Goal: Task Accomplishment & Management: Use online tool/utility

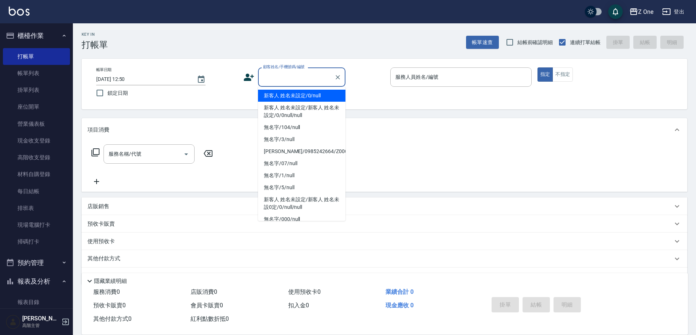
click at [284, 77] on input "顧客姓名/手機號碼/編號" at bounding box center [296, 77] width 70 height 13
click at [283, 95] on li "新客人 姓名未設定/0/null" at bounding box center [301, 96] width 87 height 12
type input "新客人 姓名未設定/0/null"
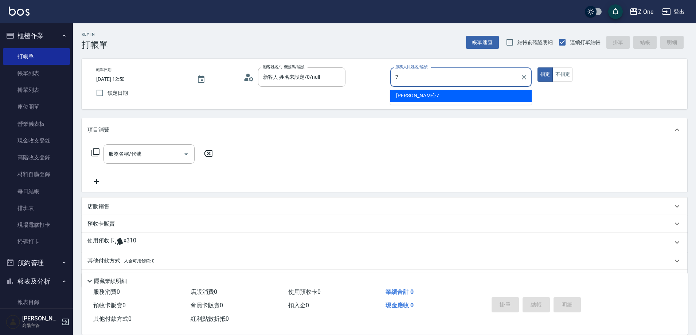
click at [420, 95] on div "[PERSON_NAME]-7" at bounding box center [460, 96] width 141 height 12
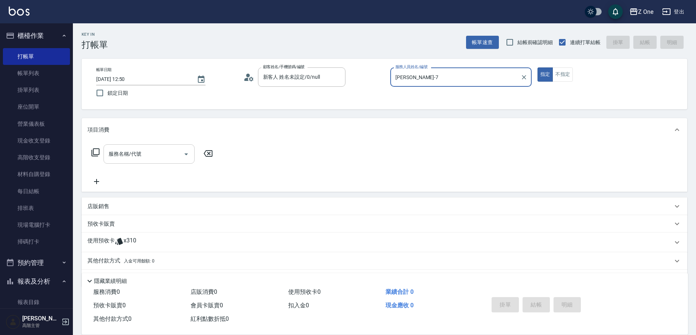
click at [187, 152] on icon "Open" at bounding box center [186, 154] width 9 height 9
type input "[PERSON_NAME]-7"
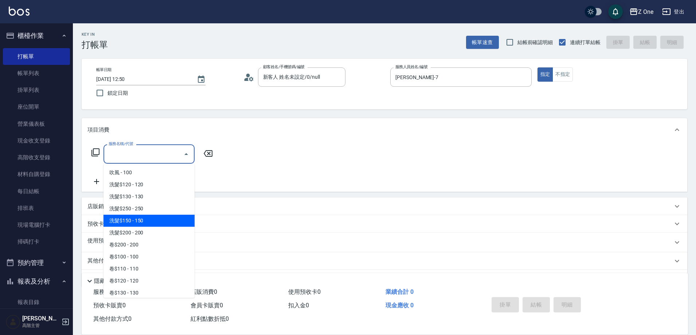
click at [144, 215] on span "洗髮$150 - 150" at bounding box center [149, 221] width 91 height 12
type input "洗髮$150(105)"
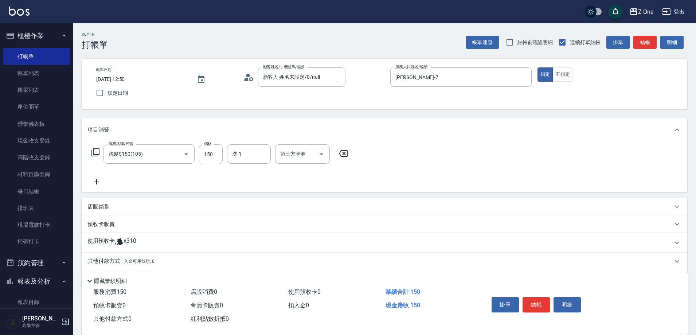
click at [100, 179] on icon at bounding box center [96, 182] width 18 height 9
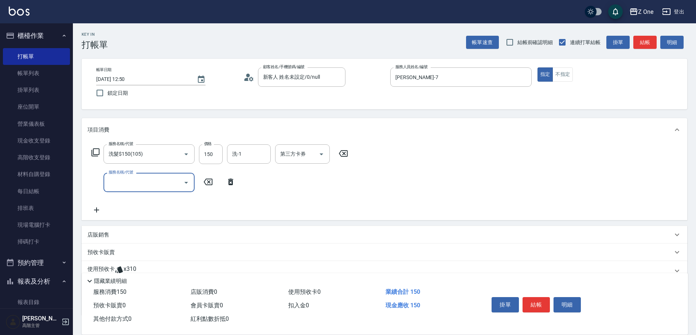
click at [188, 184] on icon "Open" at bounding box center [186, 182] width 9 height 9
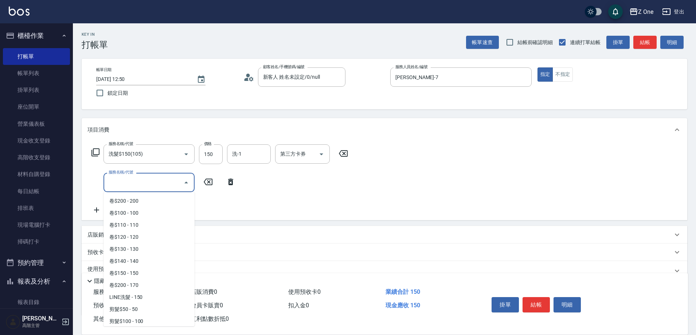
scroll to position [219, 0]
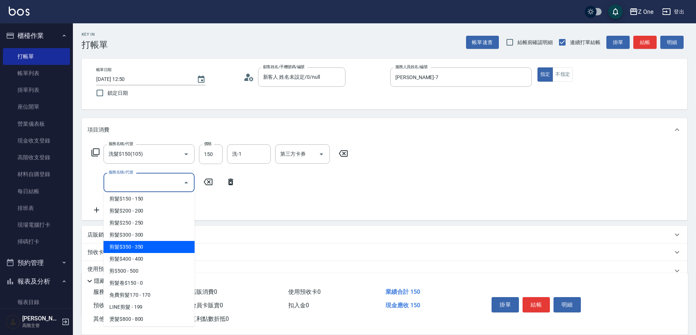
click at [151, 245] on span "剪髮$350 - 350" at bounding box center [149, 247] width 91 height 12
type input "剪髮$350(208)"
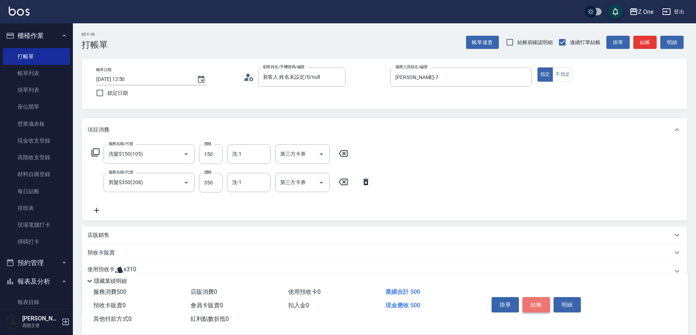
click at [538, 305] on button "結帳" at bounding box center [536, 304] width 27 height 15
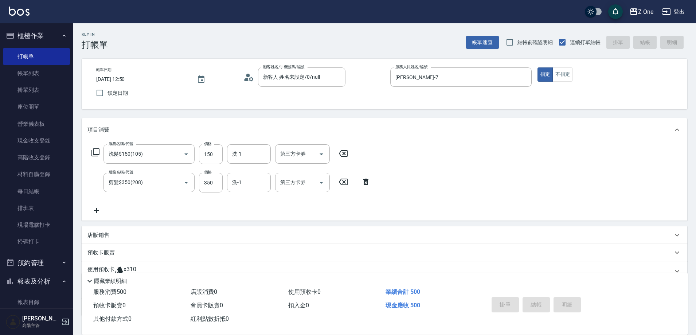
type input "[DATE] 19:06"
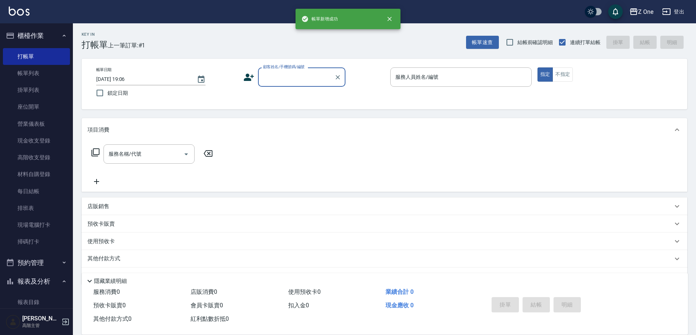
click at [289, 79] on input "顧客姓名/手機號碼/編號" at bounding box center [296, 77] width 70 height 13
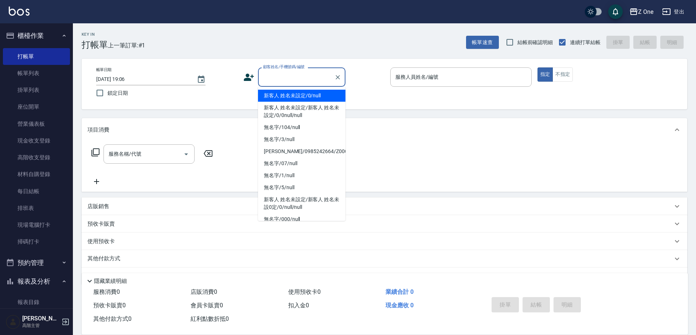
click at [289, 92] on li "新客人 姓名未設定/0/null" at bounding box center [301, 96] width 87 height 12
type input "新客人 姓名未設定/0/null"
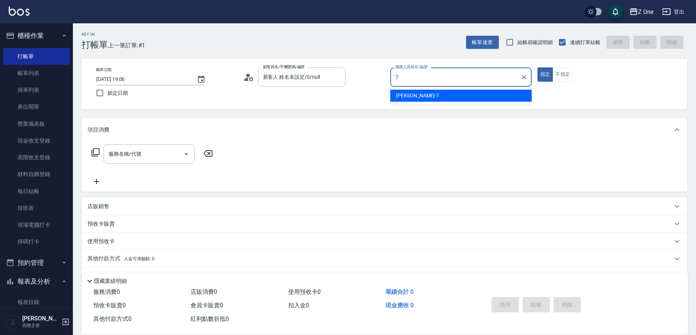
click at [424, 98] on div "[PERSON_NAME]-7" at bounding box center [460, 96] width 141 height 12
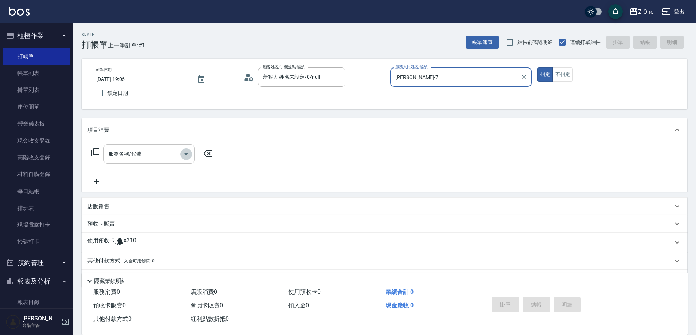
click at [188, 156] on icon "Open" at bounding box center [186, 154] width 9 height 9
type input "[PERSON_NAME]-7"
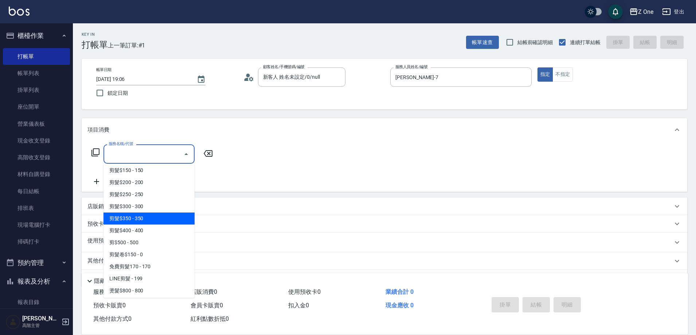
click at [151, 221] on span "剪髮$350 - 350" at bounding box center [149, 219] width 91 height 12
type input "剪髮$350(208)"
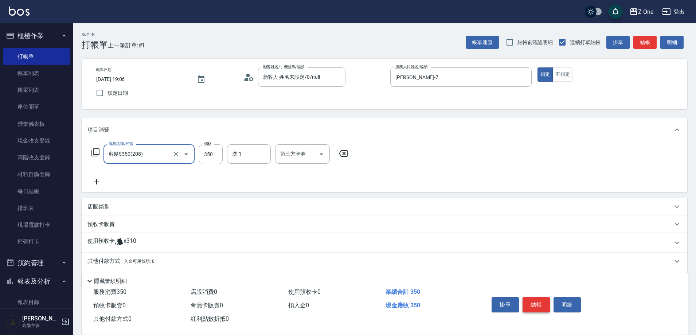
click at [538, 299] on button "結帳" at bounding box center [536, 304] width 27 height 15
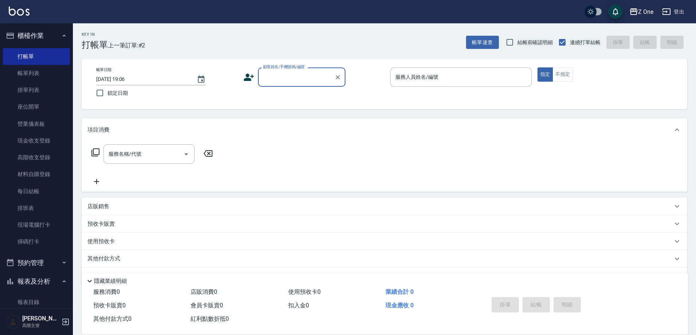
click at [288, 81] on input "顧客姓名/手機號碼/編號" at bounding box center [296, 77] width 70 height 13
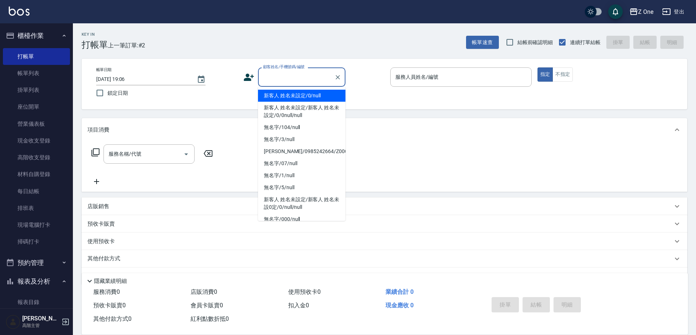
click at [286, 94] on li "新客人 姓名未設定/0/null" at bounding box center [301, 96] width 87 height 12
type input "新客人 姓名未設定/0/null"
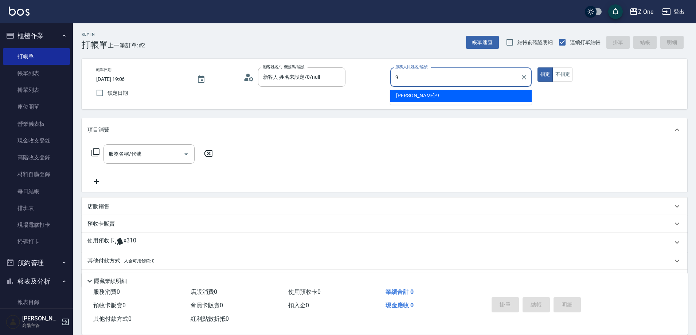
click at [415, 97] on span "[PERSON_NAME]-9" at bounding box center [417, 96] width 43 height 8
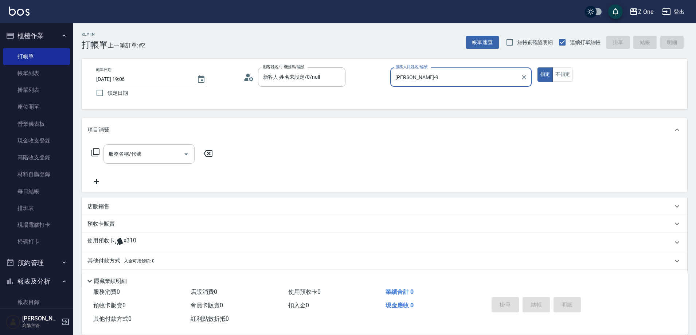
click at [186, 152] on icon "Open" at bounding box center [186, 154] width 9 height 9
type input "[PERSON_NAME]-9"
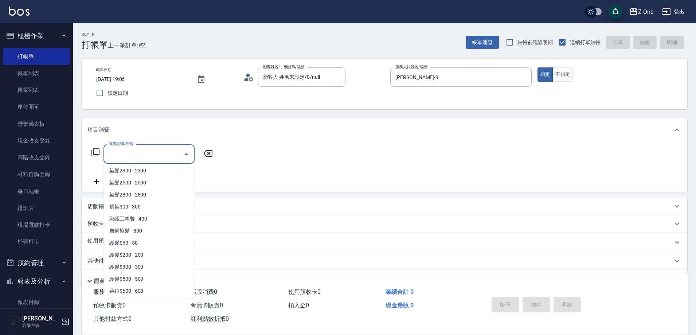
scroll to position [766, 0]
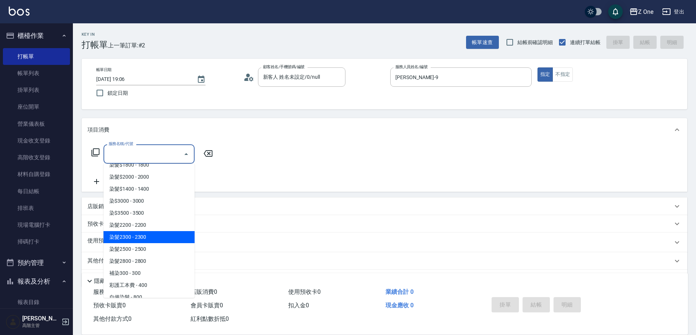
click at [157, 238] on span "染髮2300 - 2300" at bounding box center [149, 237] width 91 height 12
type input "染髮2300(415)"
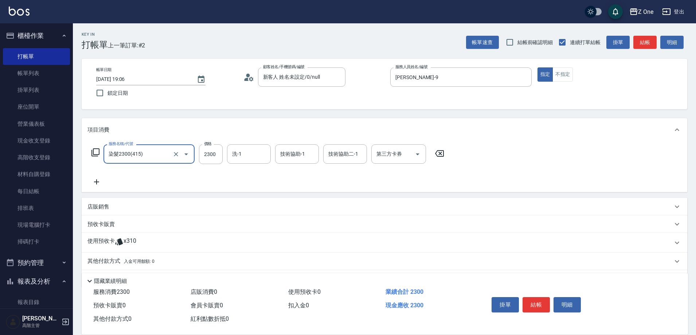
click at [96, 183] on icon at bounding box center [96, 182] width 18 height 9
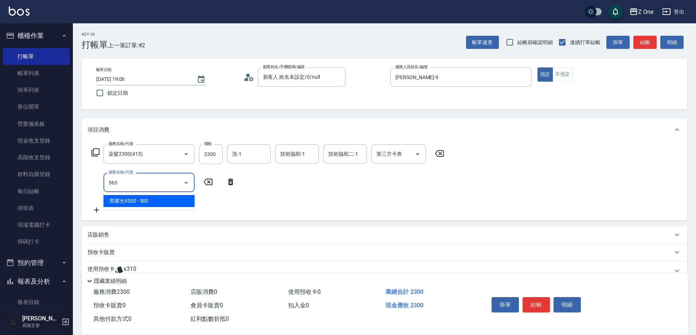
click at [156, 199] on span "黑耀光4500 - 900" at bounding box center [149, 201] width 91 height 12
click at [319, 183] on icon "Open" at bounding box center [321, 182] width 9 height 9
type input "黑耀光4500(563)"
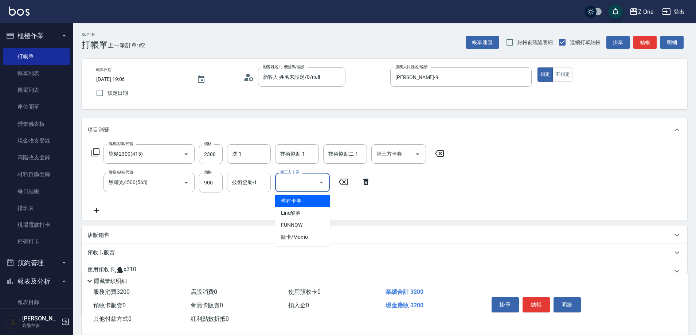
click at [303, 200] on span "舊有卡券" at bounding box center [302, 201] width 55 height 12
type input "舊有卡券"
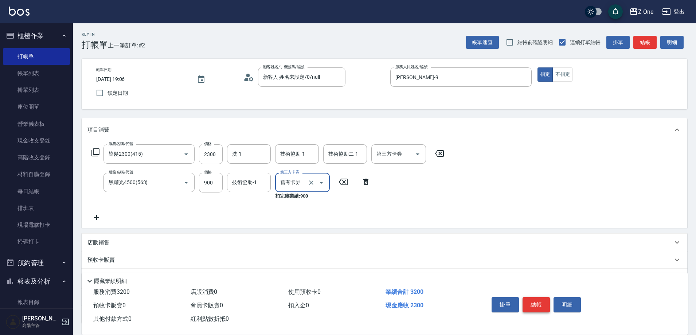
click at [537, 299] on button "結帳" at bounding box center [536, 304] width 27 height 15
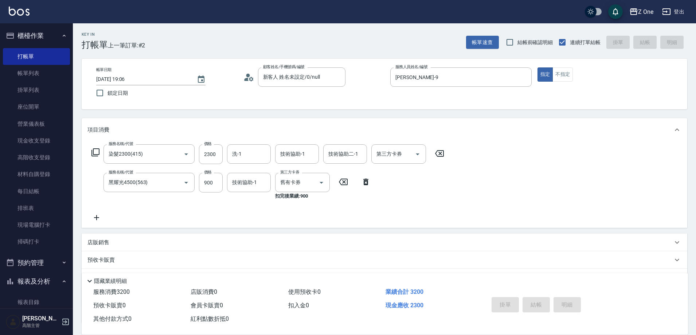
type input "[DATE] 19:07"
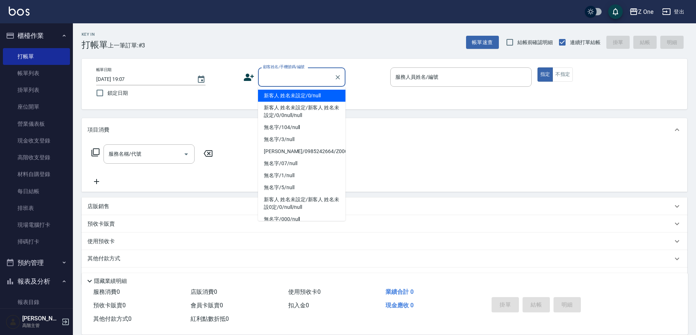
click at [281, 78] on input "顧客姓名/手機號碼/編號" at bounding box center [296, 77] width 70 height 13
click at [286, 98] on li "新客人 姓名未設定/0/null" at bounding box center [301, 96] width 87 height 12
type input "新客人 姓名未設定/0/null"
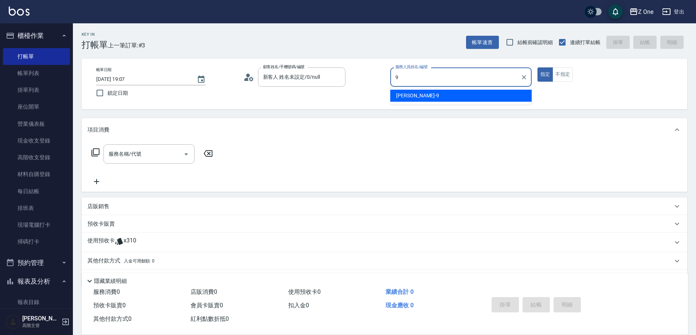
click at [404, 95] on span "[PERSON_NAME]-9" at bounding box center [417, 96] width 43 height 8
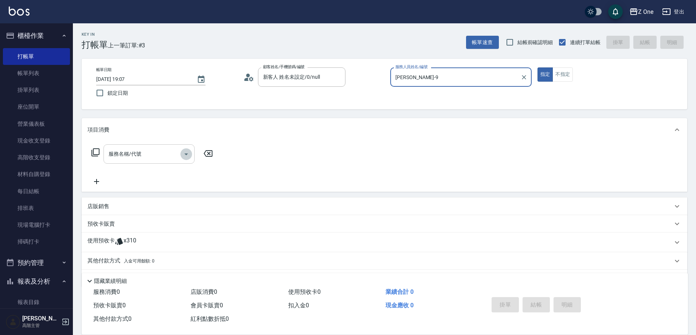
click at [186, 155] on icon "Open" at bounding box center [186, 154] width 9 height 9
type input "[PERSON_NAME]-9"
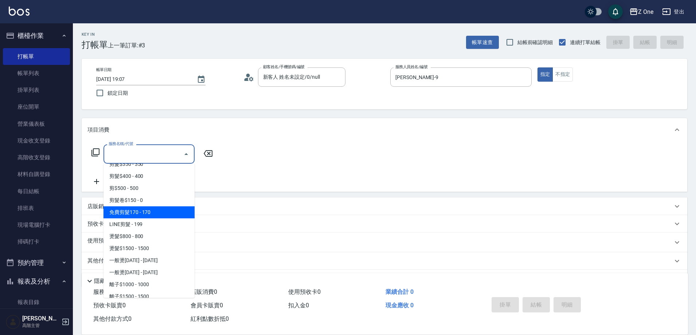
scroll to position [255, 0]
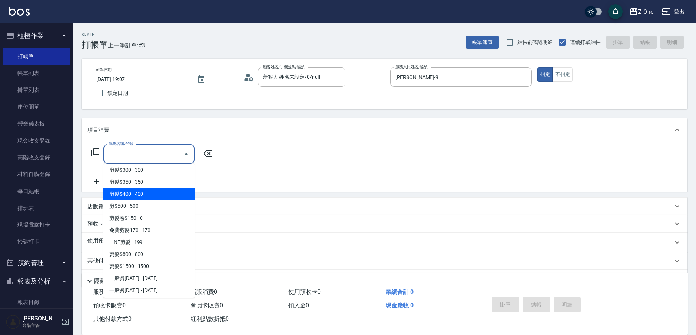
click at [157, 195] on span "剪髮$400 - 400" at bounding box center [149, 194] width 91 height 12
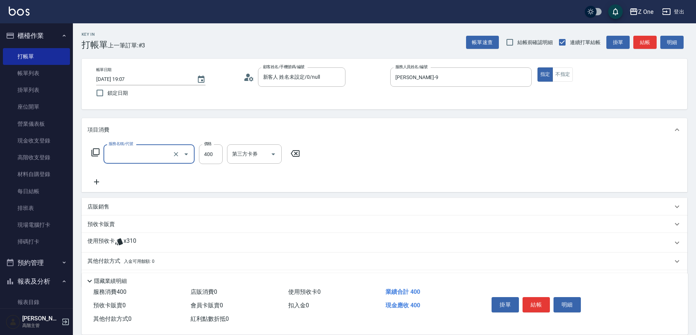
type input "剪髮$400(209)"
click at [539, 302] on button "結帳" at bounding box center [536, 304] width 27 height 15
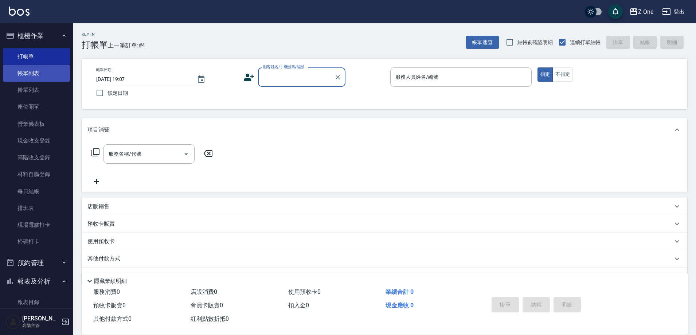
click at [42, 76] on link "帳單列表" at bounding box center [36, 73] width 67 height 17
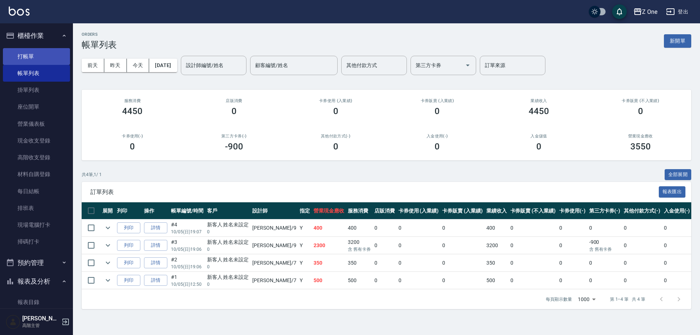
click at [28, 53] on link "打帳單" at bounding box center [36, 56] width 67 height 17
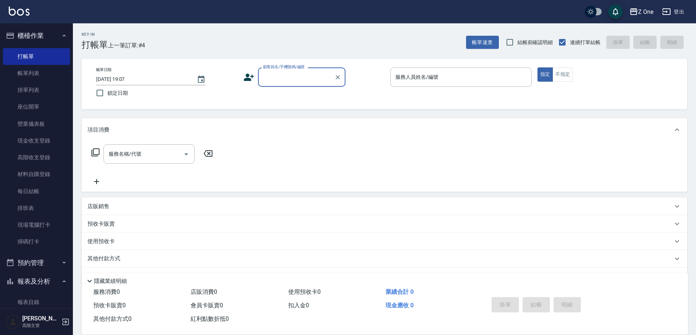
click at [284, 79] on input "顧客姓名/手機號碼/編號" at bounding box center [296, 77] width 70 height 13
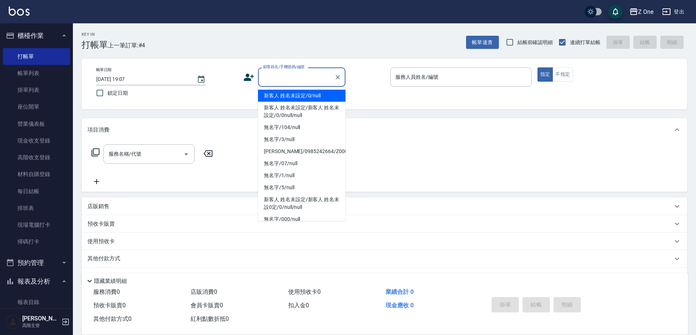
click at [283, 91] on li "新客人 姓名未設定/0/null" at bounding box center [301, 96] width 87 height 12
type input "新客人 姓名未設定/0/null"
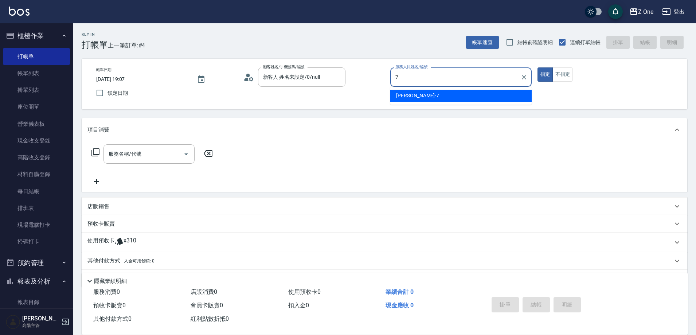
click at [408, 99] on span "[PERSON_NAME]-7" at bounding box center [417, 96] width 43 height 8
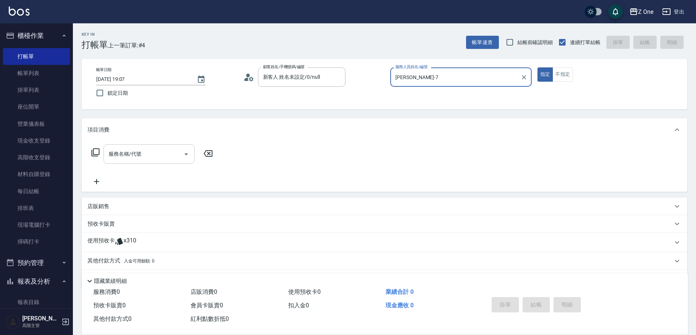
click at [186, 156] on icon "Open" at bounding box center [186, 154] width 9 height 9
type input "[PERSON_NAME]-7"
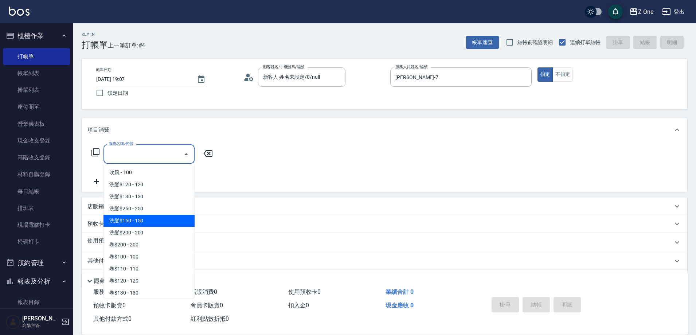
click at [150, 218] on span "洗髮$150 - 150" at bounding box center [149, 221] width 91 height 12
type input "洗髮$150(105)"
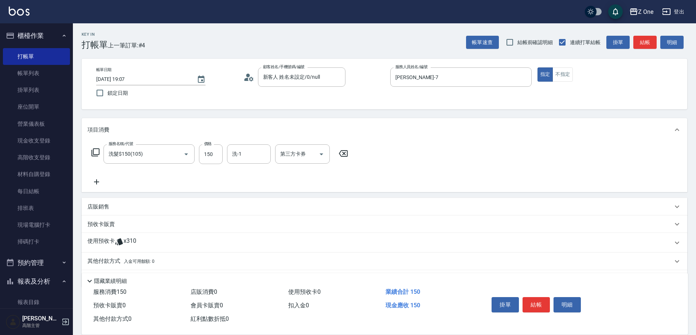
click at [98, 182] on icon at bounding box center [96, 182] width 18 height 9
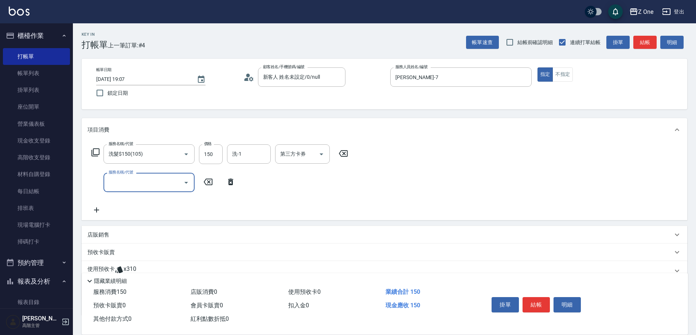
click at [186, 187] on icon "Open" at bounding box center [186, 182] width 9 height 9
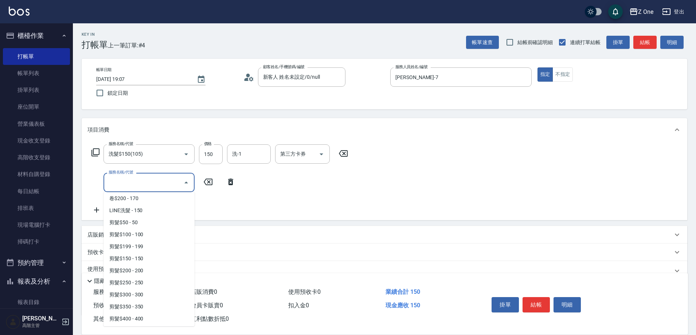
scroll to position [219, 0]
click at [150, 245] on span "剪髮$350 - 350" at bounding box center [149, 247] width 91 height 12
type input "剪髮$350(208)"
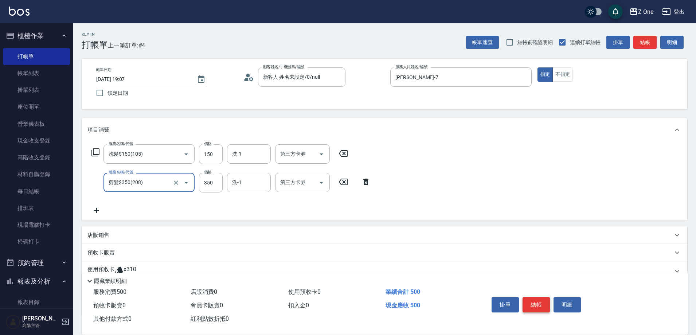
click at [540, 304] on button "結帳" at bounding box center [536, 304] width 27 height 15
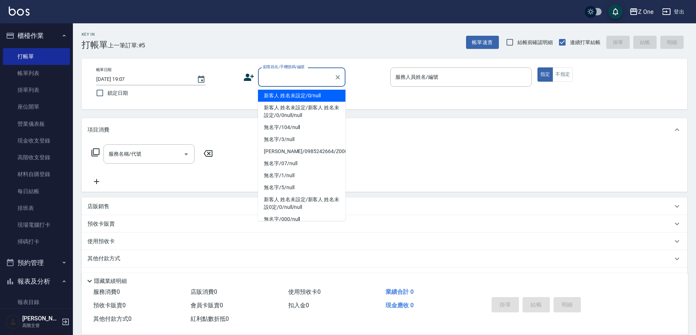
click at [286, 74] on input "顧客姓名/手機號碼/編號" at bounding box center [296, 77] width 70 height 13
click at [287, 93] on li "新客人 姓名未設定/0/null" at bounding box center [301, 96] width 87 height 12
type input "新客人 姓名未設定/0/null"
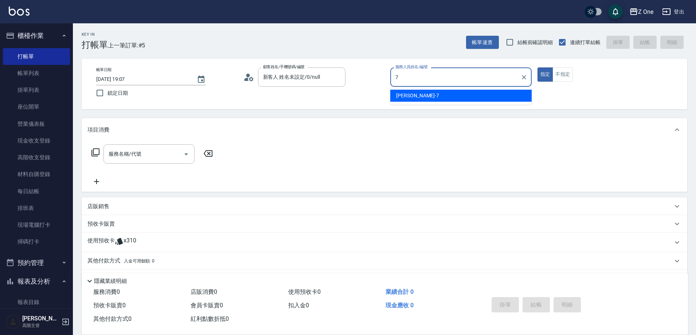
click at [408, 93] on span "[PERSON_NAME]-7" at bounding box center [417, 96] width 43 height 8
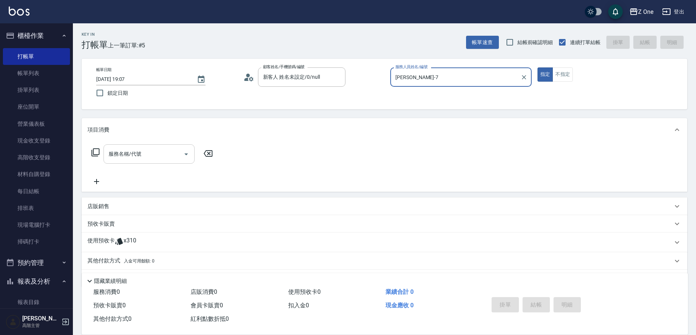
click at [186, 155] on icon "Open" at bounding box center [186, 154] width 9 height 9
type input "[PERSON_NAME]-7"
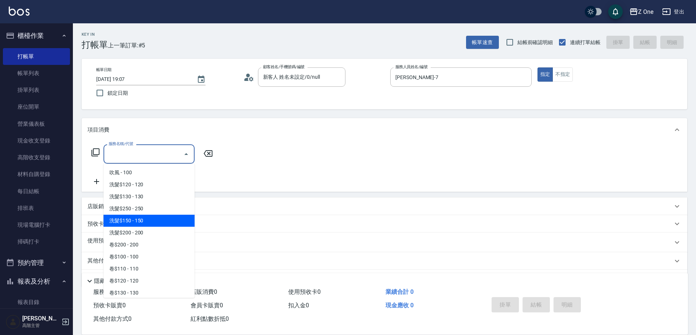
click at [149, 219] on span "洗髮$150 - 150" at bounding box center [149, 221] width 91 height 12
type input "洗髮$150(105)"
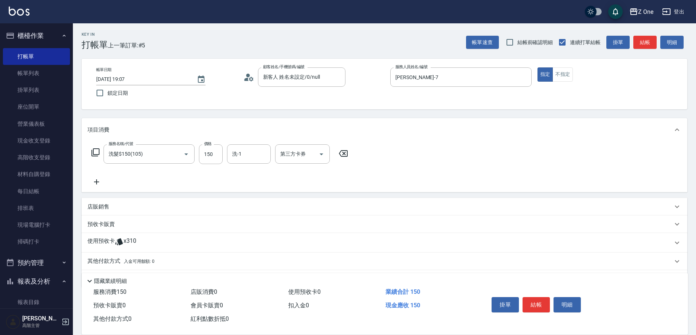
click at [97, 183] on icon at bounding box center [96, 181] width 5 height 5
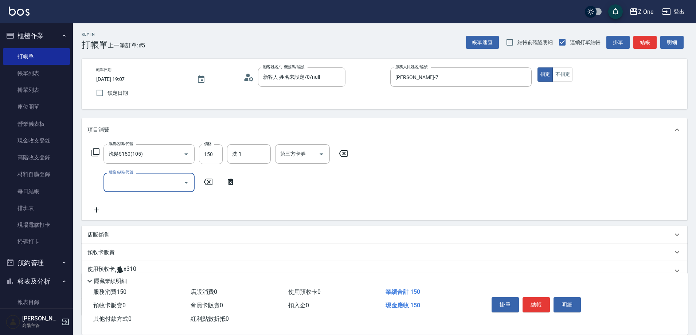
click at [186, 183] on icon "Open" at bounding box center [186, 182] width 9 height 9
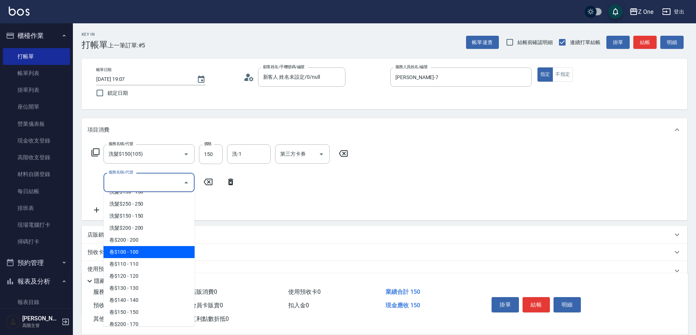
scroll to position [146, 0]
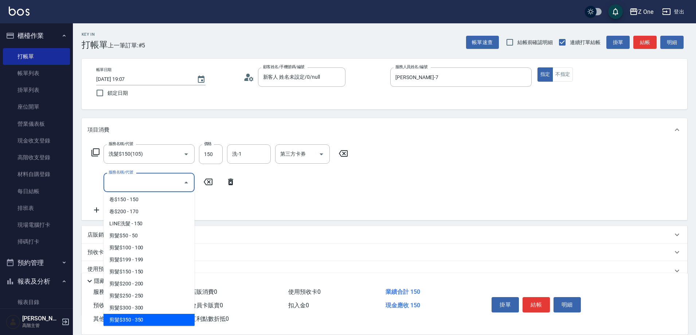
click at [144, 319] on span "剪髮$350 - 350" at bounding box center [149, 320] width 91 height 12
type input "剪髮$350(208)"
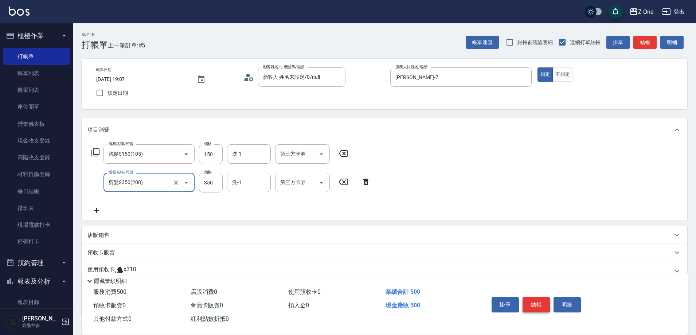
click at [532, 299] on button "結帳" at bounding box center [536, 304] width 27 height 15
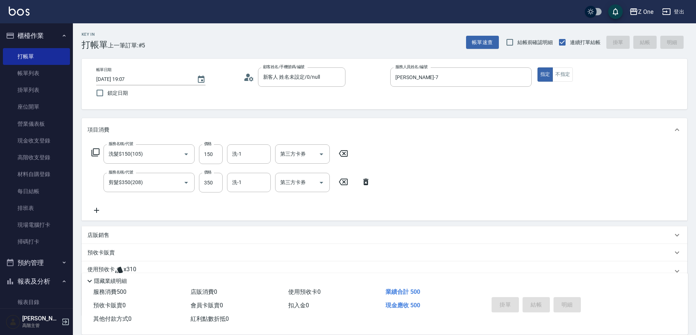
type input "[DATE] 19:08"
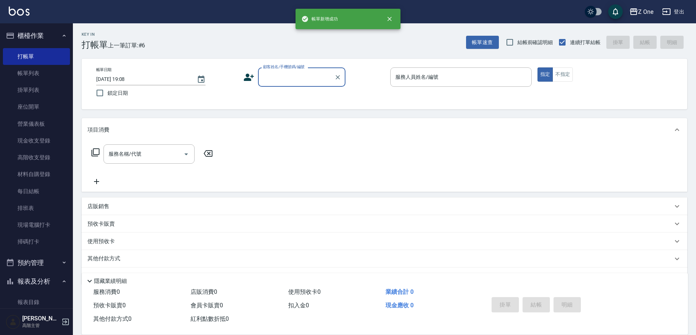
click at [284, 81] on input "顧客姓名/手機號碼/編號" at bounding box center [296, 77] width 70 height 13
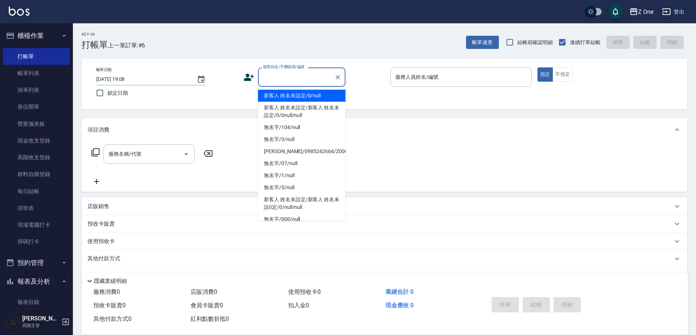
click at [284, 93] on li "新客人 姓名未設定/0/null" at bounding box center [301, 96] width 87 height 12
type input "新客人 姓名未設定/0/null"
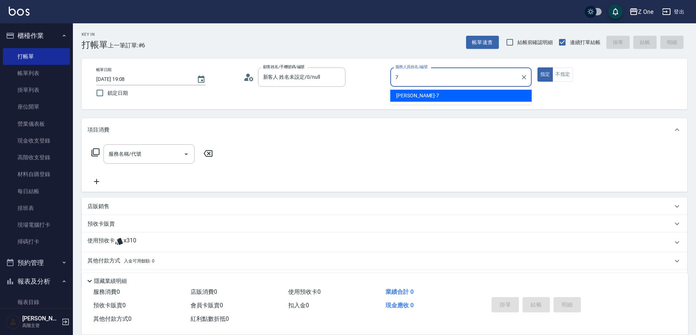
click at [451, 97] on div "[PERSON_NAME]-7" at bounding box center [460, 96] width 141 height 12
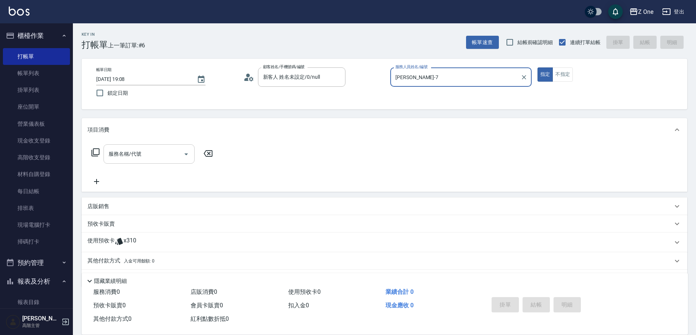
click at [185, 156] on icon "Open" at bounding box center [186, 154] width 9 height 9
type input "[PERSON_NAME]-7"
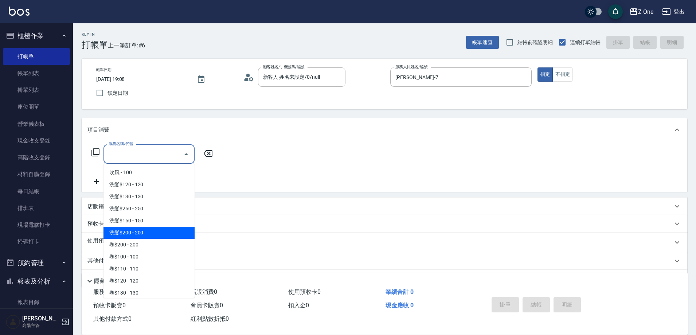
click at [148, 231] on span "洗髮$200 - 200" at bounding box center [149, 233] width 91 height 12
type input "洗髮$200(107)"
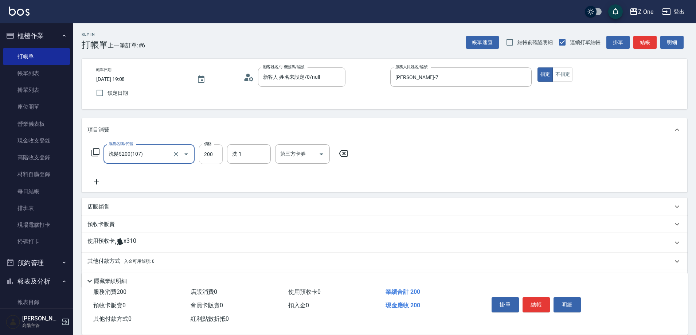
click at [215, 155] on input "200" at bounding box center [211, 154] width 24 height 20
type input "300"
click at [101, 182] on icon at bounding box center [96, 182] width 18 height 9
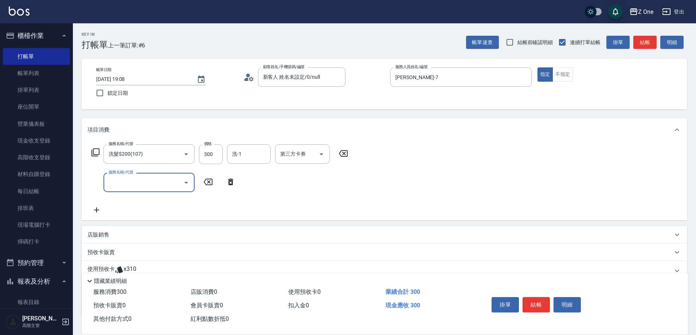
click at [182, 181] on icon "Open" at bounding box center [186, 182] width 9 height 9
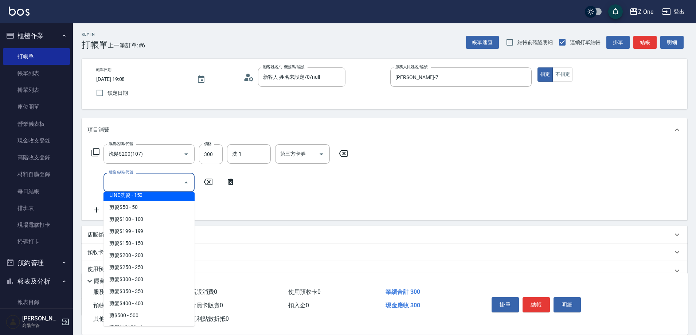
scroll to position [182, 0]
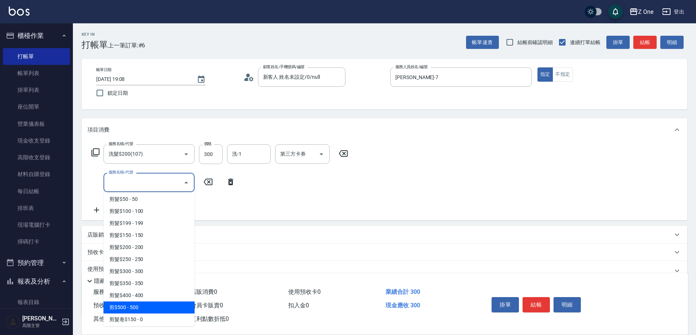
click at [141, 307] on span "剪$500 - 500" at bounding box center [149, 307] width 91 height 12
type input "剪$500(211)"
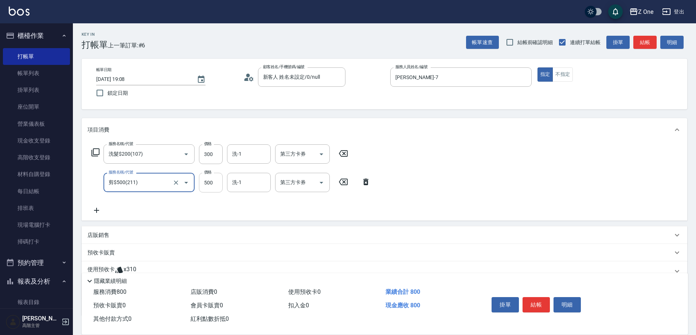
click at [220, 183] on input "500" at bounding box center [211, 183] width 24 height 20
type input "700"
click at [547, 303] on button "結帳" at bounding box center [536, 304] width 27 height 15
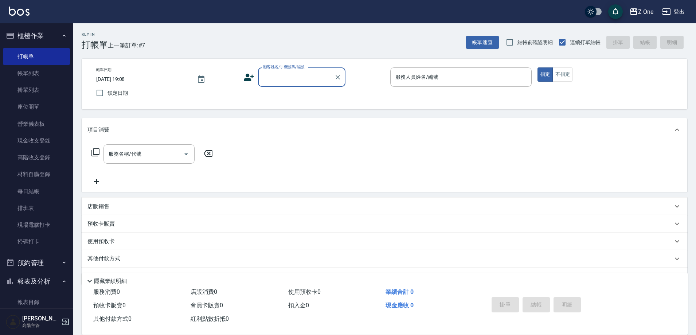
click at [280, 80] on input "顧客姓名/手機號碼/編號" at bounding box center [296, 77] width 70 height 13
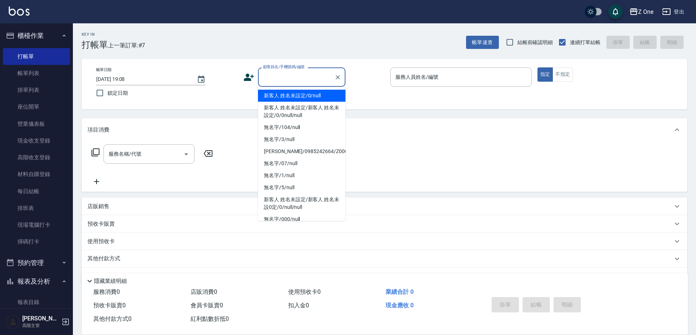
click at [279, 96] on li "新客人 姓名未設定/0/null" at bounding box center [301, 96] width 87 height 12
type input "新客人 姓名未設定/0/null"
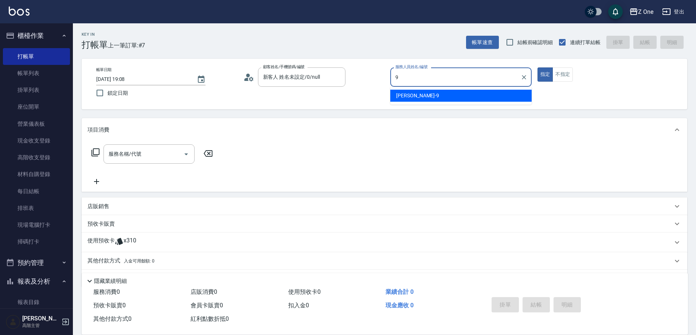
click at [418, 95] on div "[PERSON_NAME]-9" at bounding box center [460, 96] width 141 height 12
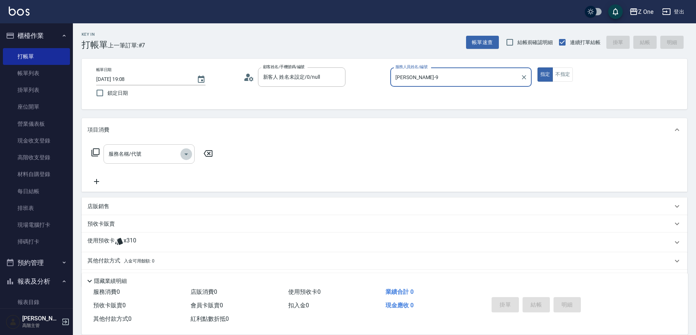
click at [185, 153] on icon "Open" at bounding box center [186, 154] width 4 height 2
type input "[PERSON_NAME]-9"
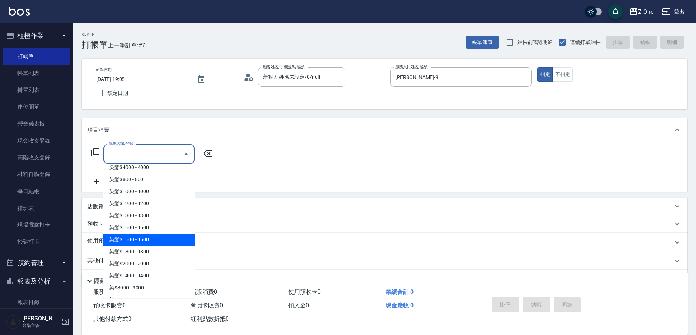
scroll to position [766, 0]
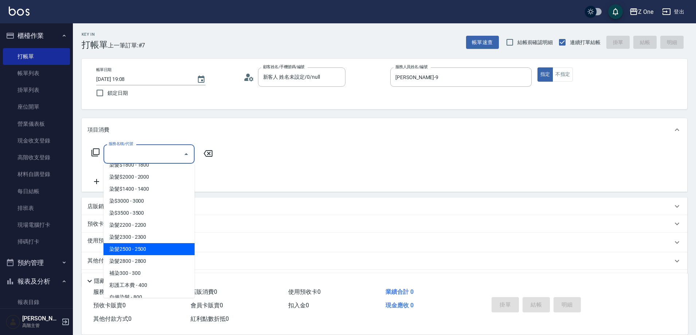
click at [157, 252] on span "染髮2500 - 2500" at bounding box center [149, 249] width 91 height 12
type input "染髮2500(416)"
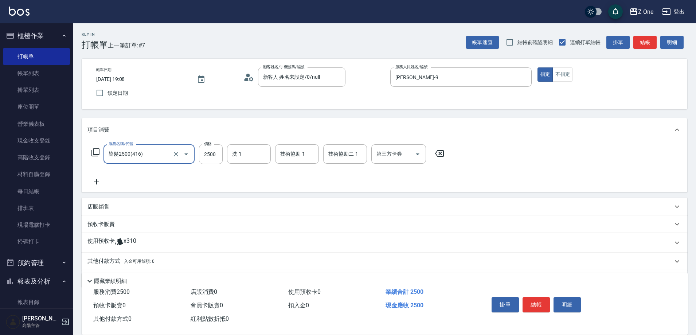
click at [100, 183] on icon at bounding box center [96, 182] width 18 height 9
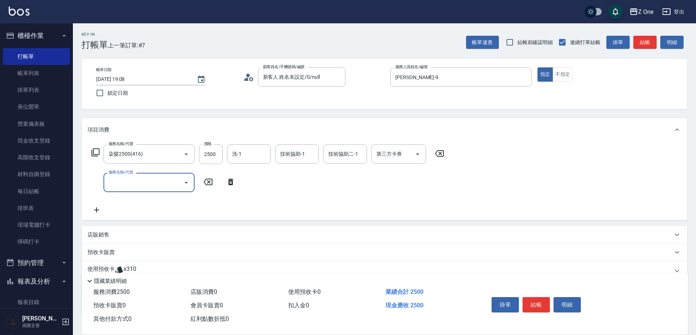
click at [142, 186] on input "服務名稱/代號" at bounding box center [144, 182] width 74 height 13
click at [155, 201] on span "黑耀光5400 - 1080" at bounding box center [149, 201] width 91 height 12
type input "黑耀光5400(565)"
click at [214, 183] on input "1080" at bounding box center [211, 183] width 24 height 20
type input "1200"
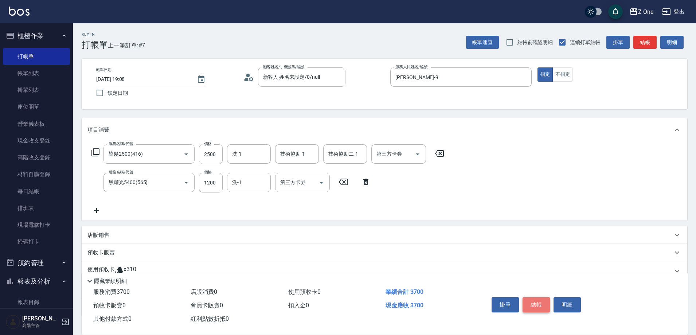
click at [540, 300] on button "結帳" at bounding box center [536, 304] width 27 height 15
type input "[DATE] 19:09"
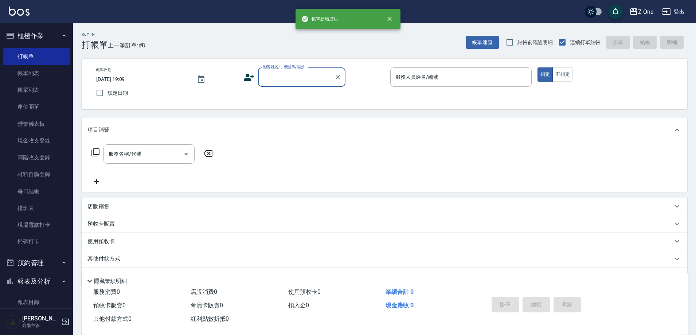
click at [276, 82] on input "顧客姓名/手機號碼/編號" at bounding box center [296, 77] width 70 height 13
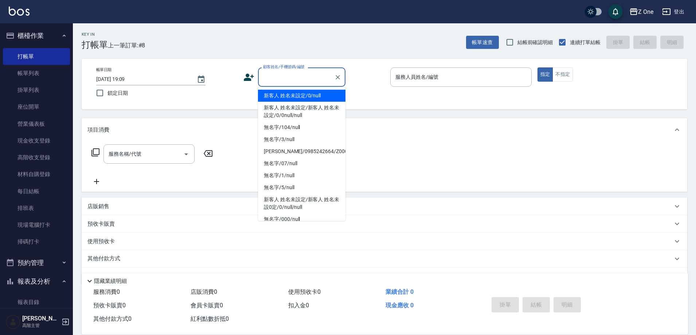
click at [276, 100] on li "新客人 姓名未設定/0/null" at bounding box center [301, 96] width 87 height 12
type input "新客人 姓名未設定/0/null"
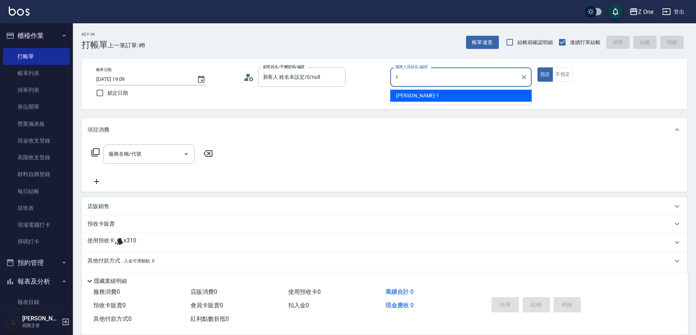
click at [407, 97] on span "[PERSON_NAME]-1" at bounding box center [417, 96] width 43 height 8
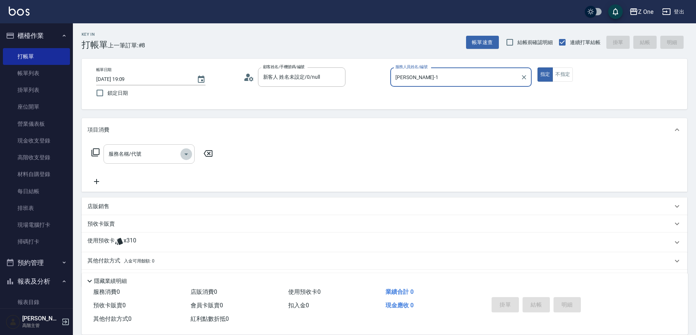
click at [188, 153] on icon "Open" at bounding box center [186, 154] width 9 height 9
type input "[PERSON_NAME]-1"
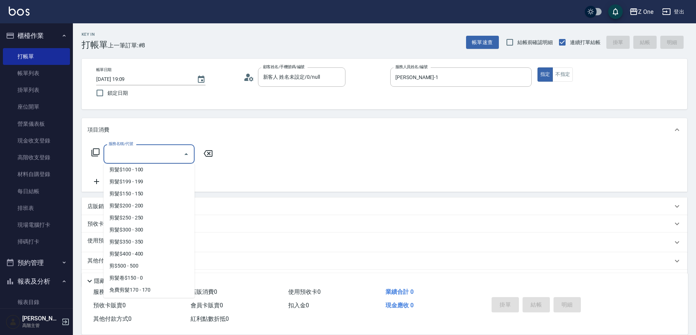
scroll to position [219, 0]
click at [156, 185] on span "剪髮$200 - 200" at bounding box center [149, 182] width 91 height 12
type input "剪髮$200(205)"
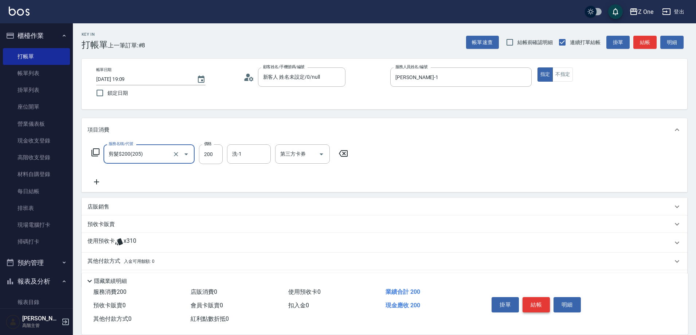
click at [538, 301] on button "結帳" at bounding box center [536, 304] width 27 height 15
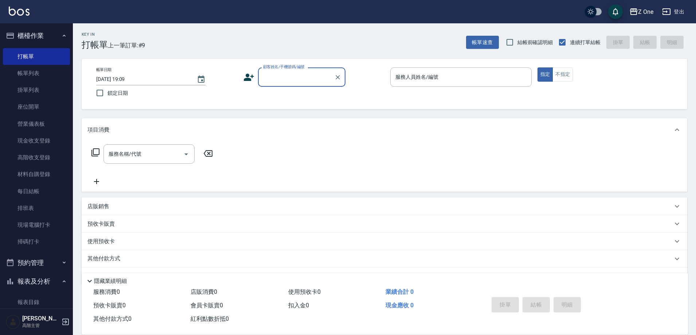
click at [276, 76] on input "顧客姓名/手機號碼/編號" at bounding box center [296, 77] width 70 height 13
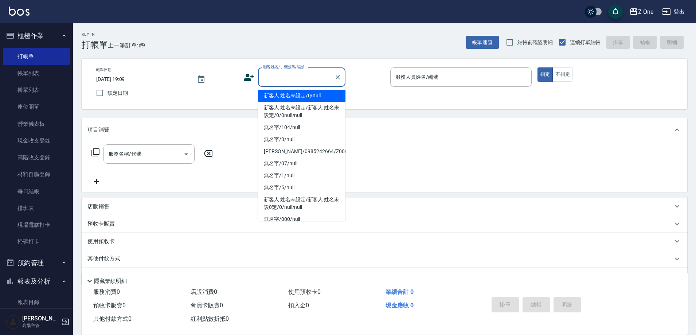
click at [284, 96] on li "新客人 姓名未設定/0/null" at bounding box center [301, 96] width 87 height 12
type input "新客人 姓名未設定/0/null"
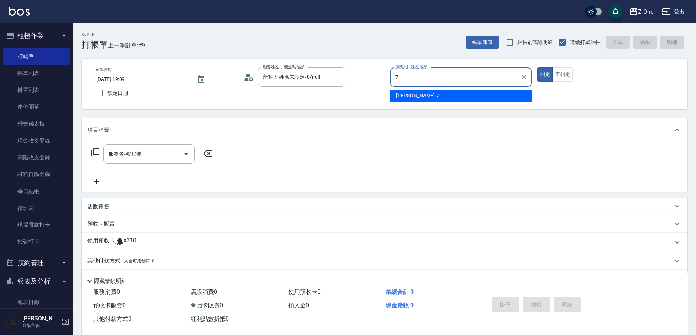
click at [422, 95] on div "[PERSON_NAME]-7" at bounding box center [460, 96] width 141 height 12
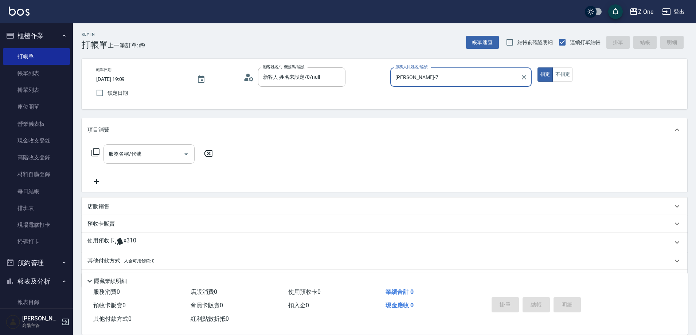
click at [187, 154] on icon "Open" at bounding box center [186, 154] width 4 height 2
type input "[PERSON_NAME]-7"
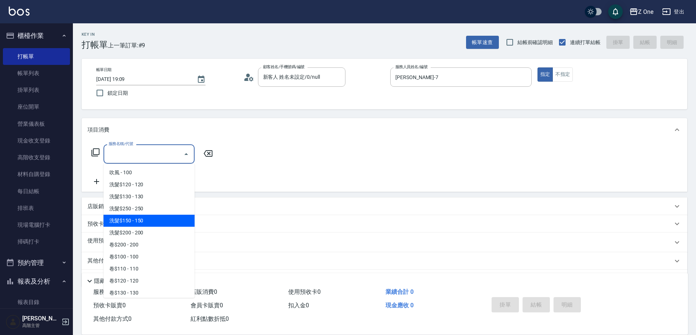
click at [145, 218] on span "洗髮$150 - 150" at bounding box center [149, 221] width 91 height 12
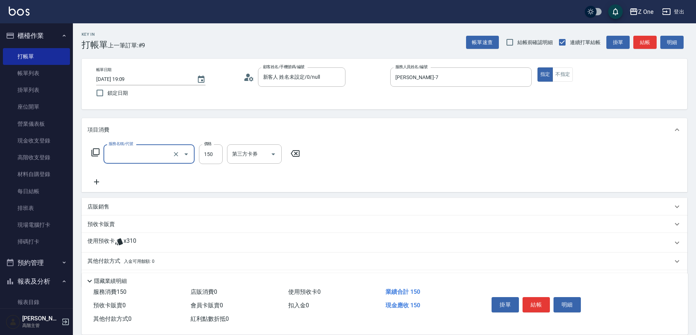
type input "洗髮$150(105)"
click at [96, 182] on icon at bounding box center [96, 181] width 5 height 5
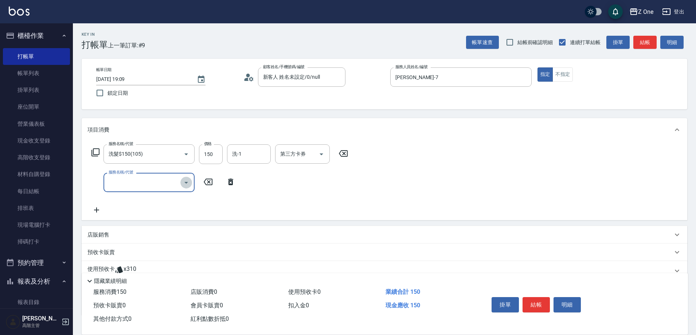
click at [190, 184] on icon "Open" at bounding box center [186, 182] width 9 height 9
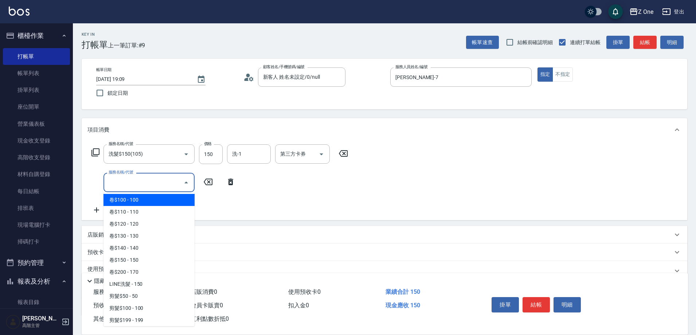
scroll to position [182, 0]
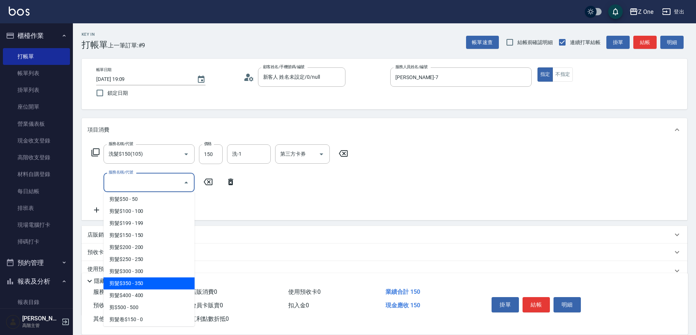
click at [149, 277] on span "剪髮$350 - 350" at bounding box center [149, 283] width 91 height 12
type input "剪髮$350(208)"
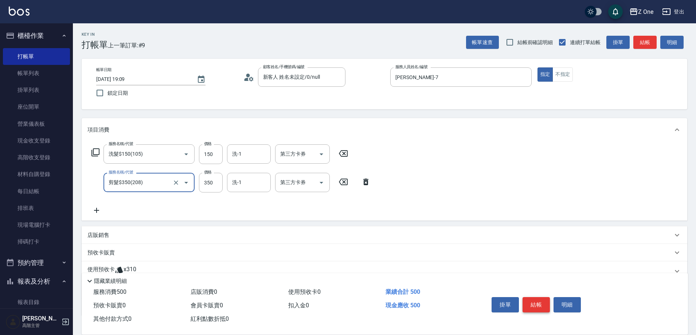
click at [541, 299] on button "結帳" at bounding box center [536, 304] width 27 height 15
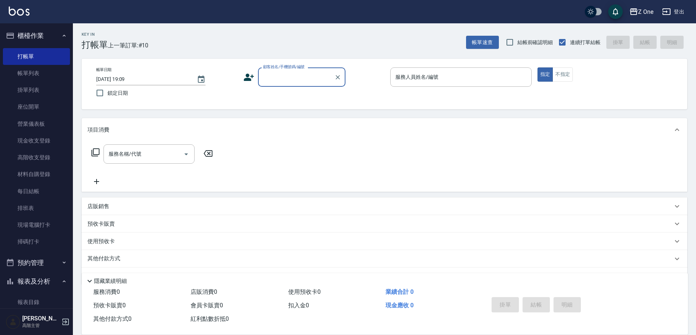
click at [293, 80] on input "顧客姓名/手機號碼/編號" at bounding box center [296, 77] width 70 height 13
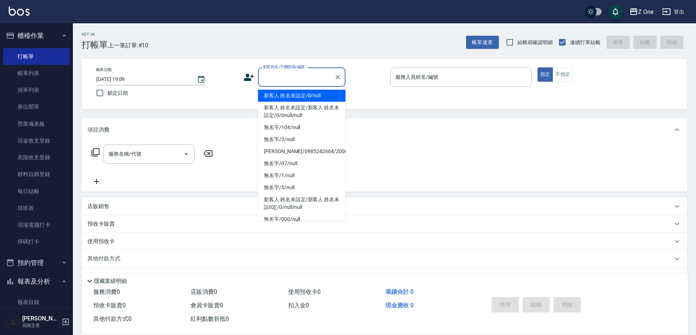
click at [292, 96] on li "新客人 姓名未設定/0/null" at bounding box center [301, 96] width 87 height 12
type input "新客人 姓名未設定/0/null"
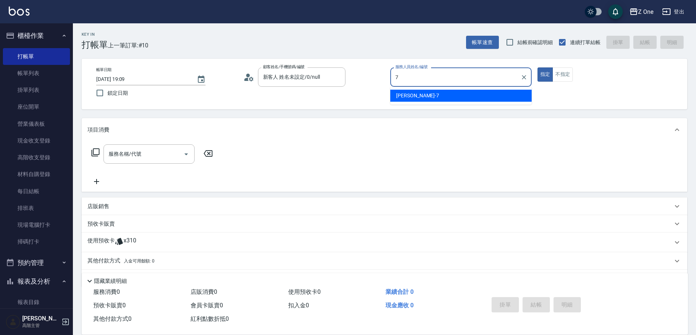
click at [430, 96] on div "[PERSON_NAME]-7" at bounding box center [460, 96] width 141 height 12
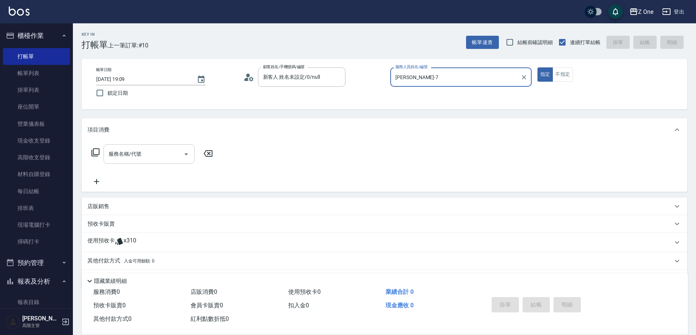
click at [185, 155] on icon "Open" at bounding box center [186, 154] width 9 height 9
type input "[PERSON_NAME]-7"
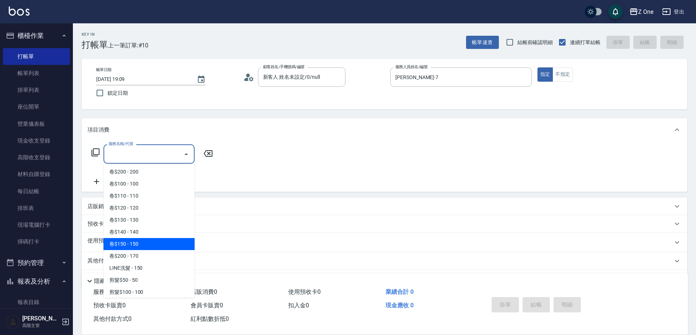
scroll to position [146, 0]
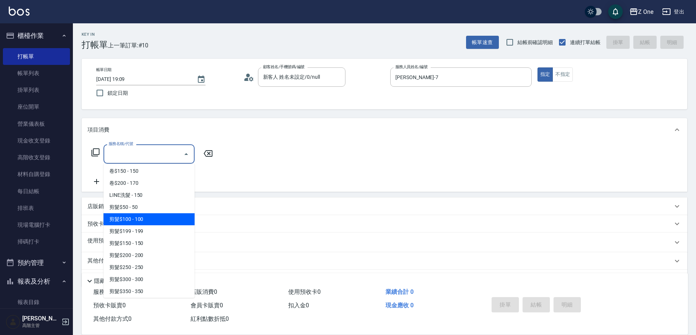
click at [153, 222] on span "剪髮$100 - 100" at bounding box center [149, 219] width 91 height 12
type input "剪髮$100(202)"
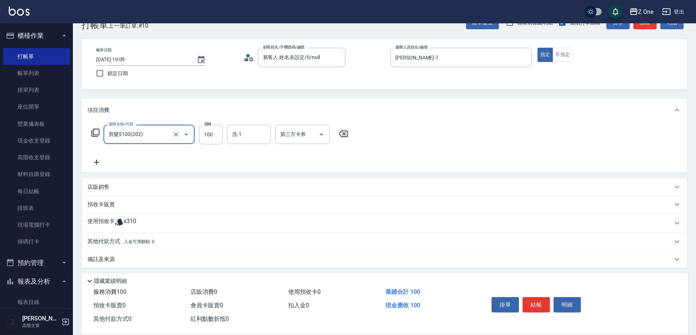
scroll to position [23, 0]
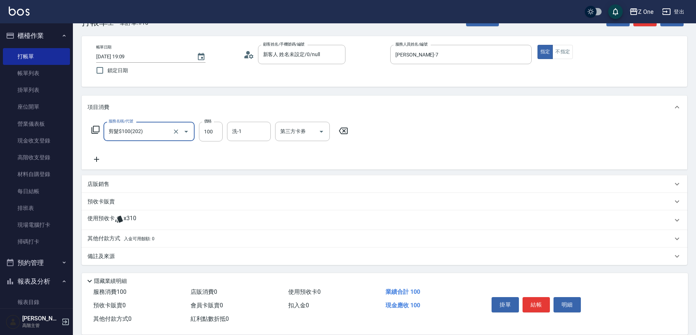
click at [152, 240] on span "入金可用餘額: 0" at bounding box center [139, 238] width 31 height 5
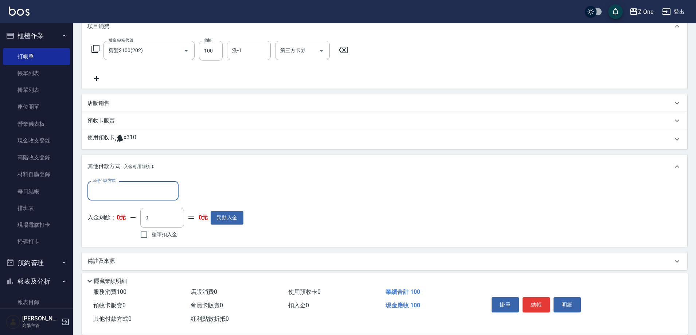
scroll to position [109, 0]
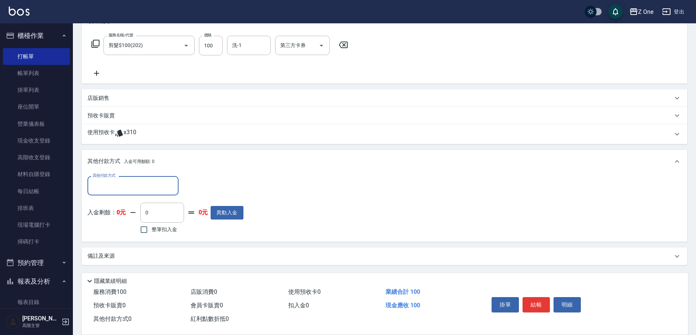
click at [143, 189] on input "其他付款方式" at bounding box center [133, 185] width 85 height 13
click at [130, 231] on span "信用卡" at bounding box center [132, 228] width 91 height 12
type input "信用卡"
type input "100"
click at [537, 301] on button "結帳" at bounding box center [536, 304] width 27 height 15
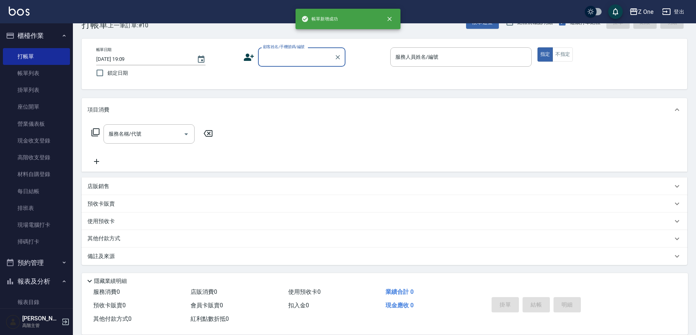
scroll to position [0, 0]
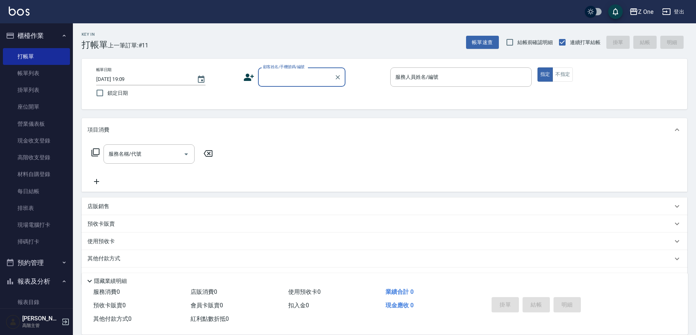
click at [282, 77] on input "顧客姓名/手機號碼/編號" at bounding box center [296, 77] width 70 height 13
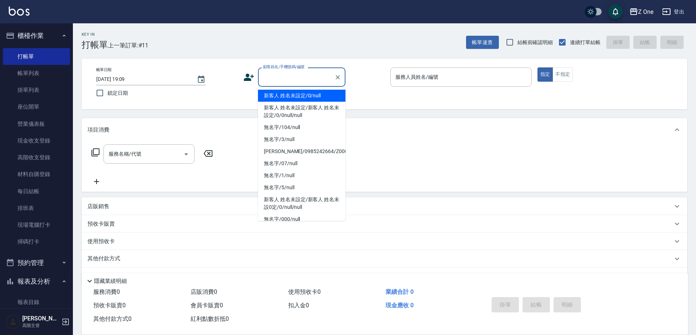
click at [283, 94] on li "新客人 姓名未設定/0/null" at bounding box center [301, 96] width 87 height 12
type input "新客人 姓名未設定/0/null"
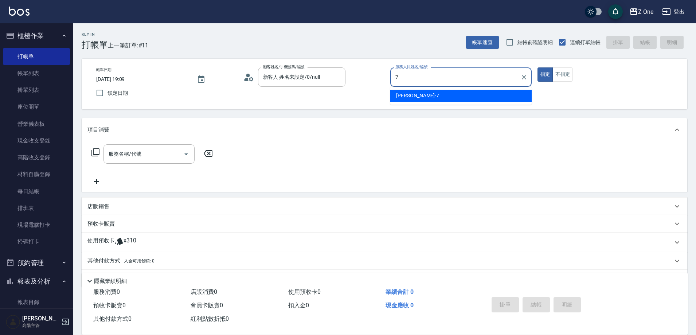
click at [418, 95] on div "[PERSON_NAME]-7" at bounding box center [460, 96] width 141 height 12
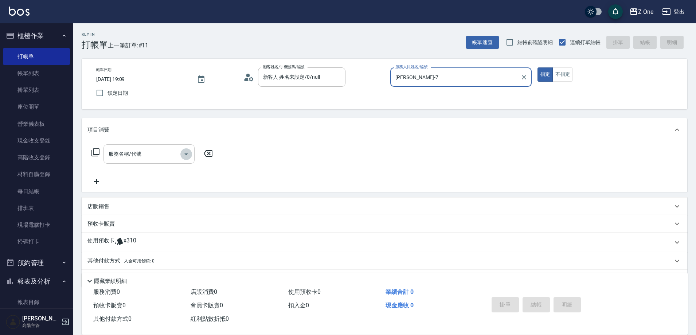
click at [186, 155] on icon "Open" at bounding box center [186, 154] width 4 height 2
type input "[PERSON_NAME]-7"
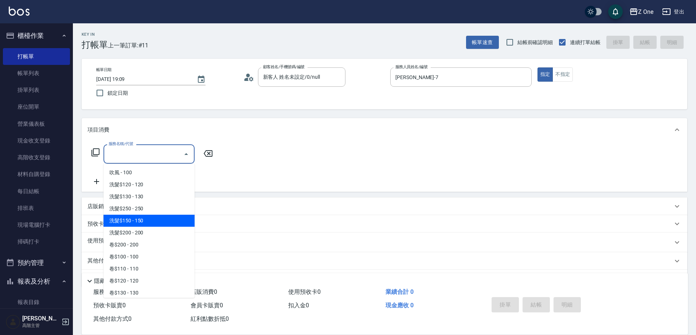
click at [151, 220] on span "洗髮$150 - 150" at bounding box center [149, 221] width 91 height 12
type input "洗髮$150(105)"
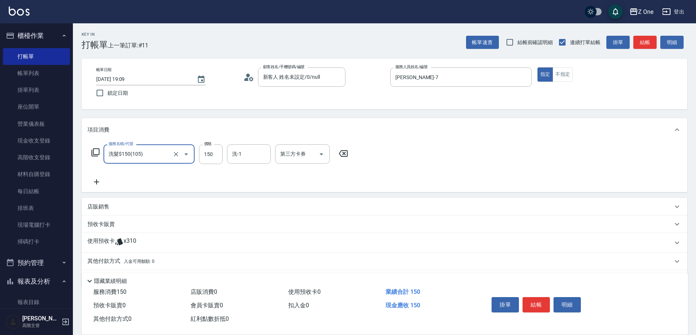
click at [102, 182] on icon at bounding box center [96, 182] width 18 height 9
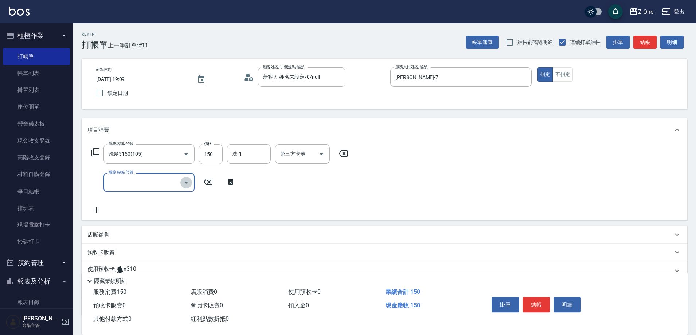
click at [188, 183] on icon "Open" at bounding box center [186, 182] width 9 height 9
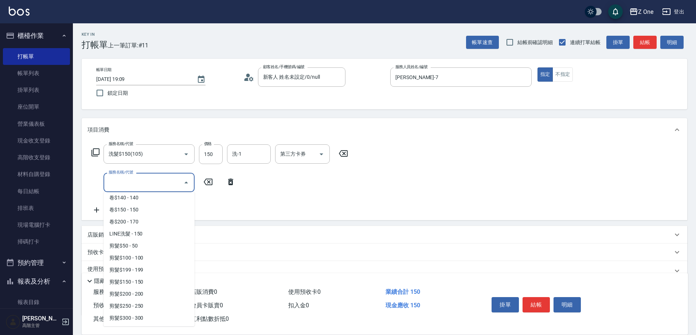
scroll to position [146, 0]
click at [143, 315] on span "剪髮$350 - 350" at bounding box center [149, 320] width 91 height 12
type input "剪髮$350(208)"
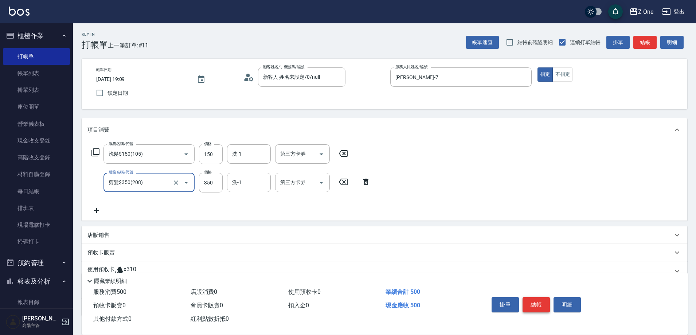
click at [538, 301] on button "結帳" at bounding box center [536, 304] width 27 height 15
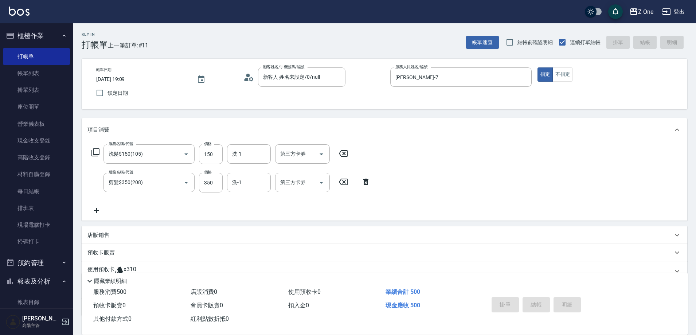
type input "[DATE] 19:10"
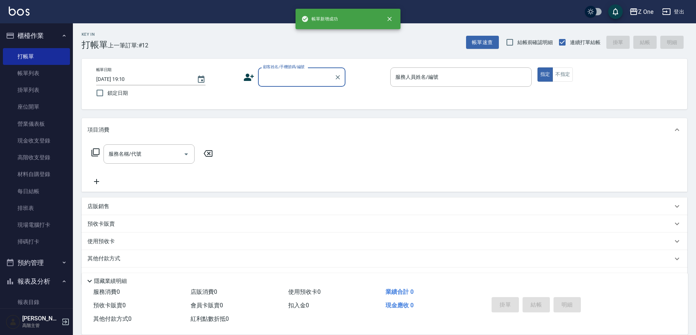
click at [286, 77] on input "顧客姓名/手機號碼/編號" at bounding box center [296, 77] width 70 height 13
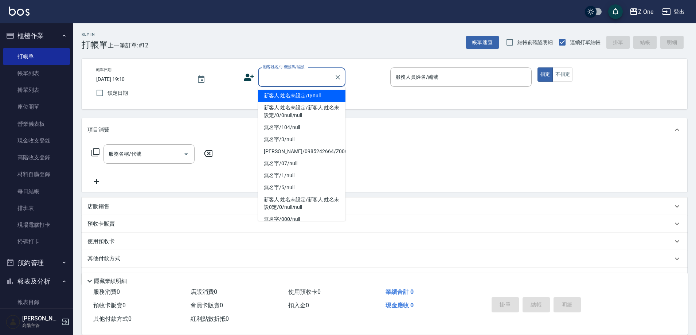
click at [289, 95] on li "新客人 姓名未設定/0/null" at bounding box center [301, 96] width 87 height 12
type input "新客人 姓名未設定/0/null"
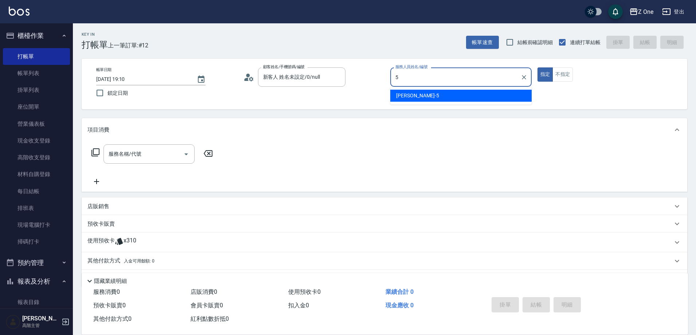
click at [421, 95] on div "[PERSON_NAME]-5" at bounding box center [460, 96] width 141 height 12
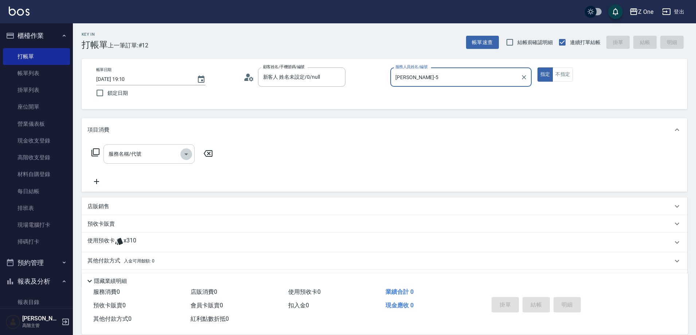
click at [185, 155] on icon "Open" at bounding box center [186, 154] width 9 height 9
type input "[PERSON_NAME]-5"
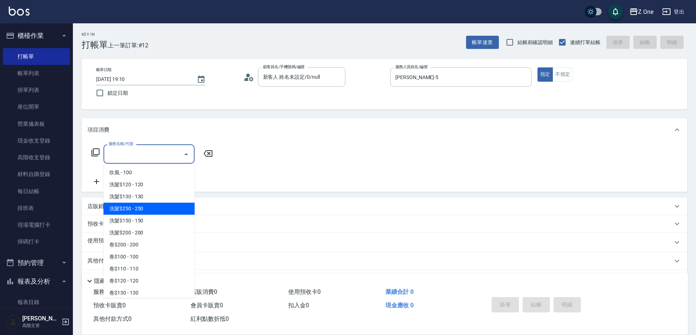
click at [152, 213] on span "洗髮$250 - 250" at bounding box center [149, 209] width 91 height 12
type input "洗髮$250(104)"
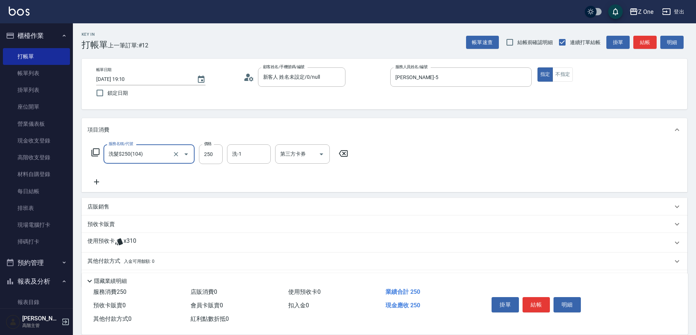
click at [97, 182] on icon at bounding box center [96, 181] width 5 height 5
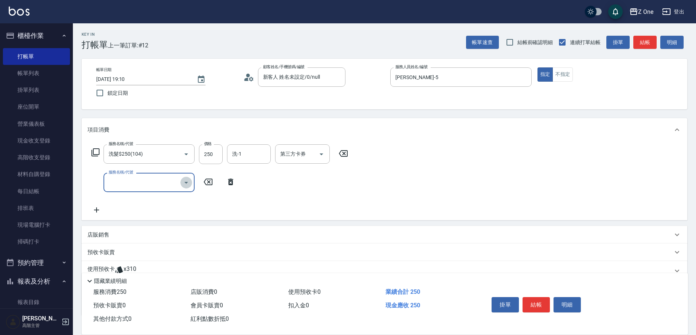
click at [187, 181] on icon "Open" at bounding box center [186, 182] width 9 height 9
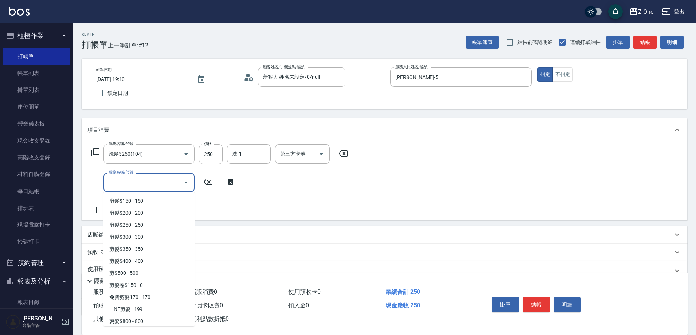
scroll to position [221, 0]
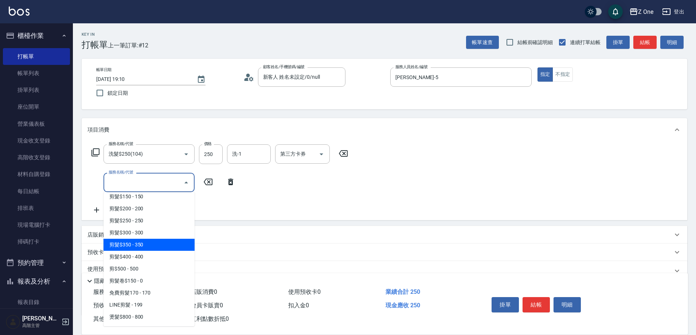
click at [150, 248] on span "剪髮$350 - 350" at bounding box center [149, 245] width 91 height 12
type input "剪髮$350(208)"
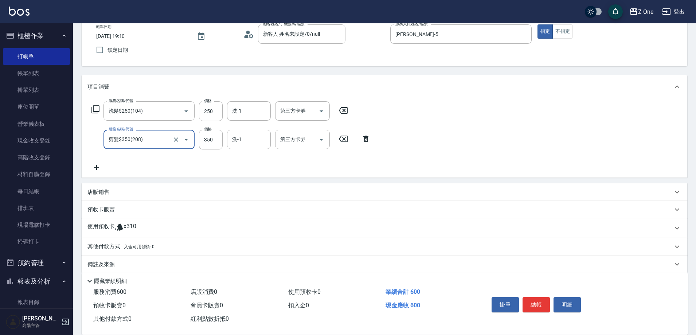
scroll to position [51, 0]
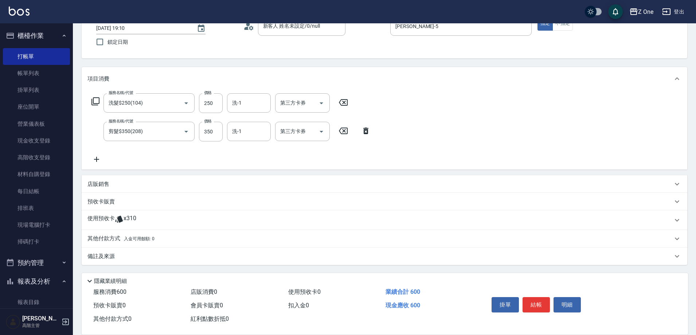
click at [156, 240] on div "其他付款方式 入金可用餘額: 0" at bounding box center [379, 239] width 585 height 8
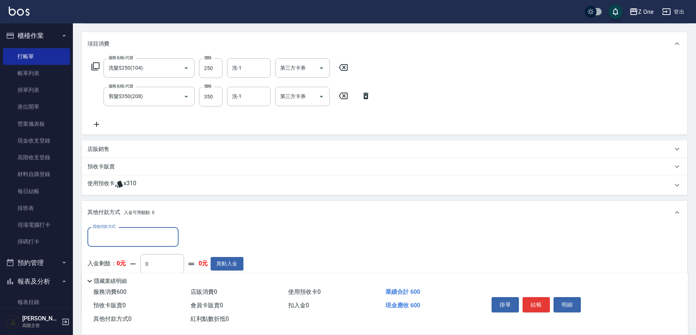
scroll to position [100, 0]
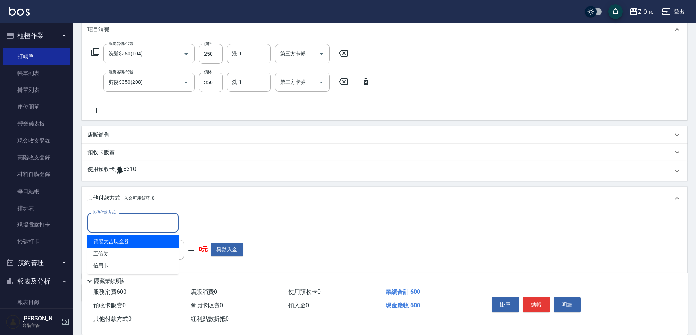
click at [137, 220] on input "其他付款方式" at bounding box center [133, 222] width 85 height 13
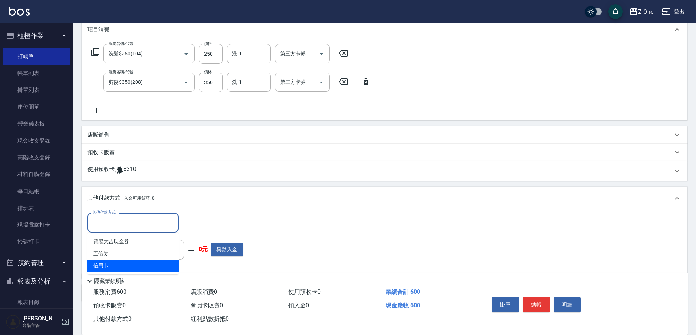
click at [114, 264] on span "信用卡" at bounding box center [132, 266] width 91 height 12
type input "信用卡"
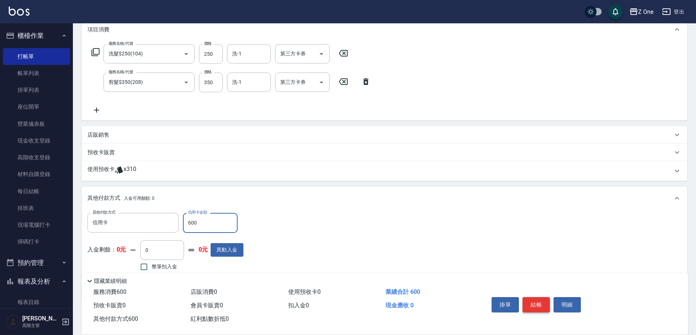
type input "600"
click at [541, 300] on button "結帳" at bounding box center [536, 304] width 27 height 15
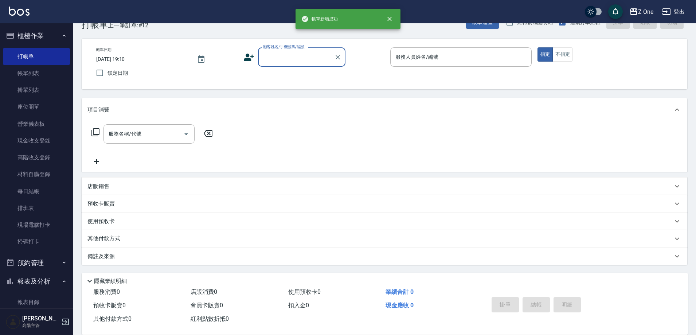
scroll to position [0, 0]
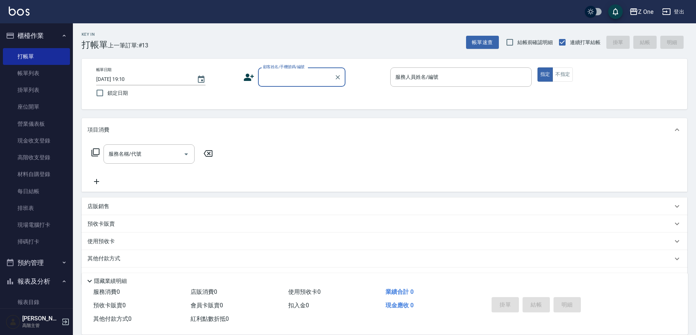
click at [291, 79] on input "顧客姓名/手機號碼/編號" at bounding box center [296, 77] width 70 height 13
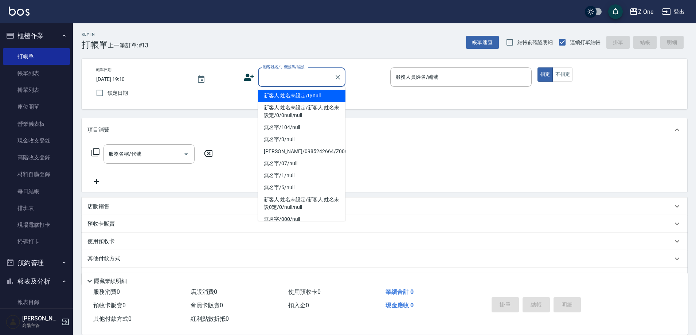
click at [290, 95] on li "新客人 姓名未設定/0/null" at bounding box center [301, 96] width 87 height 12
type input "新客人 姓名未設定/0/null"
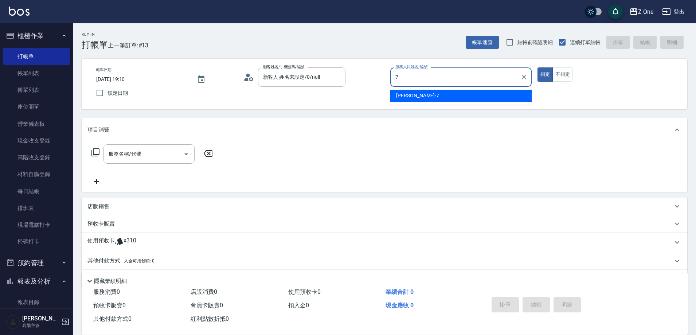
click at [403, 92] on span "[PERSON_NAME]-7" at bounding box center [417, 96] width 43 height 8
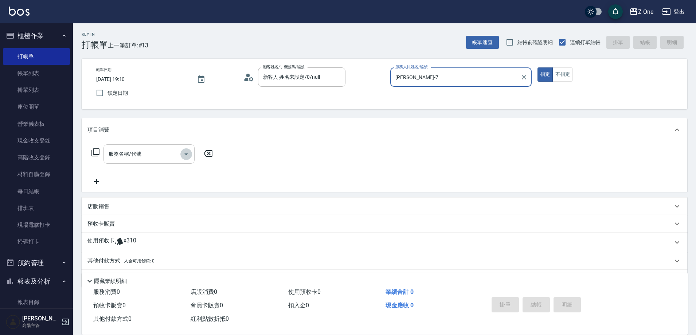
click at [184, 154] on icon "Open" at bounding box center [186, 154] width 9 height 9
type input "[PERSON_NAME]-7"
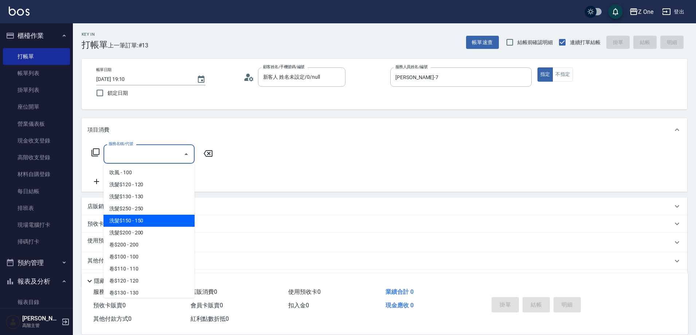
click at [148, 221] on span "洗髮$150 - 150" at bounding box center [149, 221] width 91 height 12
type input "洗髮$150(105)"
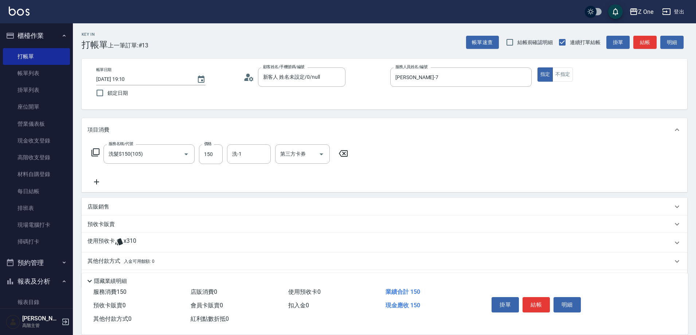
click at [98, 184] on icon at bounding box center [96, 182] width 18 height 9
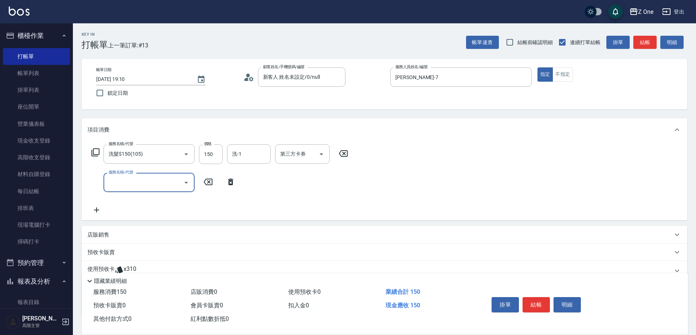
click at [187, 184] on icon "Open" at bounding box center [186, 182] width 9 height 9
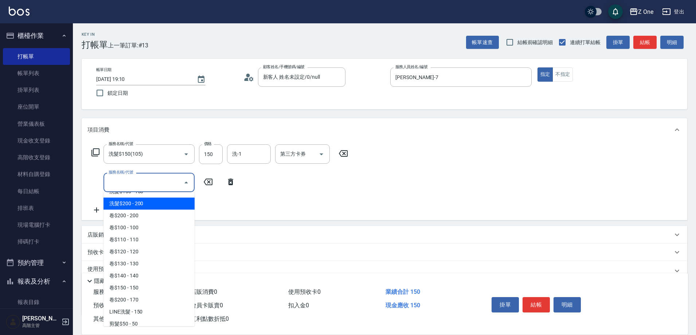
scroll to position [182, 0]
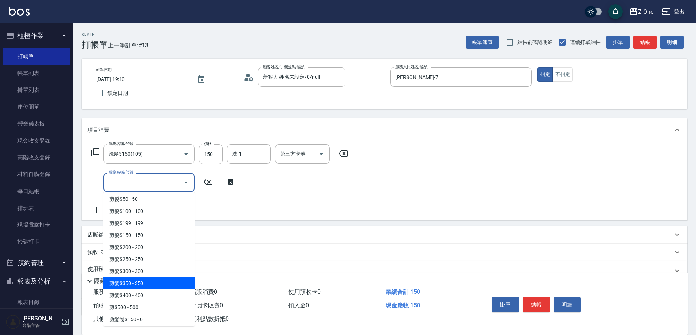
click at [153, 286] on span "剪髮$350 - 350" at bounding box center [149, 283] width 91 height 12
type input "剪髮$350(208)"
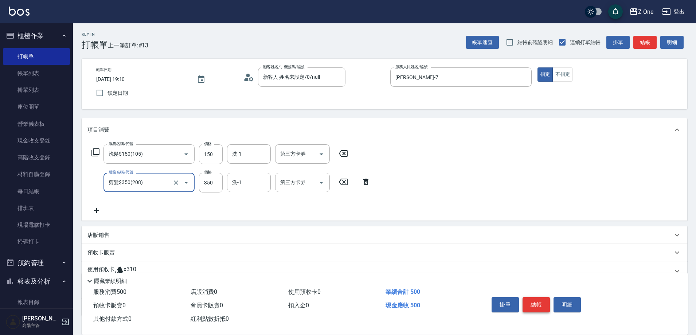
click at [538, 300] on button "結帳" at bounding box center [536, 304] width 27 height 15
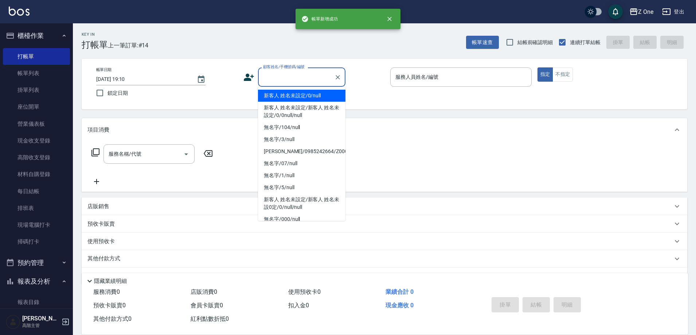
click at [281, 76] on input "顧客姓名/手機號碼/編號" at bounding box center [296, 77] width 70 height 13
click at [281, 97] on li "新客人 姓名未設定/0/null" at bounding box center [301, 96] width 87 height 12
type input "新客人 姓名未設定/0/null"
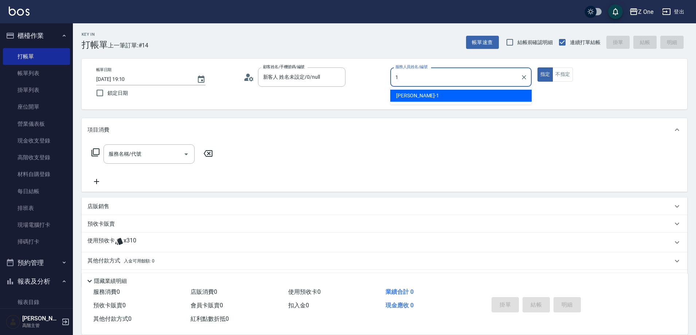
click at [413, 95] on span "[PERSON_NAME]-1" at bounding box center [417, 96] width 43 height 8
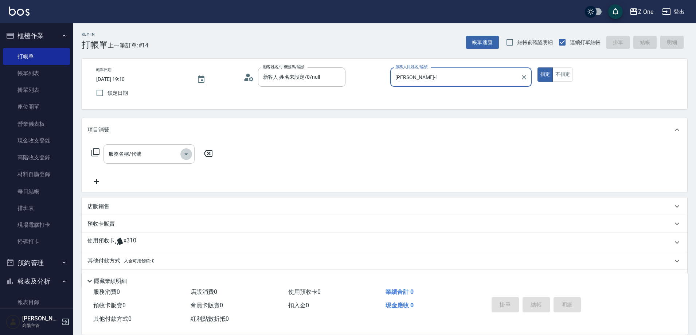
click at [185, 156] on icon "Open" at bounding box center [186, 154] width 9 height 9
type input "[PERSON_NAME]-1"
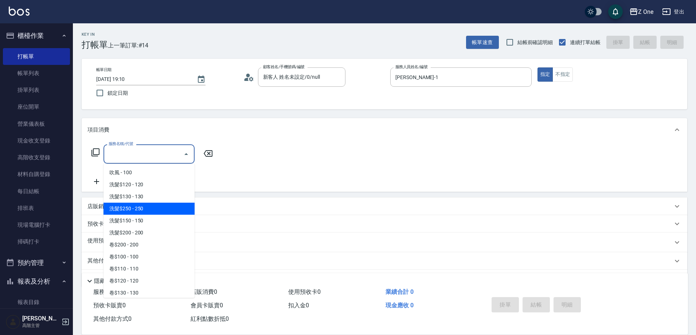
click at [148, 209] on span "洗髮$250 - 250" at bounding box center [149, 209] width 91 height 12
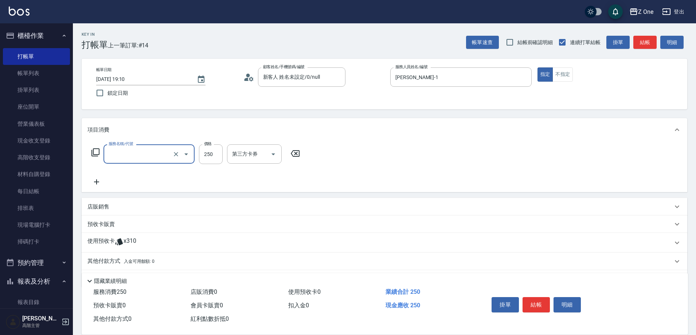
type input "洗髮$250(104)"
click at [98, 182] on icon at bounding box center [96, 181] width 5 height 5
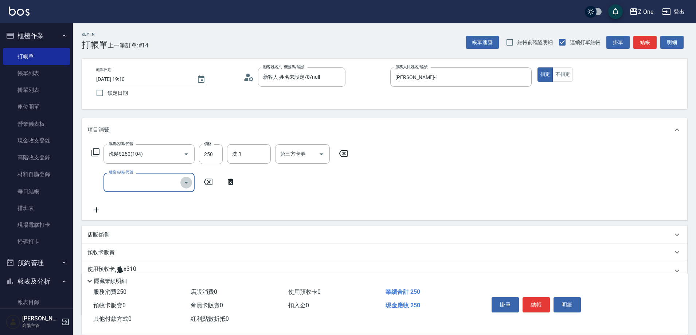
click at [187, 183] on icon "Open" at bounding box center [186, 182] width 9 height 9
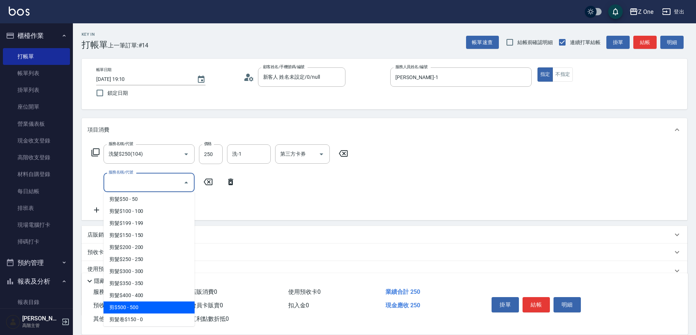
click at [148, 304] on span "剪$500 - 500" at bounding box center [149, 307] width 91 height 12
type input "剪$500(211)"
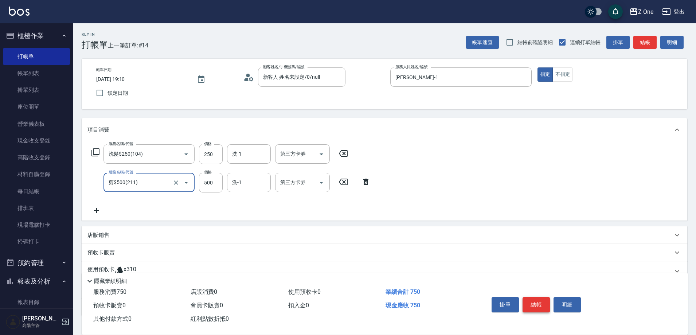
click at [535, 304] on button "結帳" at bounding box center [536, 304] width 27 height 15
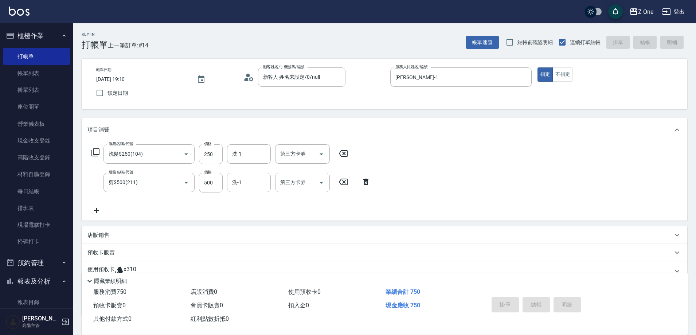
type input "[DATE] 19:11"
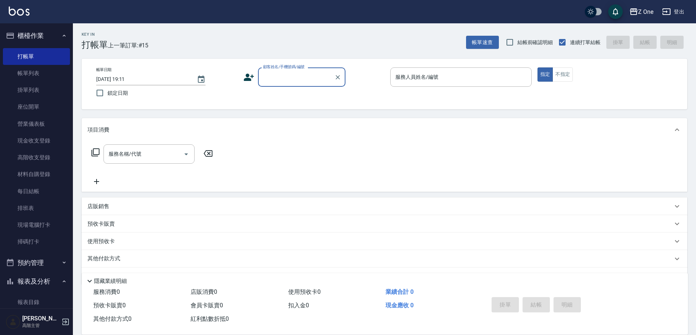
click at [284, 82] on input "顧客姓名/手機號碼/編號" at bounding box center [296, 77] width 70 height 13
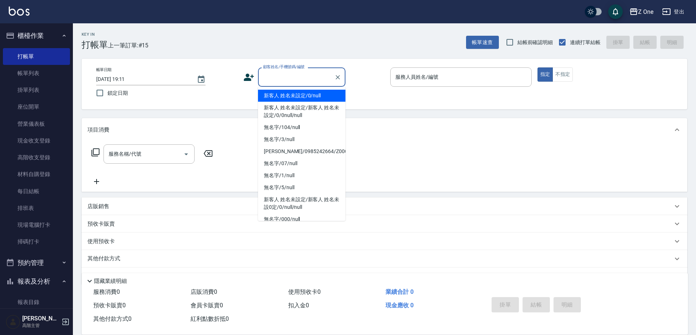
click at [286, 96] on li "新客人 姓名未設定/0/null" at bounding box center [301, 96] width 87 height 12
type input "新客人 姓名未設定/0/null"
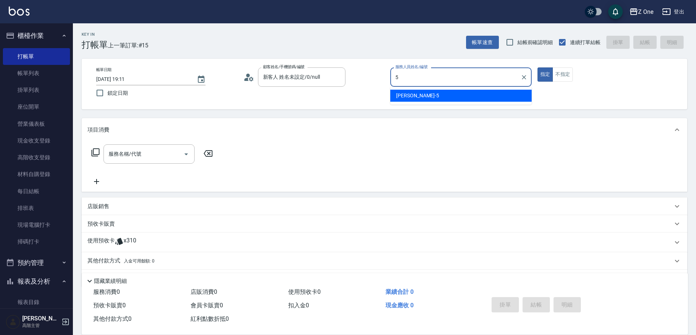
click at [415, 96] on span "[PERSON_NAME]-5" at bounding box center [417, 96] width 43 height 8
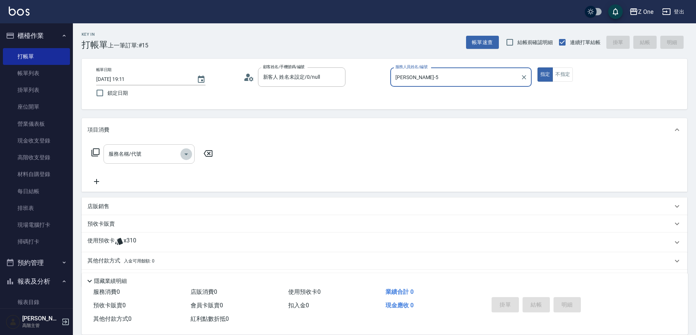
click at [186, 154] on icon "Open" at bounding box center [186, 154] width 4 height 2
type input "[PERSON_NAME]-5"
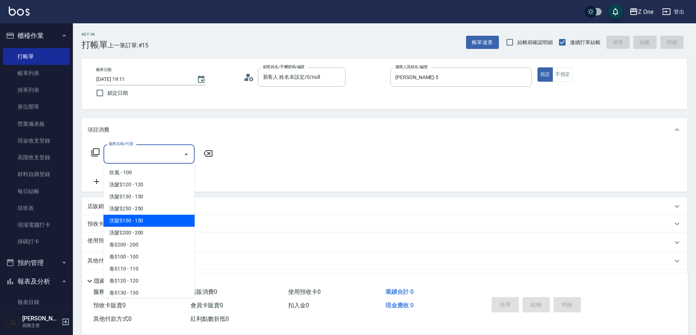
click at [151, 221] on span "洗髮$150 - 150" at bounding box center [149, 221] width 91 height 12
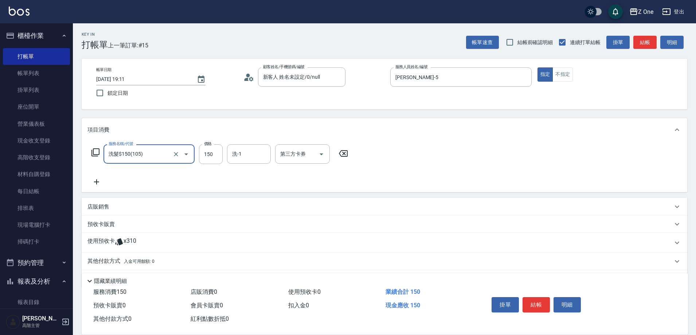
click at [188, 154] on icon "Open" at bounding box center [186, 154] width 9 height 9
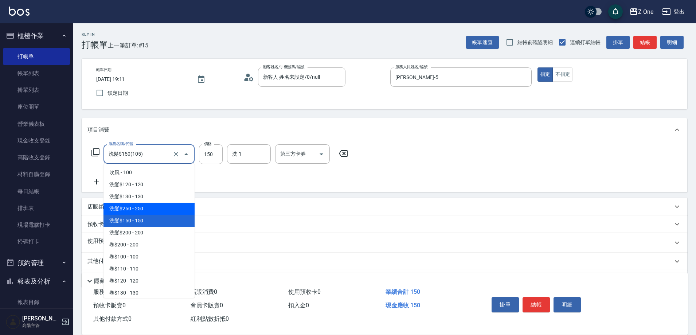
click at [157, 208] on span "洗髮$250 - 250" at bounding box center [149, 209] width 91 height 12
type input "洗髮$250(104)"
type input "250"
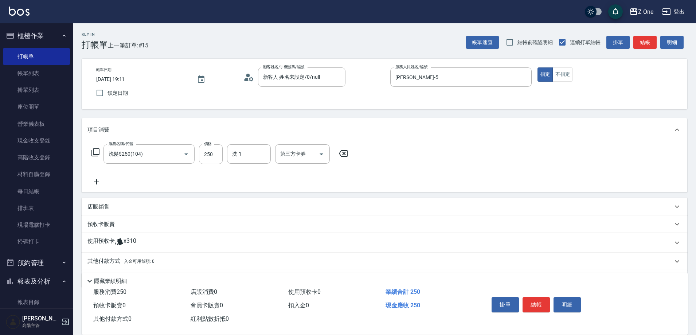
click at [99, 182] on icon at bounding box center [96, 181] width 5 height 5
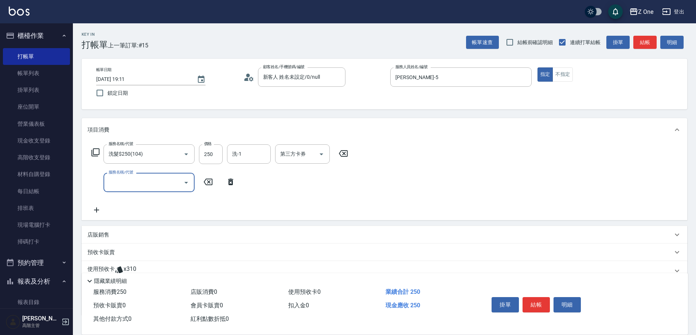
click at [187, 183] on icon "Open" at bounding box center [186, 182] width 9 height 9
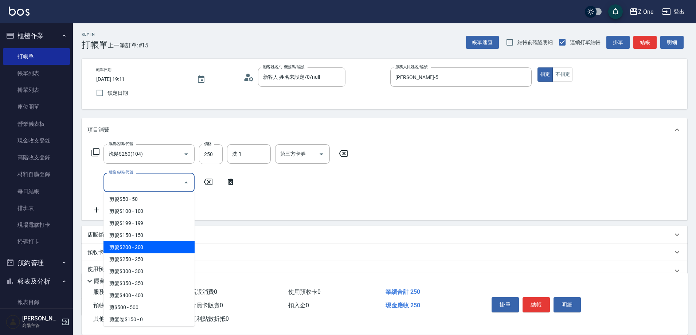
click at [157, 248] on span "剪髮$200 - 200" at bounding box center [149, 247] width 91 height 12
type input "剪髮$200(205)"
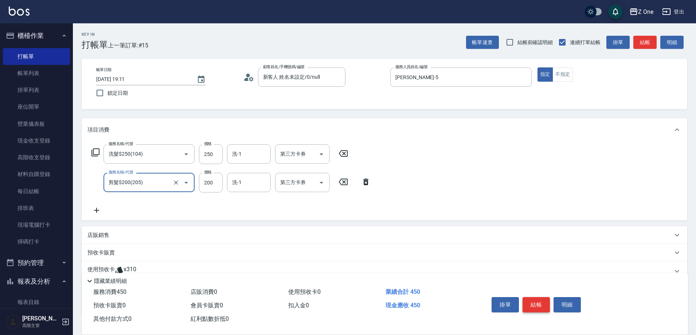
click at [540, 302] on button "結帳" at bounding box center [536, 304] width 27 height 15
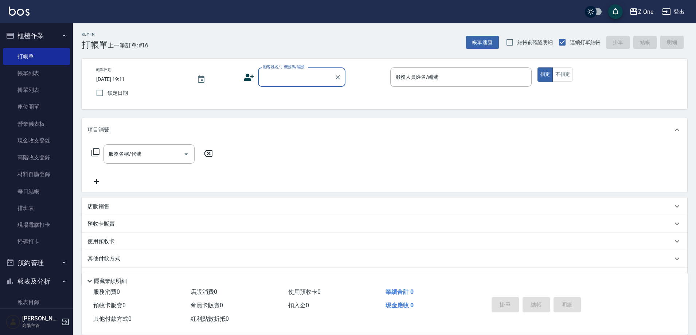
click at [288, 78] on input "顧客姓名/手機號碼/編號" at bounding box center [296, 77] width 70 height 13
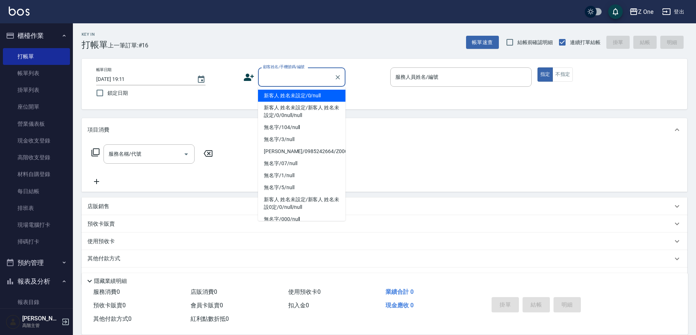
click at [286, 98] on li "新客人 姓名未設定/0/null" at bounding box center [301, 96] width 87 height 12
type input "新客人 姓名未設定/0/null"
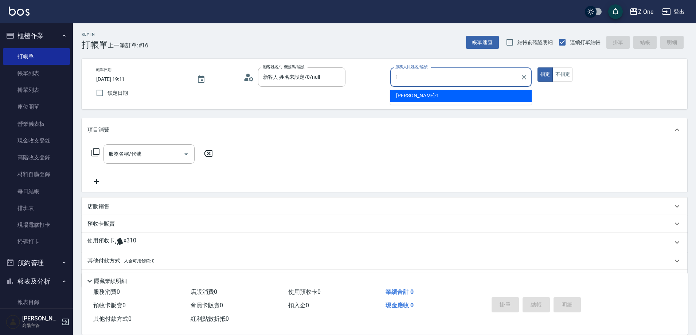
click at [462, 100] on div "[PERSON_NAME]-1" at bounding box center [460, 96] width 141 height 12
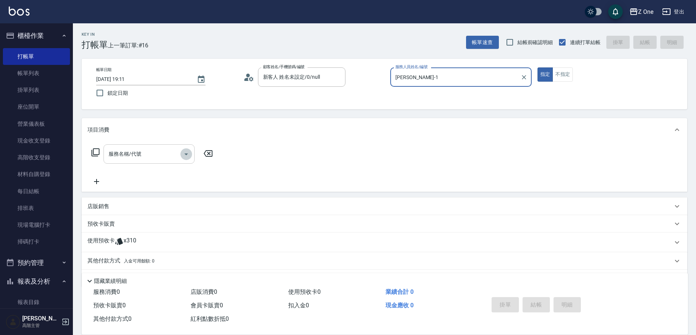
click at [189, 152] on icon "Open" at bounding box center [186, 154] width 9 height 9
type input "[PERSON_NAME]-1"
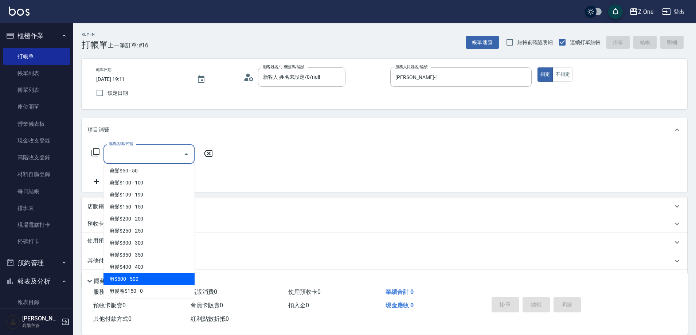
click at [140, 276] on span "剪$500 - 500" at bounding box center [149, 279] width 91 height 12
type input "剪$500(211)"
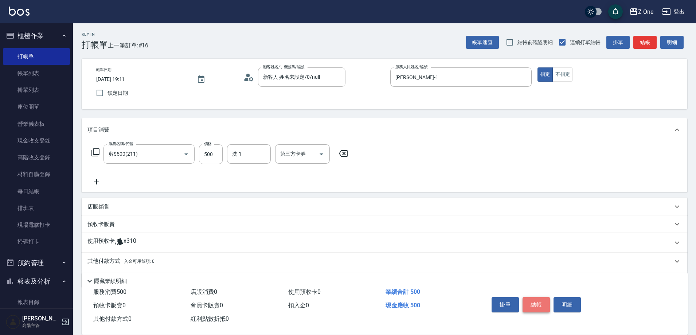
click at [539, 301] on button "結帳" at bounding box center [536, 304] width 27 height 15
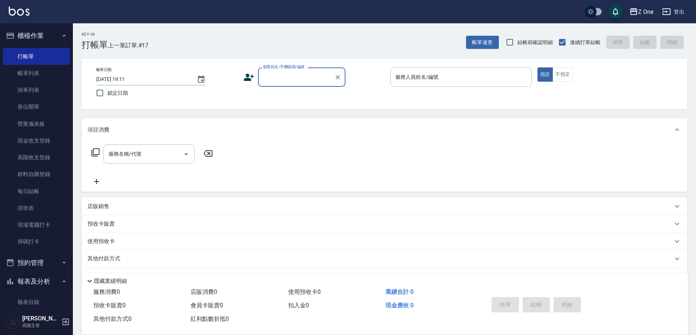
click at [303, 80] on input "顧客姓名/手機號碼/編號" at bounding box center [296, 77] width 70 height 13
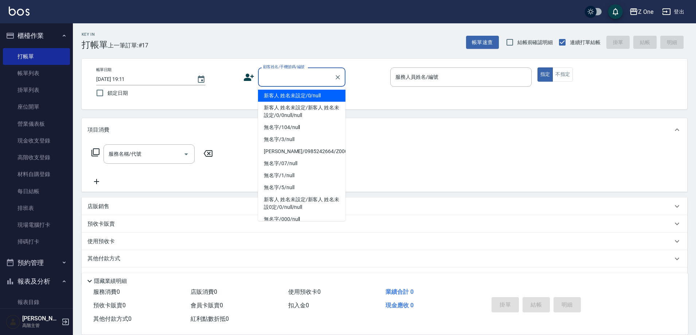
click at [298, 96] on li "新客人 姓名未設定/0/null" at bounding box center [301, 96] width 87 height 12
type input "新客人 姓名未設定/0/null"
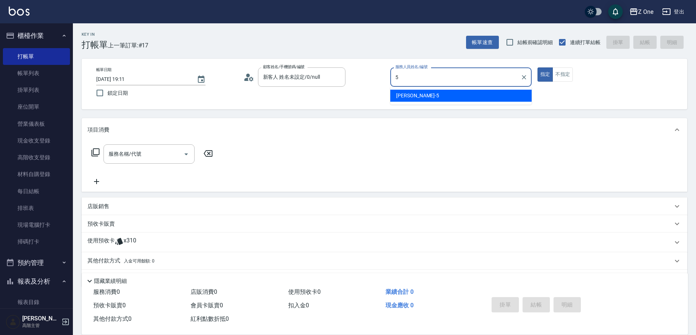
click at [431, 94] on div "[PERSON_NAME]-5" at bounding box center [460, 96] width 141 height 12
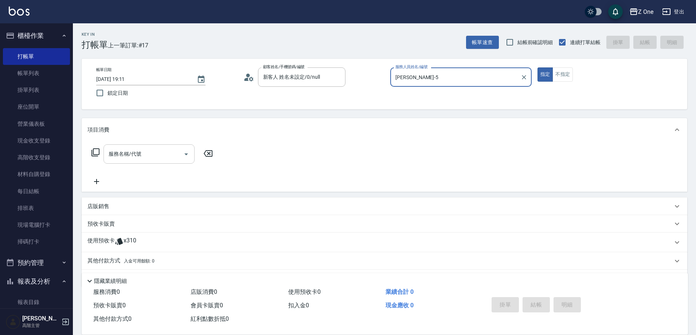
click at [187, 155] on icon "Open" at bounding box center [186, 154] width 9 height 9
type input "[PERSON_NAME]-5"
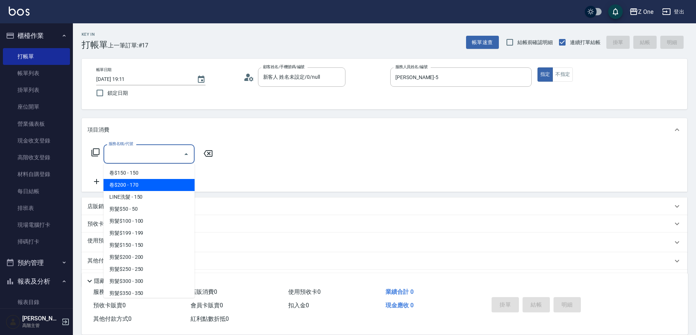
scroll to position [146, 0]
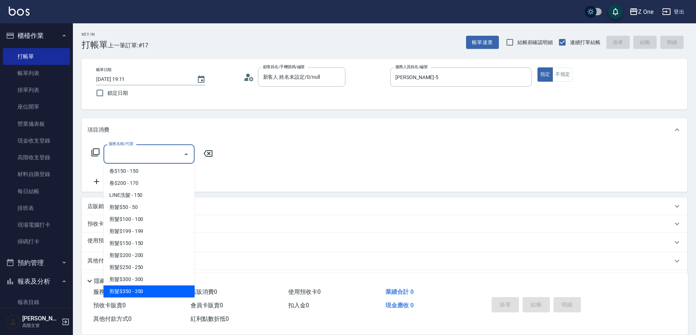
click at [148, 287] on span "剪髮$350 - 350" at bounding box center [149, 291] width 91 height 12
type input "剪髮$350(208)"
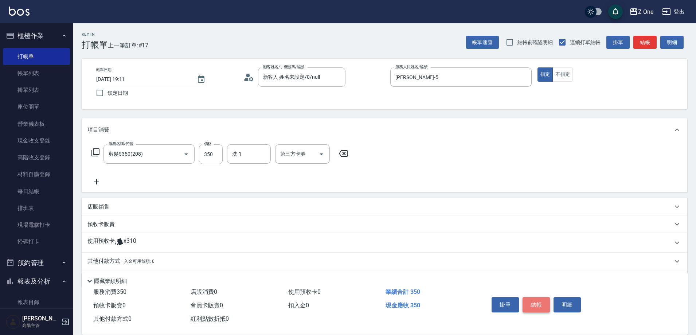
click at [535, 303] on button "結帳" at bounding box center [536, 304] width 27 height 15
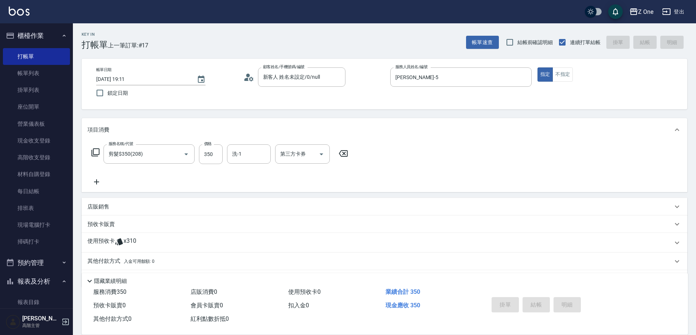
type input "[DATE] 19:12"
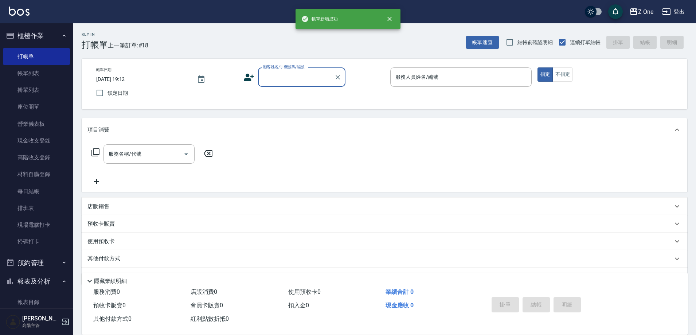
click at [287, 75] on input "顧客姓名/手機號碼/編號" at bounding box center [296, 77] width 70 height 13
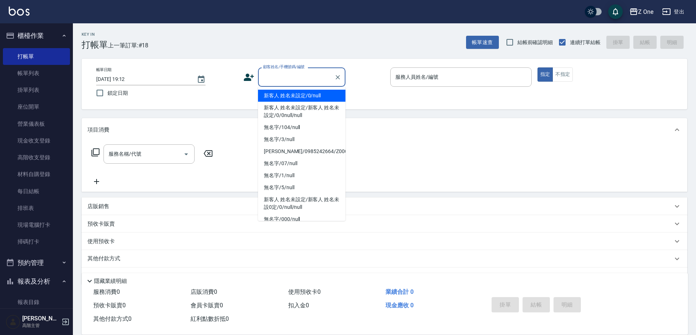
click at [287, 99] on li "新客人 姓名未設定/0/null" at bounding box center [301, 96] width 87 height 12
type input "新客人 姓名未設定/0/null"
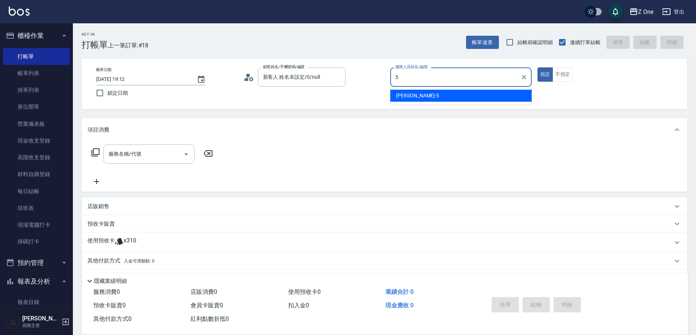
click at [412, 98] on span "[PERSON_NAME]-5" at bounding box center [417, 96] width 43 height 8
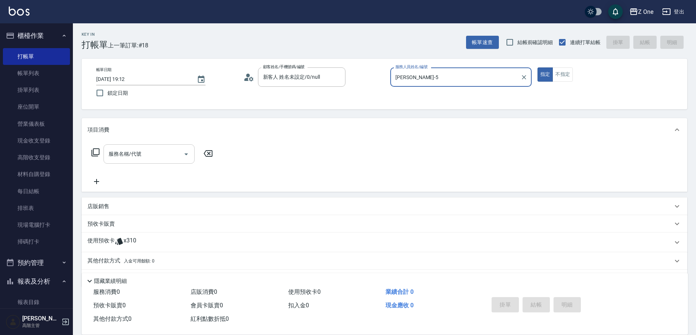
click at [188, 155] on icon "Open" at bounding box center [186, 154] width 9 height 9
type input "[PERSON_NAME]-5"
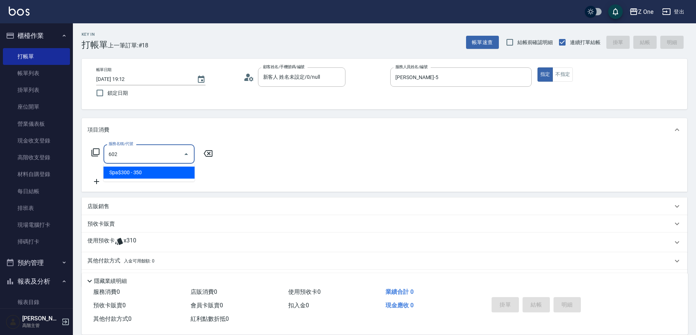
click at [174, 170] on span "Spa$300 - 350" at bounding box center [149, 173] width 91 height 12
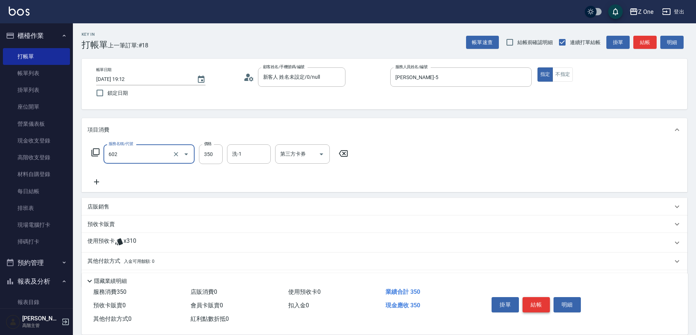
type input "Spa$300(602)"
click at [536, 301] on button "結帳" at bounding box center [536, 304] width 27 height 15
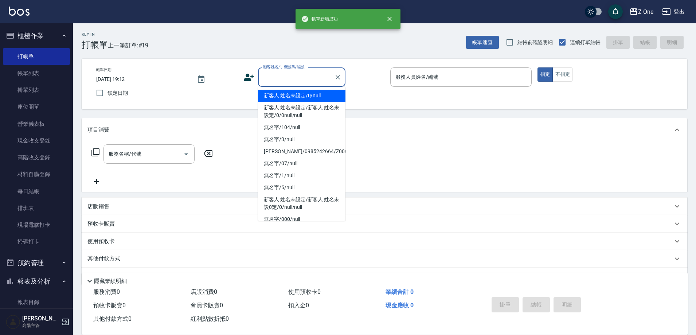
click at [290, 78] on input "顧客姓名/手機號碼/編號" at bounding box center [296, 77] width 70 height 13
click at [289, 94] on li "新客人 姓名未設定/0/null" at bounding box center [301, 96] width 87 height 12
type input "新客人 姓名未設定/0/null"
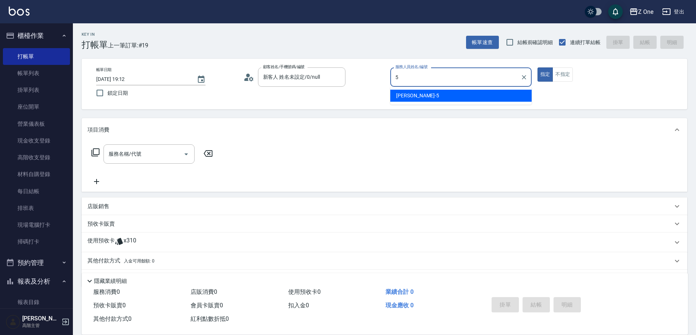
click at [428, 95] on div "[PERSON_NAME]-5" at bounding box center [460, 96] width 141 height 12
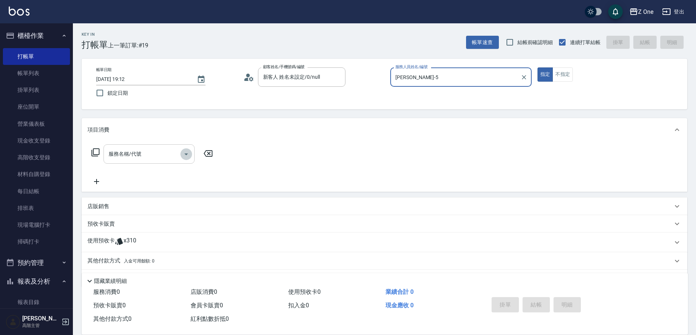
click at [186, 153] on icon "Open" at bounding box center [186, 154] width 9 height 9
type input "[PERSON_NAME]-5"
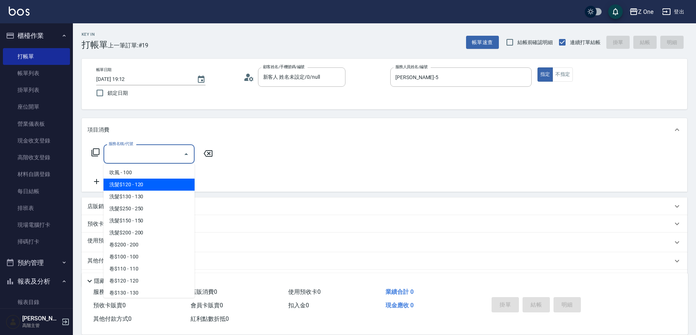
click at [156, 186] on span "洗髮$120 - 120" at bounding box center [149, 185] width 91 height 12
type input "洗髮$120(102)"
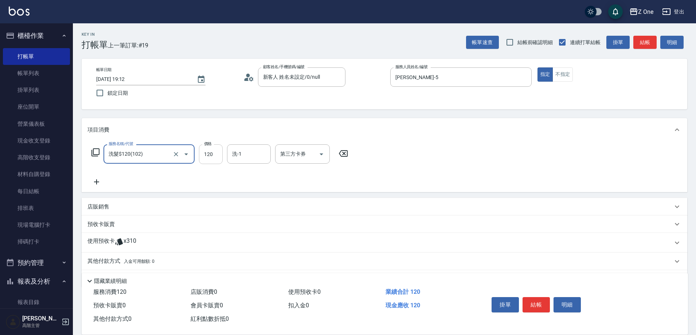
click at [214, 154] on input "120" at bounding box center [211, 154] width 24 height 20
type input "100"
click at [98, 183] on icon at bounding box center [96, 182] width 18 height 9
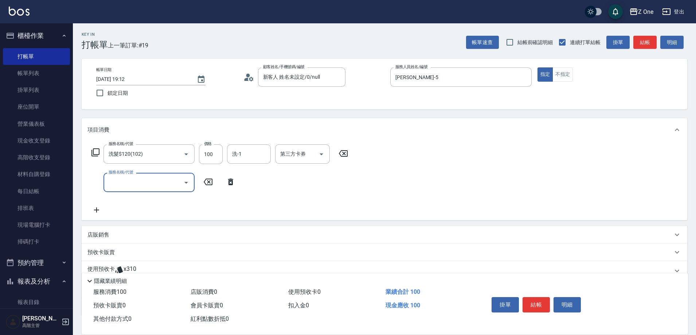
click at [189, 182] on icon "Open" at bounding box center [186, 182] width 9 height 9
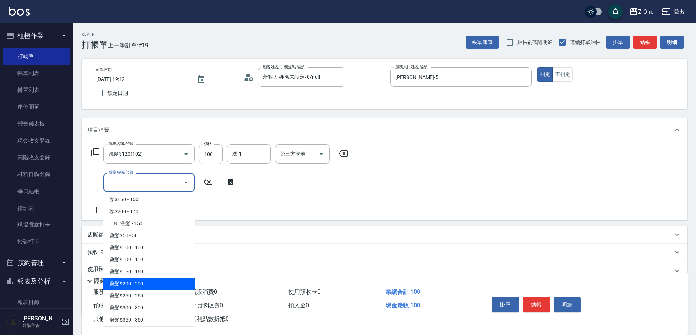
click at [150, 280] on span "剪髮$200 - 200" at bounding box center [149, 284] width 91 height 12
type input "剪髮$200(205)"
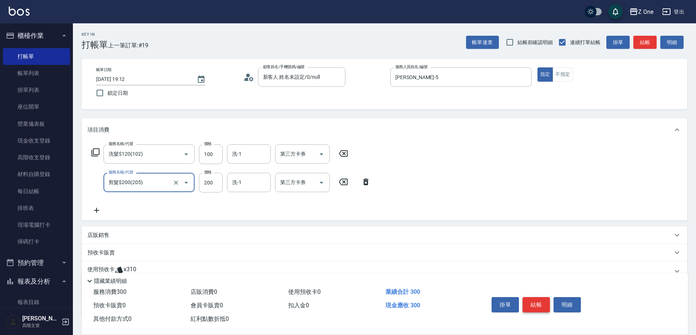
click at [535, 301] on button "結帳" at bounding box center [536, 304] width 27 height 15
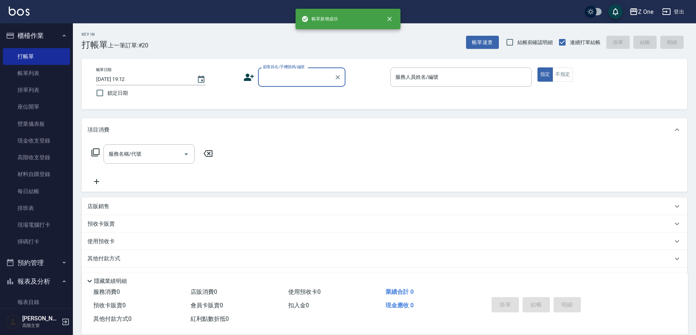
click at [292, 74] on input "顧客姓名/手機號碼/編號" at bounding box center [296, 77] width 70 height 13
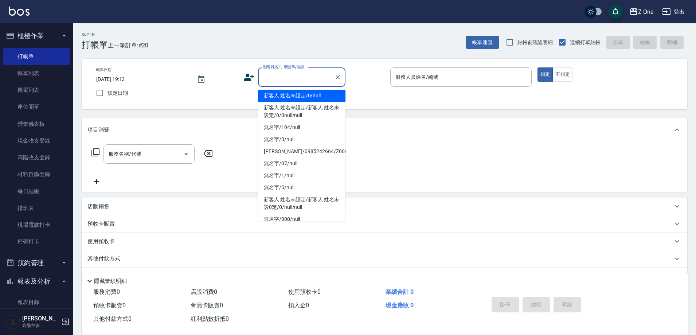
click at [292, 97] on li "新客人 姓名未設定/0/null" at bounding box center [301, 96] width 87 height 12
type input "新客人 姓名未設定/0/null"
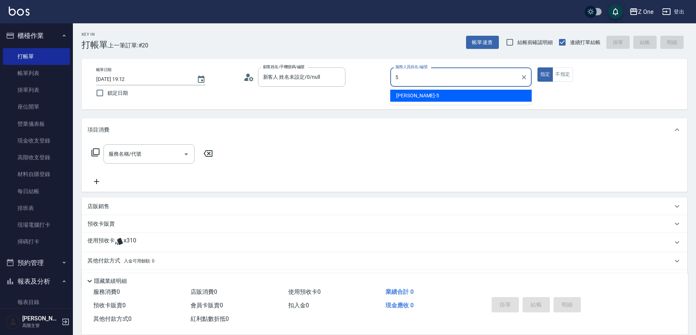
click at [414, 90] on div "[PERSON_NAME]-5" at bounding box center [460, 96] width 141 height 12
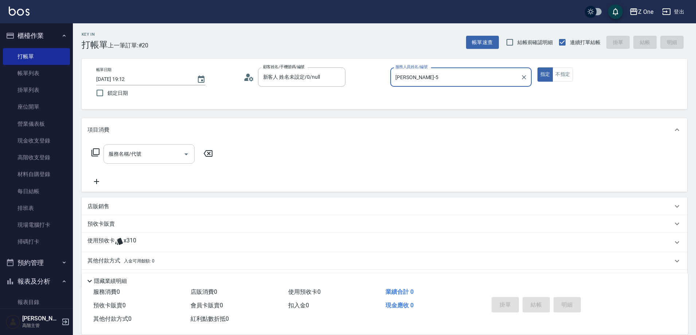
click at [186, 155] on icon "Open" at bounding box center [186, 154] width 9 height 9
type input "[PERSON_NAME]-5"
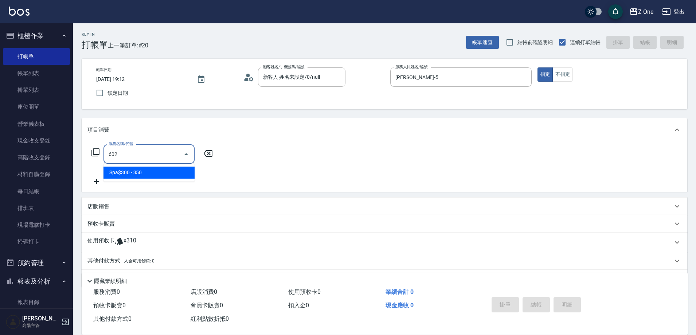
click at [179, 169] on span "Spa$300 - 350" at bounding box center [149, 173] width 91 height 12
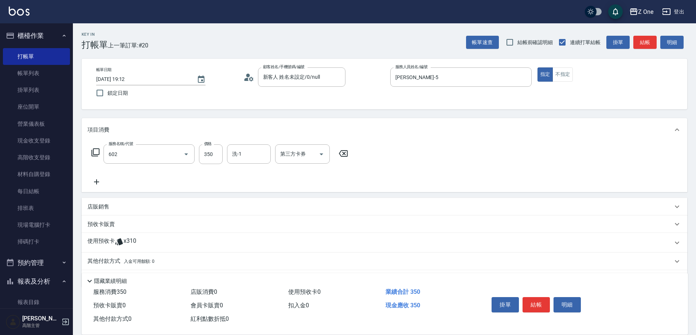
type input "Spa$300(602)"
click at [98, 180] on icon at bounding box center [96, 182] width 18 height 9
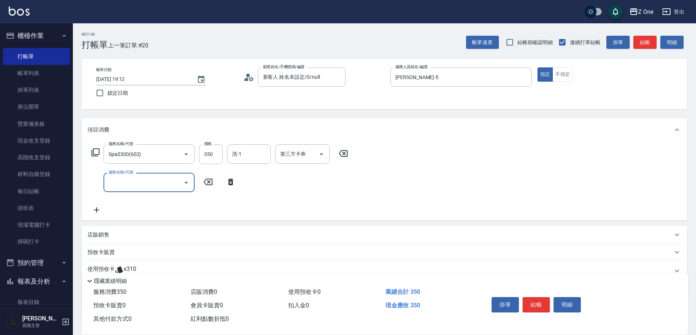
click at [188, 183] on icon "Open" at bounding box center [186, 182] width 9 height 9
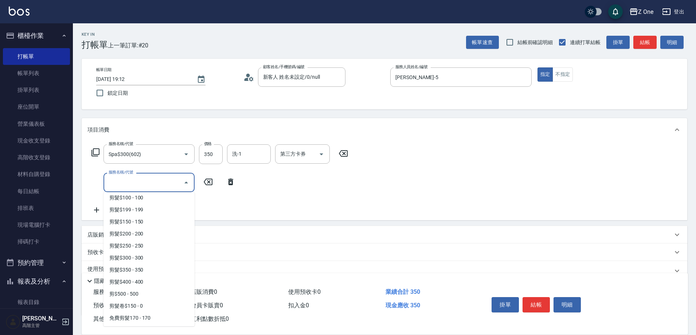
scroll to position [219, 0]
click at [156, 210] on span "剪髮$200 - 200" at bounding box center [149, 211] width 91 height 12
type input "剪髮$200(205)"
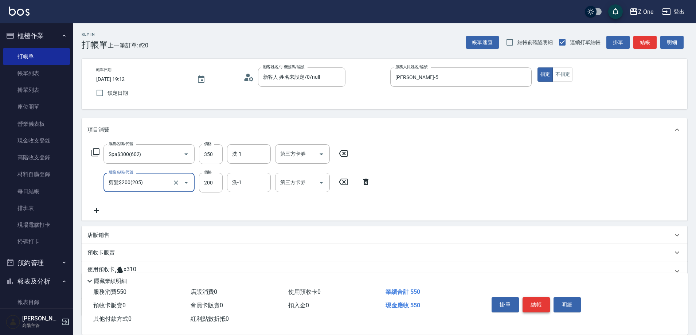
click at [541, 305] on button "結帳" at bounding box center [536, 304] width 27 height 15
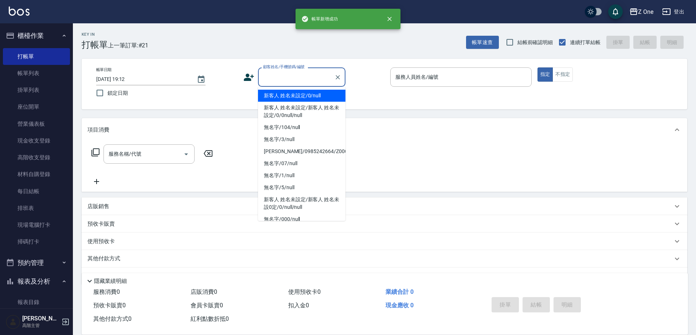
click at [295, 76] on input "顧客姓名/手機號碼/編號" at bounding box center [296, 77] width 70 height 13
click at [293, 98] on li "新客人 姓名未設定/0/null" at bounding box center [301, 96] width 87 height 12
type input "新客人 姓名未設定/0/null"
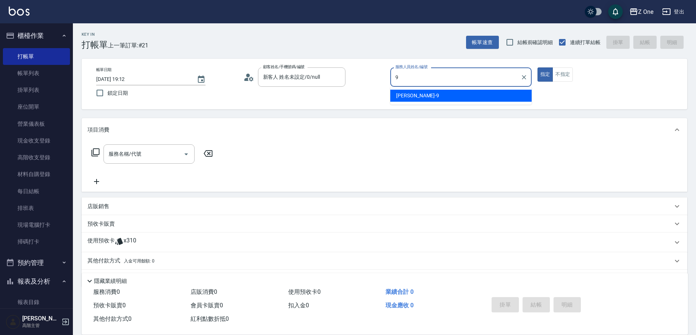
click at [425, 94] on div "[PERSON_NAME]-9" at bounding box center [460, 96] width 141 height 12
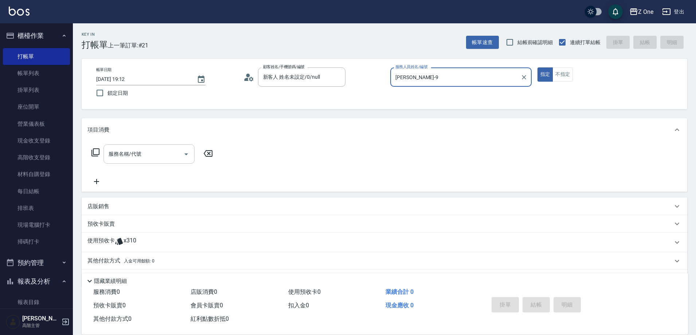
click at [188, 154] on icon "Open" at bounding box center [186, 154] width 9 height 9
type input "[PERSON_NAME]-9"
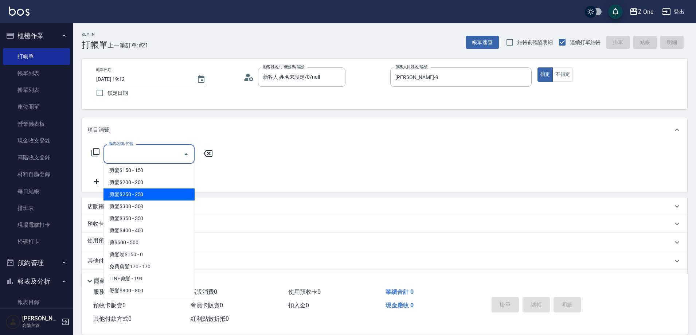
click at [155, 199] on span "剪髮$250 - 250" at bounding box center [149, 194] width 91 height 12
type input "剪髮$250(206)"
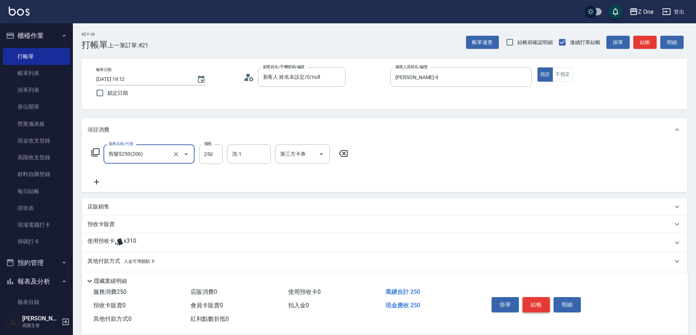
click at [534, 302] on button "結帳" at bounding box center [536, 304] width 27 height 15
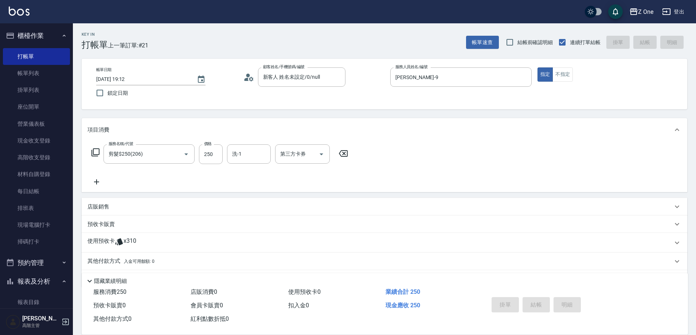
type input "[DATE] 19:13"
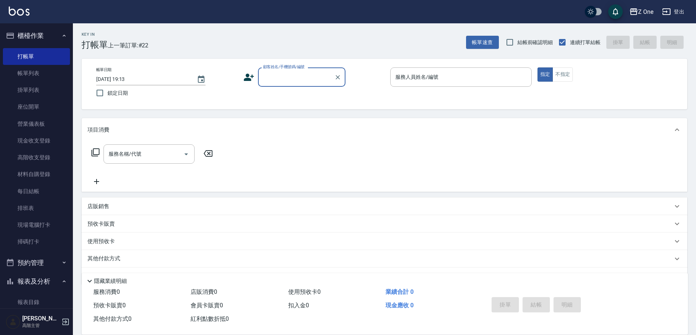
click at [299, 79] on input "顧客姓名/手機號碼/編號" at bounding box center [296, 77] width 70 height 13
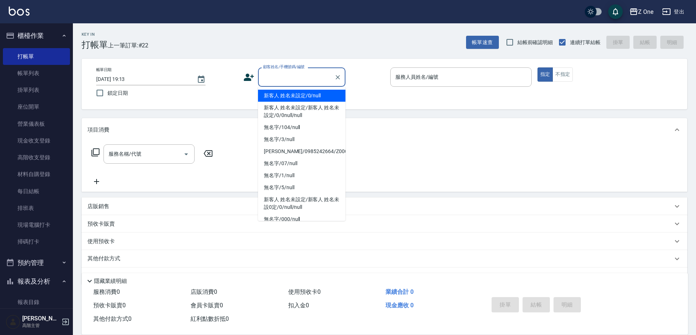
click at [299, 94] on li "新客人 姓名未設定/0/null" at bounding box center [301, 96] width 87 height 12
type input "新客人 姓名未設定/0/null"
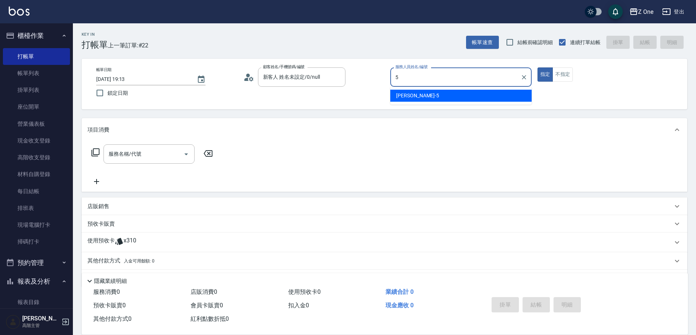
click at [448, 93] on div "[PERSON_NAME]-5" at bounding box center [460, 96] width 141 height 12
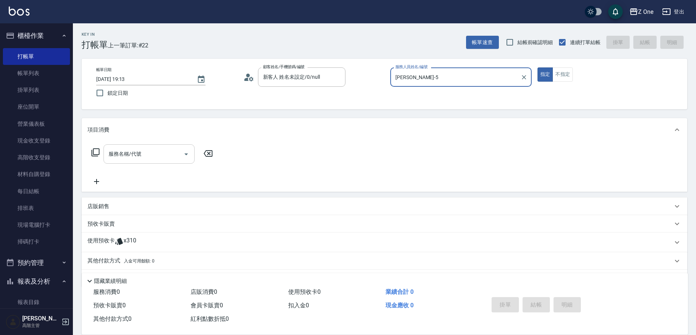
click at [187, 153] on icon "Open" at bounding box center [186, 154] width 9 height 9
type input "[PERSON_NAME]-5"
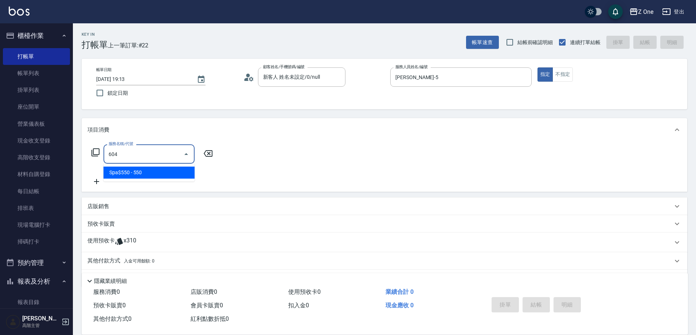
click at [175, 168] on span "Spa$550 - 550" at bounding box center [149, 173] width 91 height 12
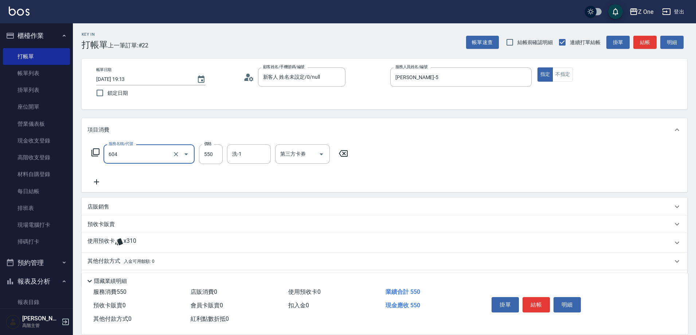
type input "Spa$550(604)"
click at [97, 182] on icon at bounding box center [96, 182] width 18 height 9
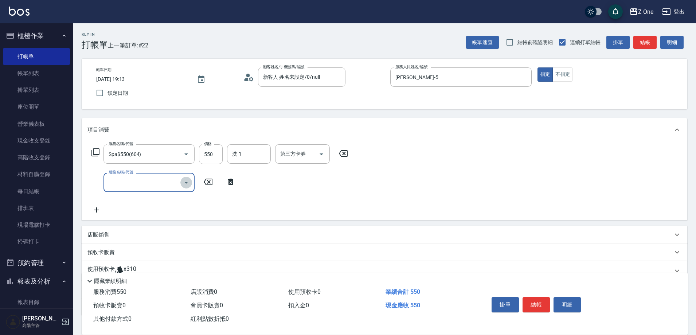
click at [188, 184] on icon "Open" at bounding box center [186, 182] width 9 height 9
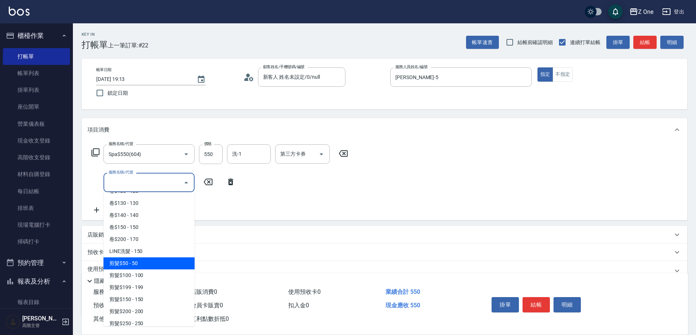
scroll to position [146, 0]
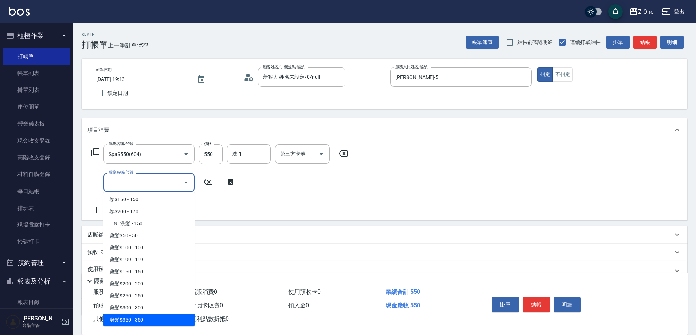
click at [145, 317] on span "剪髮$350 - 350" at bounding box center [149, 320] width 91 height 12
type input "剪髮$350(208)"
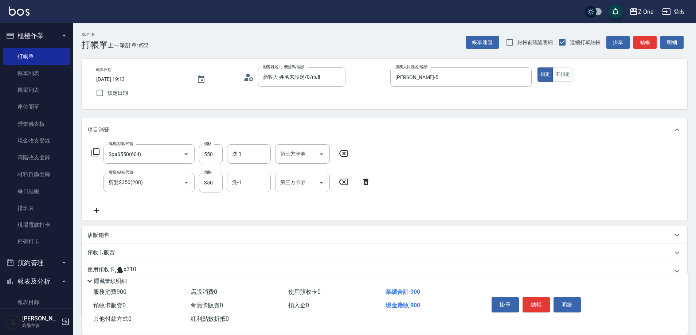
click at [98, 210] on icon at bounding box center [96, 210] width 5 height 5
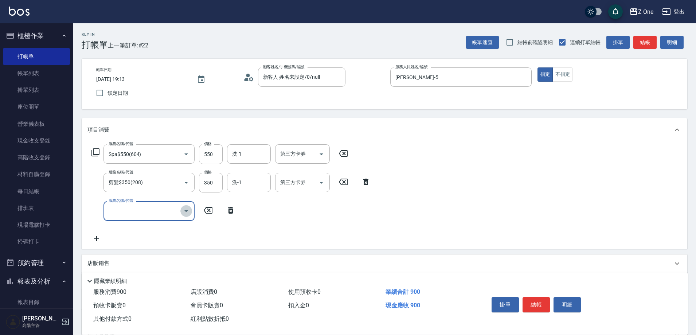
click at [188, 211] on icon "Open" at bounding box center [186, 211] width 9 height 9
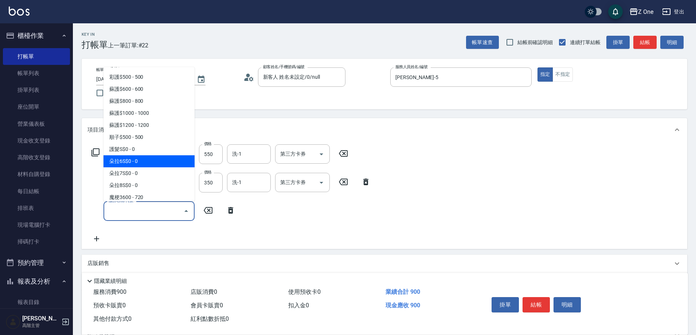
scroll to position [1057, 0]
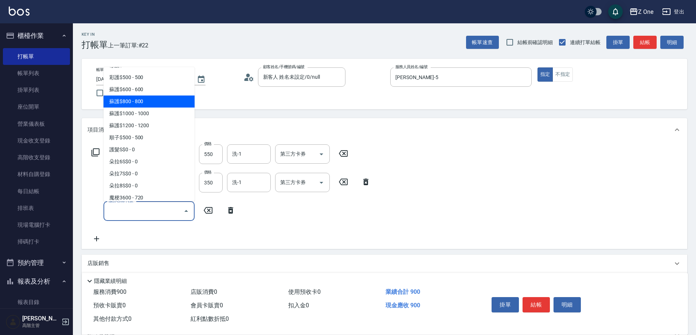
click at [156, 105] on span "蘇護$800 - 800" at bounding box center [149, 102] width 91 height 12
type input "蘇護$800(526)"
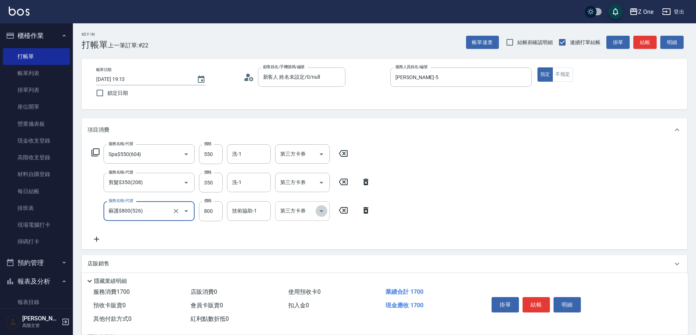
click at [326, 212] on button "Open" at bounding box center [322, 211] width 12 height 12
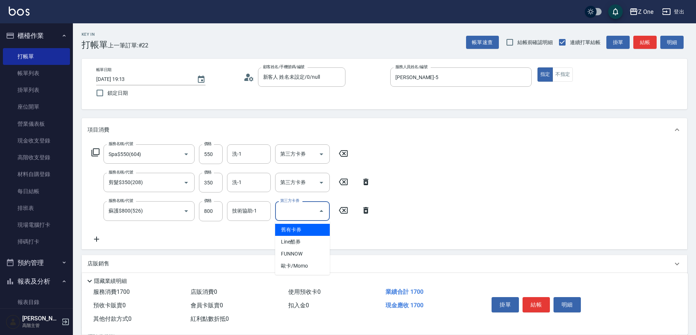
click at [316, 225] on span "舊有卡券" at bounding box center [302, 230] width 55 height 12
type input "舊有卡券"
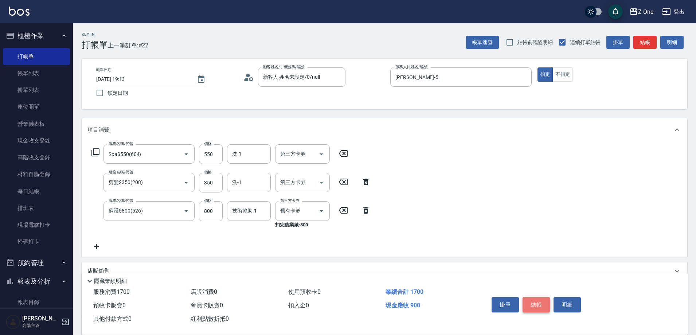
click at [538, 301] on button "結帳" at bounding box center [536, 304] width 27 height 15
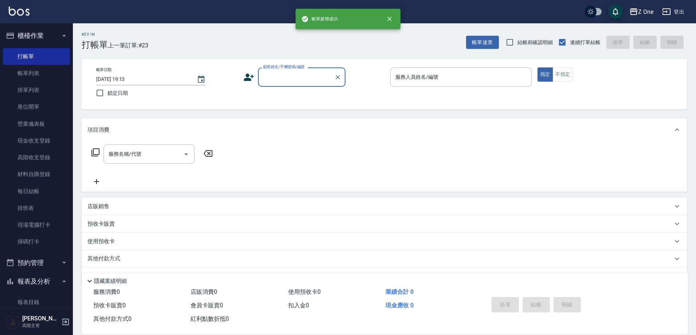
click at [296, 78] on input "顧客姓名/手機號碼/編號" at bounding box center [296, 77] width 70 height 13
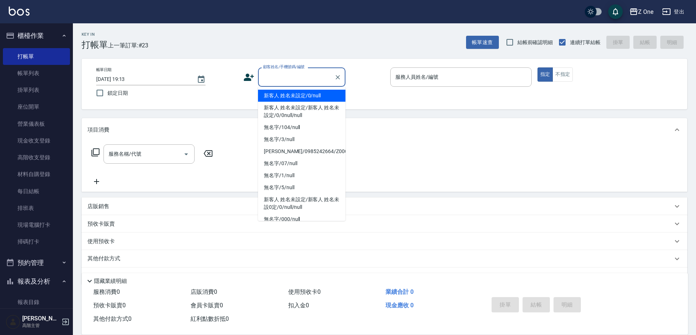
click at [297, 98] on li "新客人 姓名未設定/0/null" at bounding box center [301, 96] width 87 height 12
type input "新客人 姓名未設定/0/null"
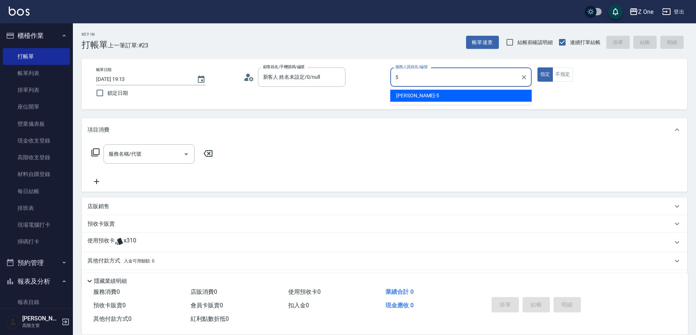
click at [412, 96] on span "[PERSON_NAME]-5" at bounding box center [417, 96] width 43 height 8
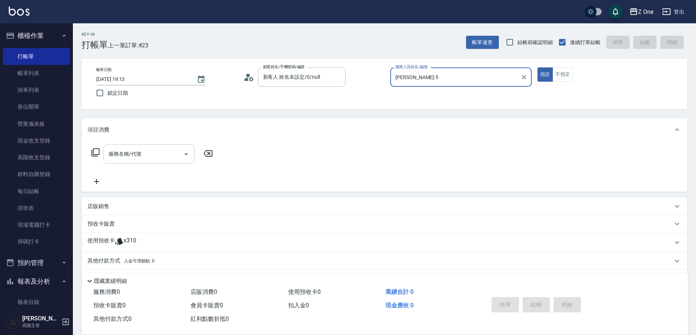
click at [185, 153] on icon "Open" at bounding box center [186, 154] width 9 height 9
type input "[PERSON_NAME]-5"
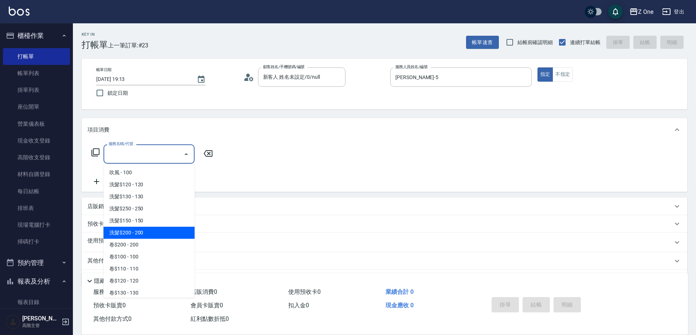
click at [147, 235] on span "洗髮$200 - 200" at bounding box center [149, 233] width 91 height 12
type input "洗髮$200(107)"
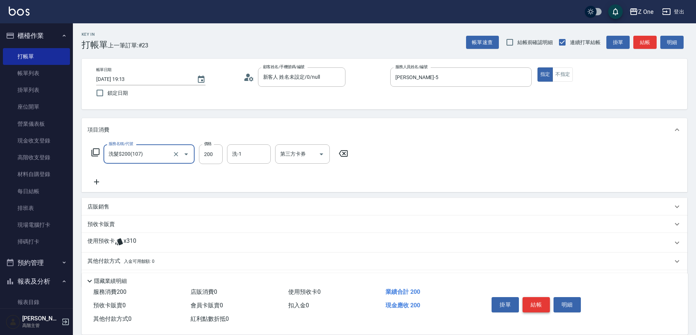
click at [536, 300] on button "結帳" at bounding box center [536, 304] width 27 height 15
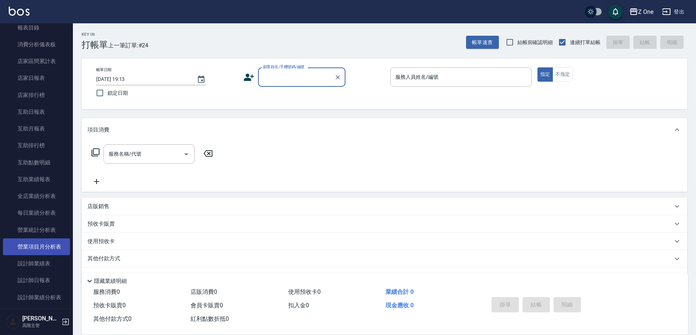
scroll to position [292, 0]
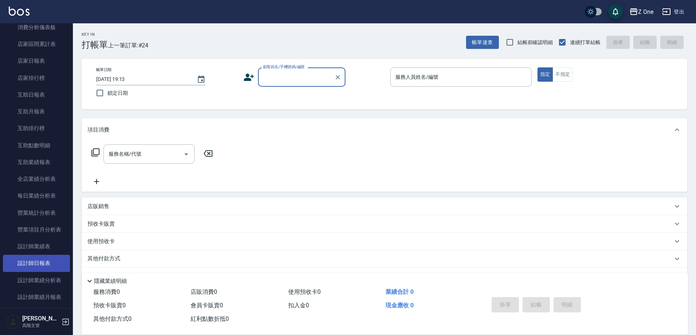
click at [39, 263] on link "設計師日報表" at bounding box center [36, 263] width 67 height 17
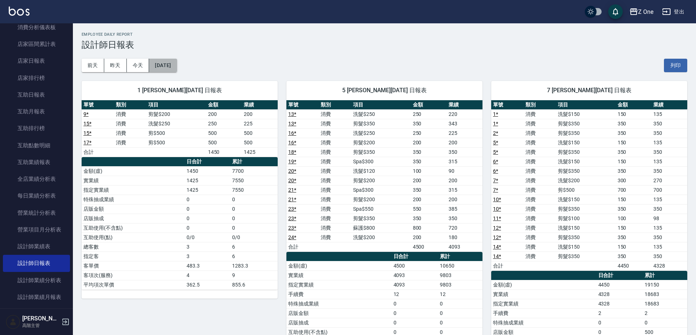
click at [177, 63] on button "[DATE]" at bounding box center [163, 65] width 28 height 13
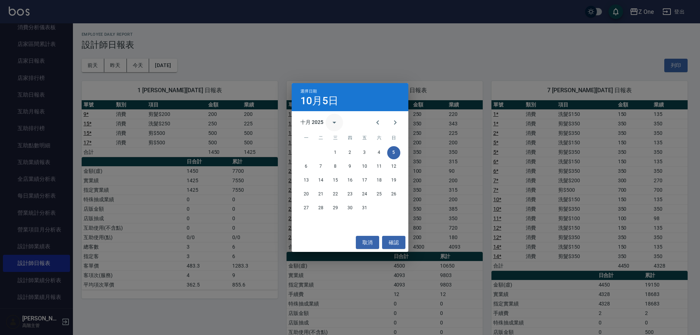
click at [331, 121] on icon "calendar view is open, switch to year view" at bounding box center [334, 122] width 9 height 9
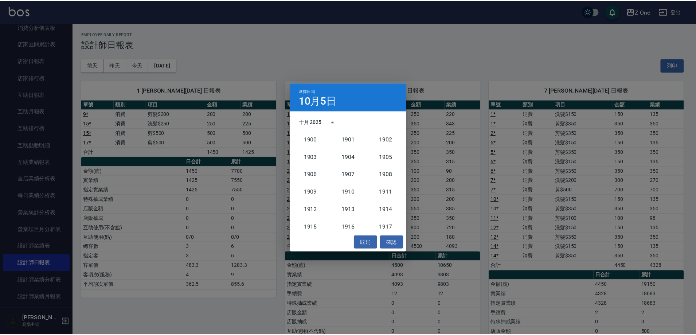
scroll to position [675, 0]
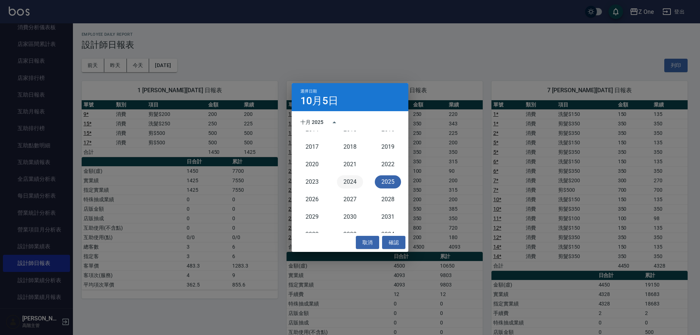
click at [345, 181] on button "2024" at bounding box center [350, 181] width 26 height 13
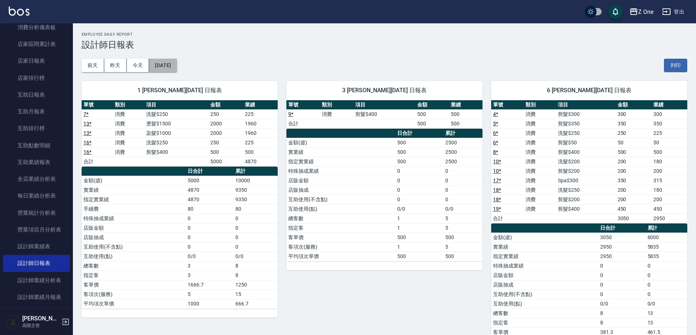
click at [177, 67] on button "[DATE]" at bounding box center [163, 65] width 28 height 13
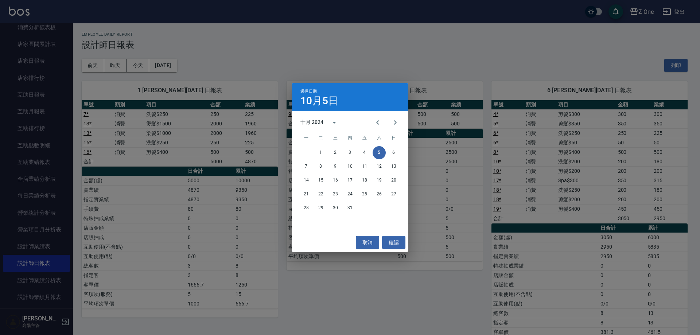
click at [296, 49] on div "選擇日期 [DATE] 十月 2024 一 二 三 四 五 六 日 1 2 3 4 5 6 7 8 9 10 11 12 13 14 15 16 17 18 …" at bounding box center [350, 167] width 700 height 335
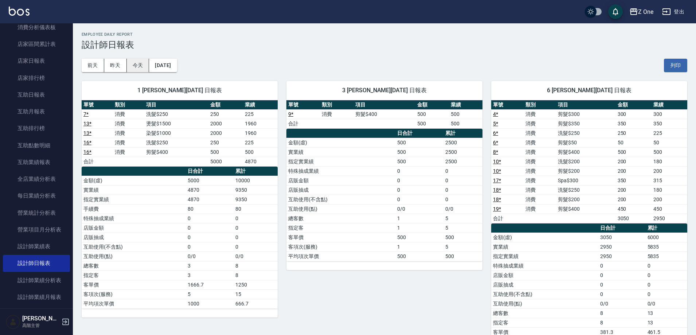
click at [136, 67] on button "今天" at bounding box center [138, 65] width 23 height 13
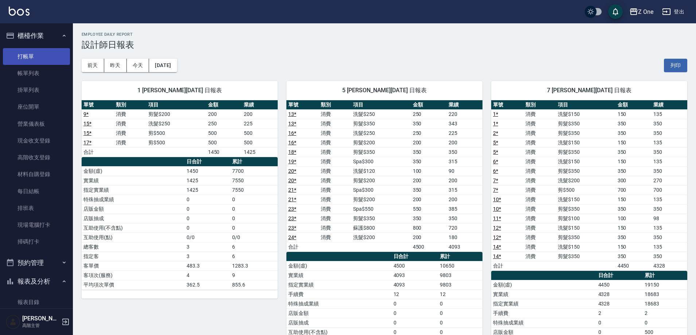
click at [48, 55] on link "打帳單" at bounding box center [36, 56] width 67 height 17
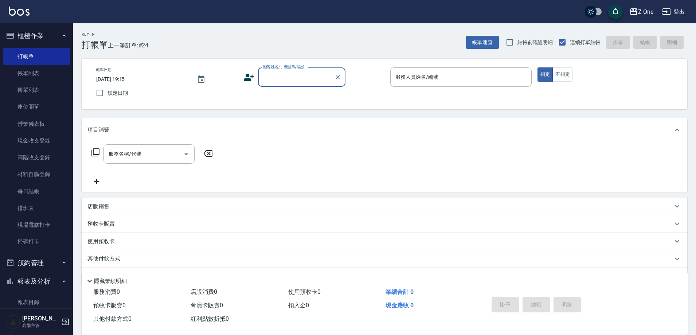
click at [295, 78] on input "顧客姓名/手機號碼/編號" at bounding box center [296, 77] width 70 height 13
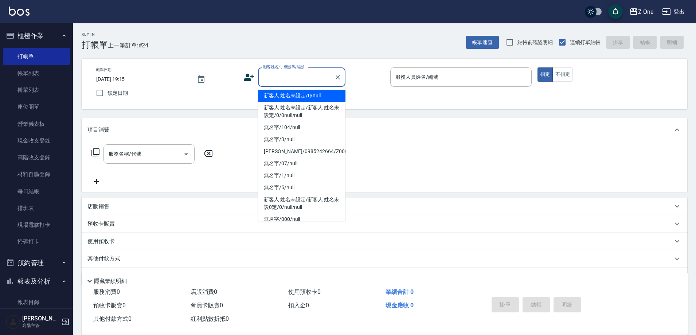
click at [291, 97] on li "新客人 姓名未設定/0/null" at bounding box center [301, 96] width 87 height 12
type input "新客人 姓名未設定/0/null"
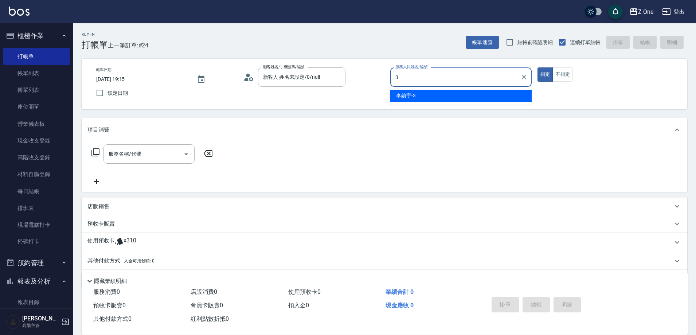
click at [408, 94] on span "[PERSON_NAME]-3" at bounding box center [406, 96] width 20 height 8
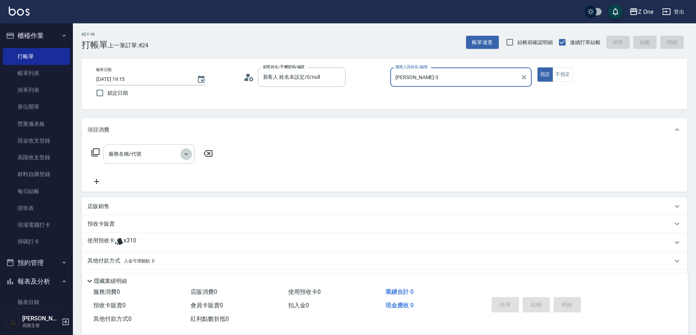
click at [189, 156] on icon "Open" at bounding box center [186, 154] width 9 height 9
type input "[PERSON_NAME]-3"
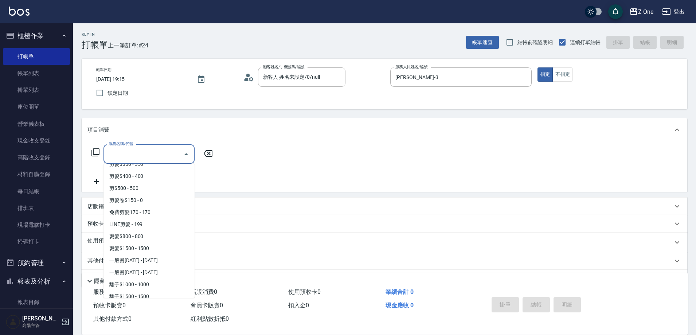
scroll to position [292, 0]
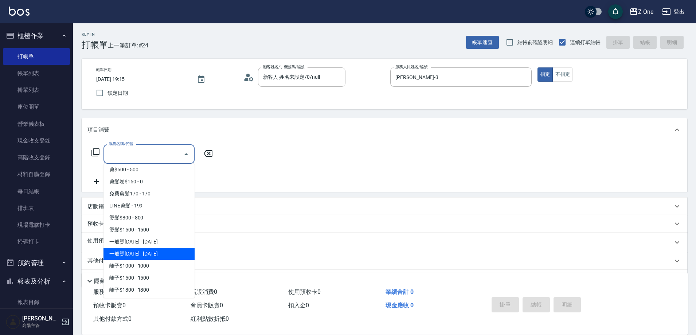
click at [158, 252] on span "一般燙[DATE] - [DATE]" at bounding box center [149, 254] width 91 height 12
type input "一般燙2000(304)"
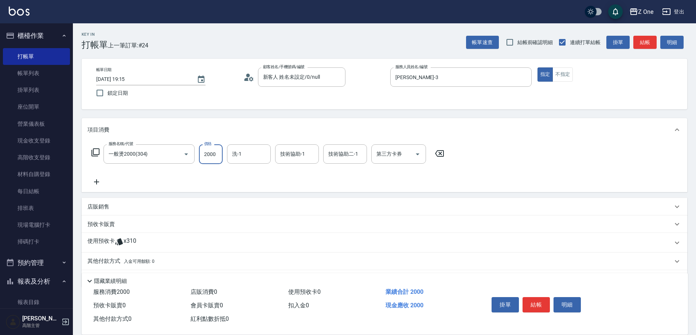
click at [220, 153] on input "2000" at bounding box center [211, 154] width 24 height 20
type input "3000"
click at [99, 184] on icon at bounding box center [96, 182] width 18 height 9
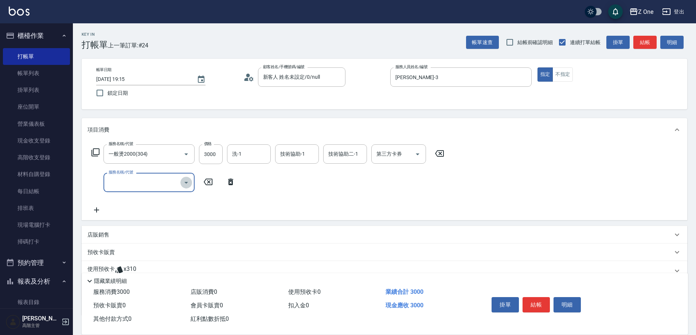
click at [188, 185] on icon "Open" at bounding box center [186, 182] width 9 height 9
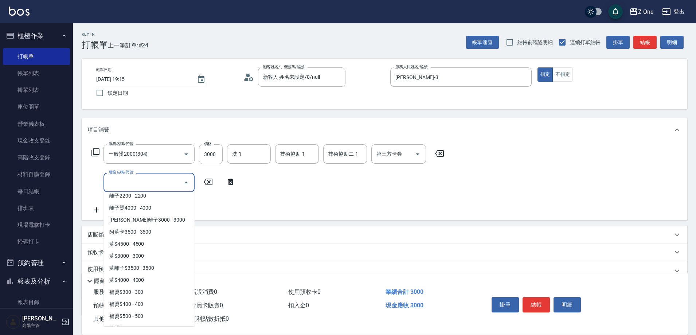
scroll to position [693, 0]
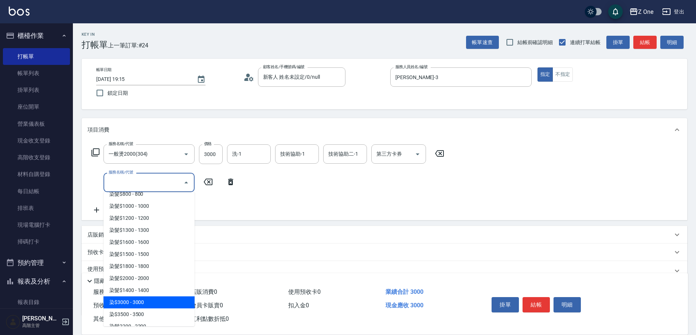
click at [151, 305] on span "染$3000 - 3000" at bounding box center [149, 302] width 91 height 12
type input "染$3000(412)"
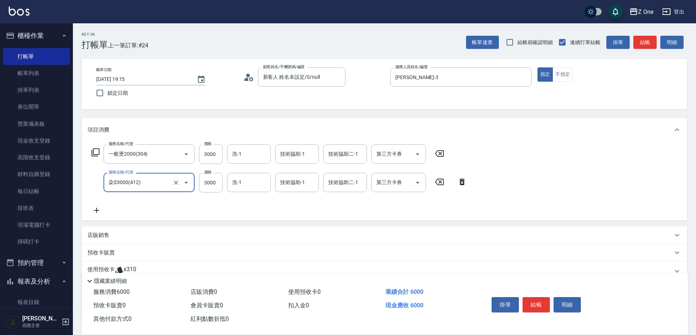
scroll to position [51, 0]
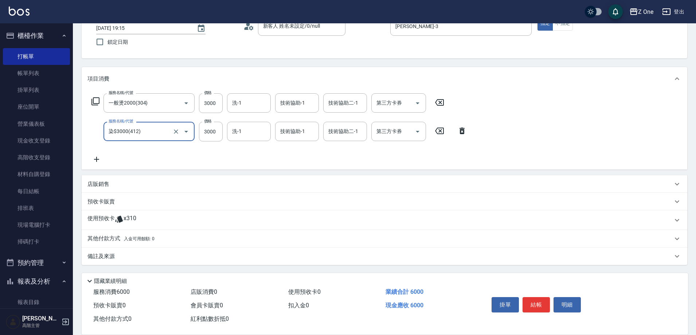
click at [97, 155] on icon at bounding box center [96, 159] width 18 height 9
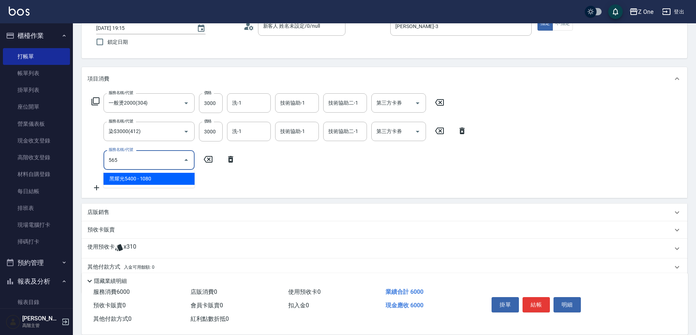
click at [170, 176] on span "黑耀光5400 - 1080" at bounding box center [149, 179] width 91 height 12
type input "黑耀光5400(565)"
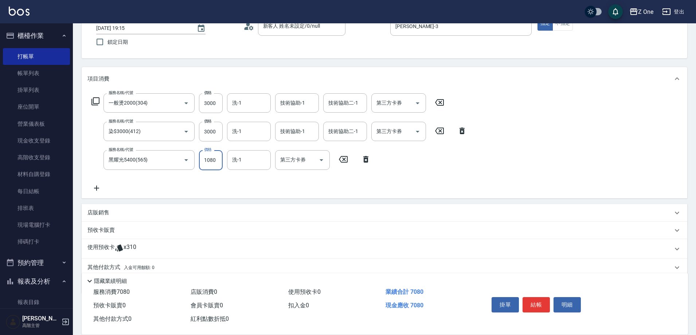
click at [219, 157] on input "1080" at bounding box center [211, 160] width 24 height 20
click at [321, 160] on icon "Open" at bounding box center [322, 160] width 4 height 2
type input "1200"
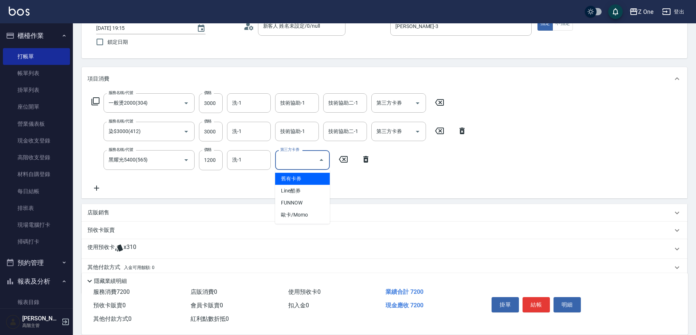
click at [315, 179] on span "舊有卡券" at bounding box center [302, 179] width 55 height 12
type input "舊有卡券"
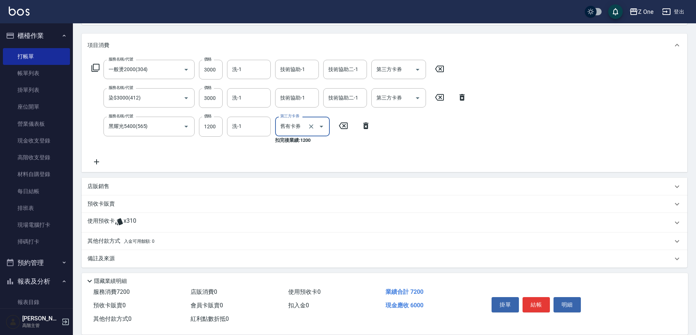
scroll to position [87, 0]
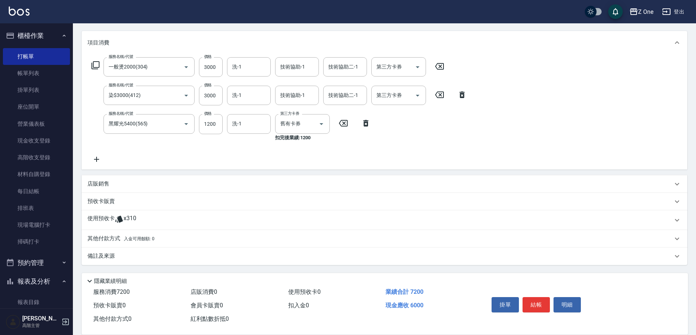
click at [144, 236] on p "其他付款方式 入金可用餘額: 0" at bounding box center [120, 239] width 67 height 8
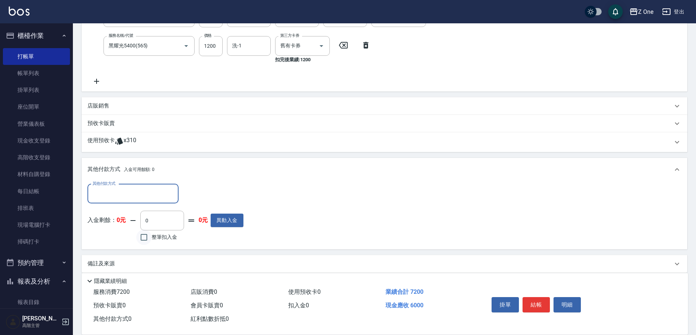
scroll to position [169, 0]
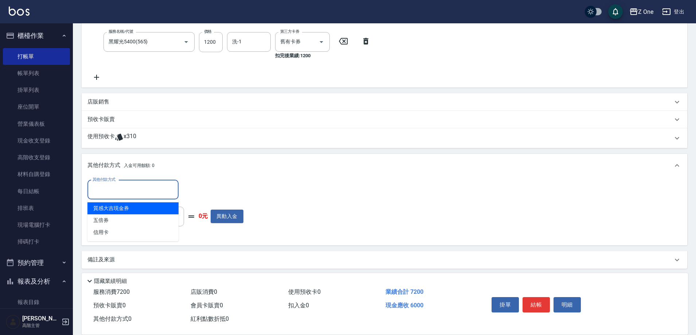
click at [138, 194] on input "其他付款方式" at bounding box center [133, 189] width 85 height 13
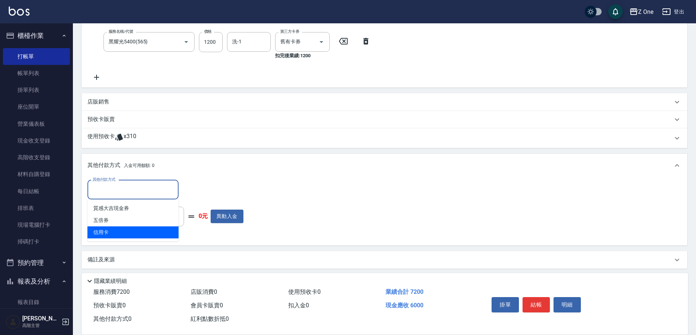
click at [129, 230] on span "信用卡" at bounding box center [132, 232] width 91 height 12
type input "信用卡"
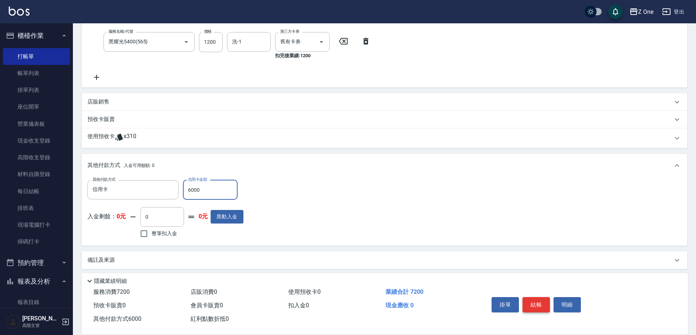
type input "6000"
click at [537, 301] on button "結帳" at bounding box center [536, 304] width 27 height 15
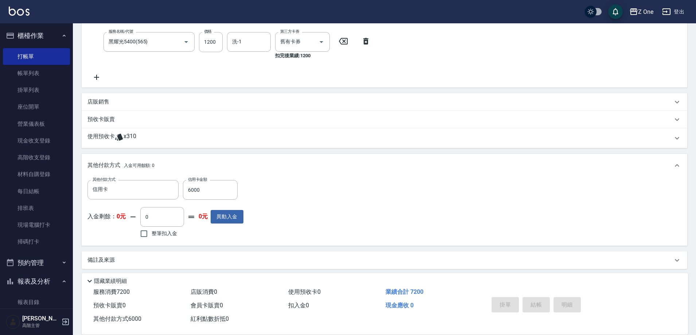
type input "[DATE] 19:16"
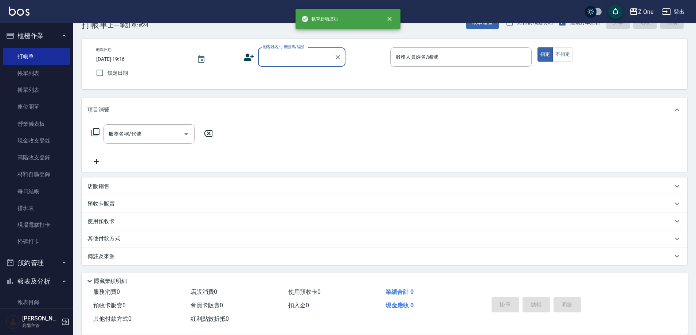
scroll to position [0, 0]
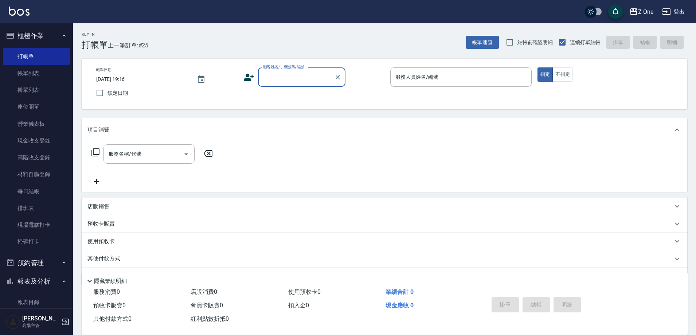
click at [288, 75] on input "顧客姓名/手機號碼/編號" at bounding box center [296, 77] width 70 height 13
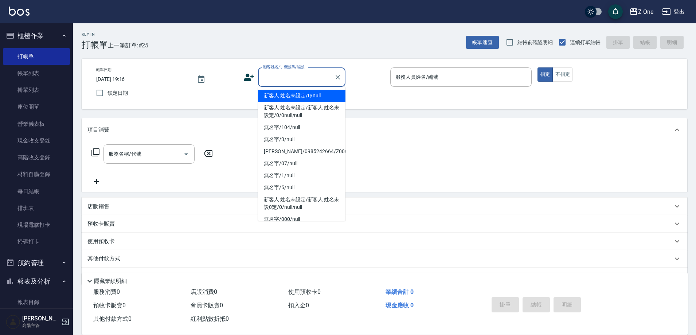
click at [287, 99] on li "新客人 姓名未設定/0/null" at bounding box center [301, 96] width 87 height 12
type input "新客人 姓名未設定/0/null"
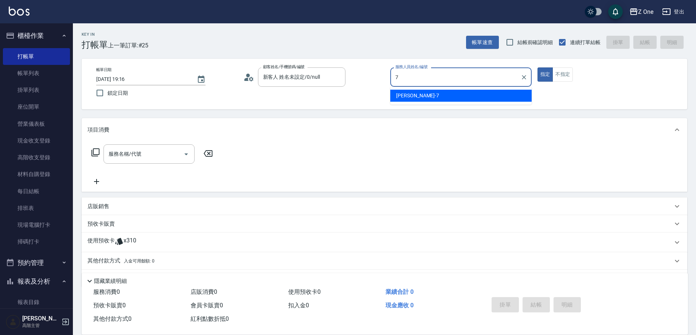
click at [447, 102] on ul "[PERSON_NAME]-7" at bounding box center [460, 96] width 141 height 18
click at [444, 96] on div "[PERSON_NAME]-7" at bounding box center [460, 96] width 141 height 12
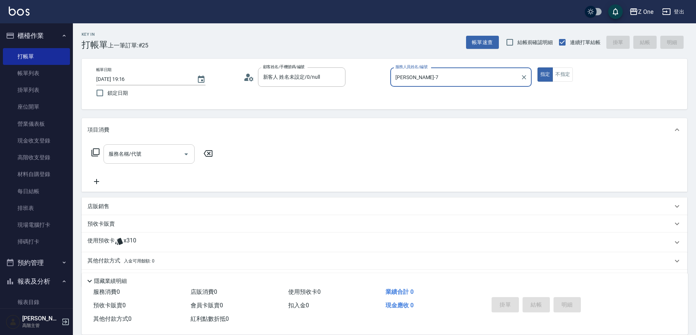
click at [183, 152] on icon "Open" at bounding box center [186, 154] width 9 height 9
type input "[PERSON_NAME]-7"
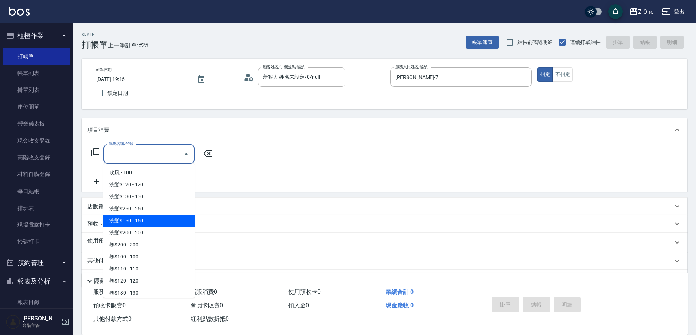
click at [149, 223] on span "洗髮$150 - 150" at bounding box center [149, 221] width 91 height 12
type input "洗髮$150(105)"
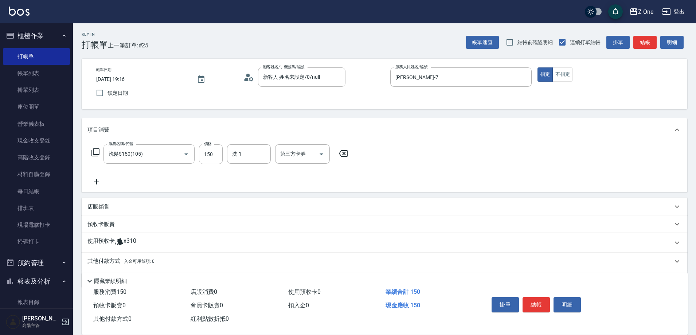
click at [98, 182] on icon at bounding box center [96, 182] width 18 height 9
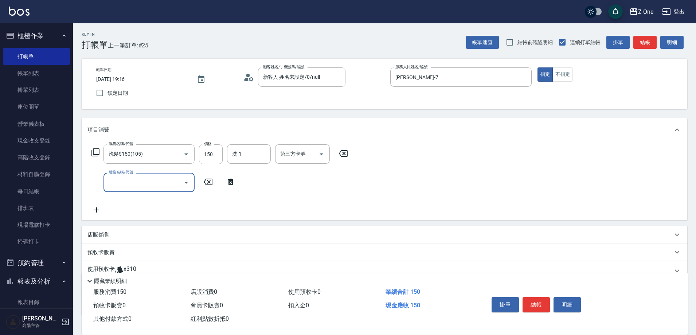
click at [187, 183] on icon "Open" at bounding box center [186, 183] width 4 height 2
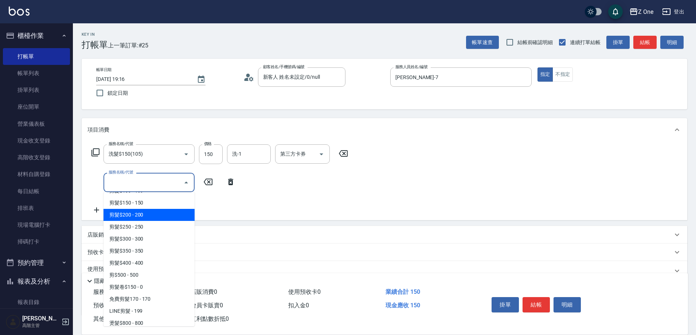
scroll to position [219, 0]
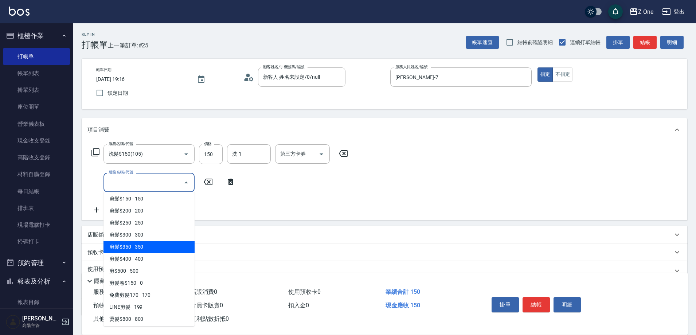
click at [152, 246] on span "剪髮$350 - 350" at bounding box center [149, 247] width 91 height 12
type input "剪髮$350(208)"
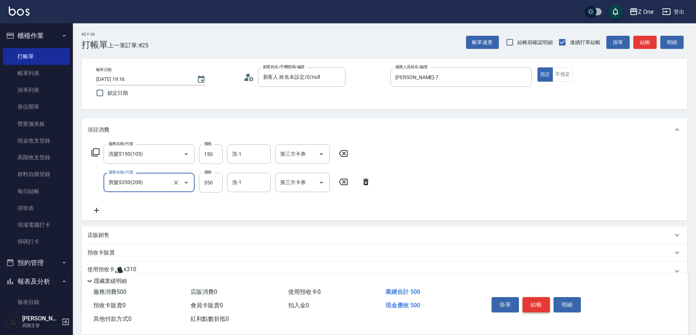
click at [532, 302] on button "結帳" at bounding box center [536, 304] width 27 height 15
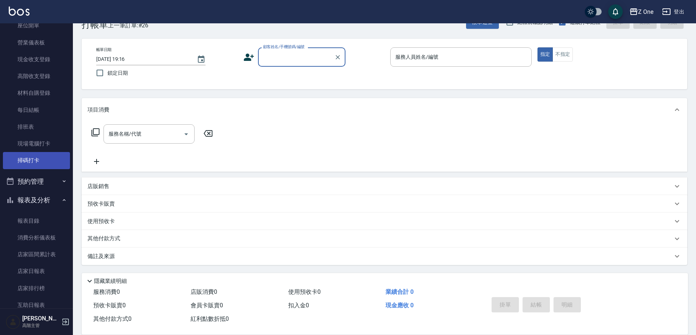
scroll to position [146, 0]
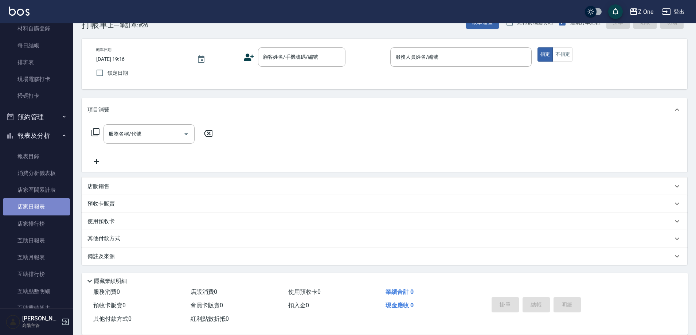
click at [39, 208] on link "店家日報表" at bounding box center [36, 206] width 67 height 17
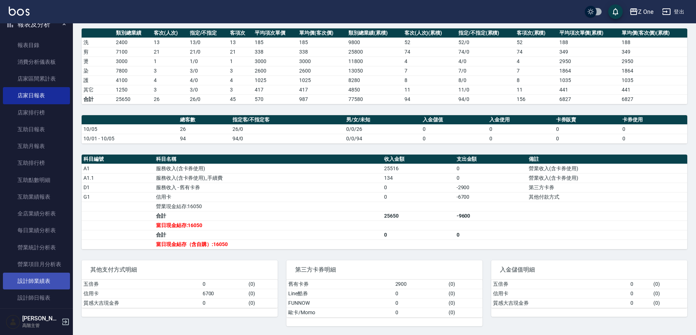
scroll to position [328, 0]
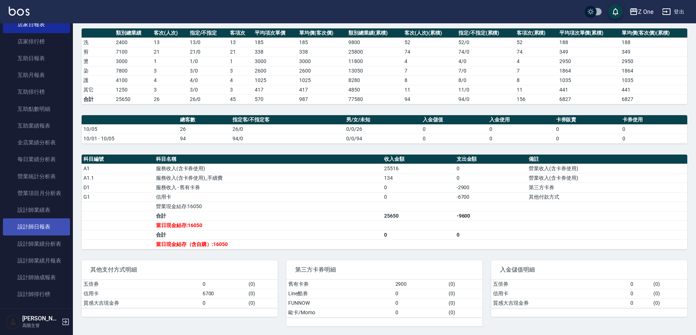
click at [32, 225] on link "設計師日報表" at bounding box center [36, 226] width 67 height 17
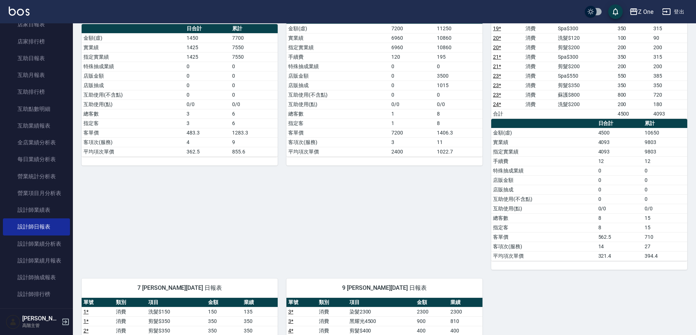
scroll to position [146, 0]
